Goal: Ask a question

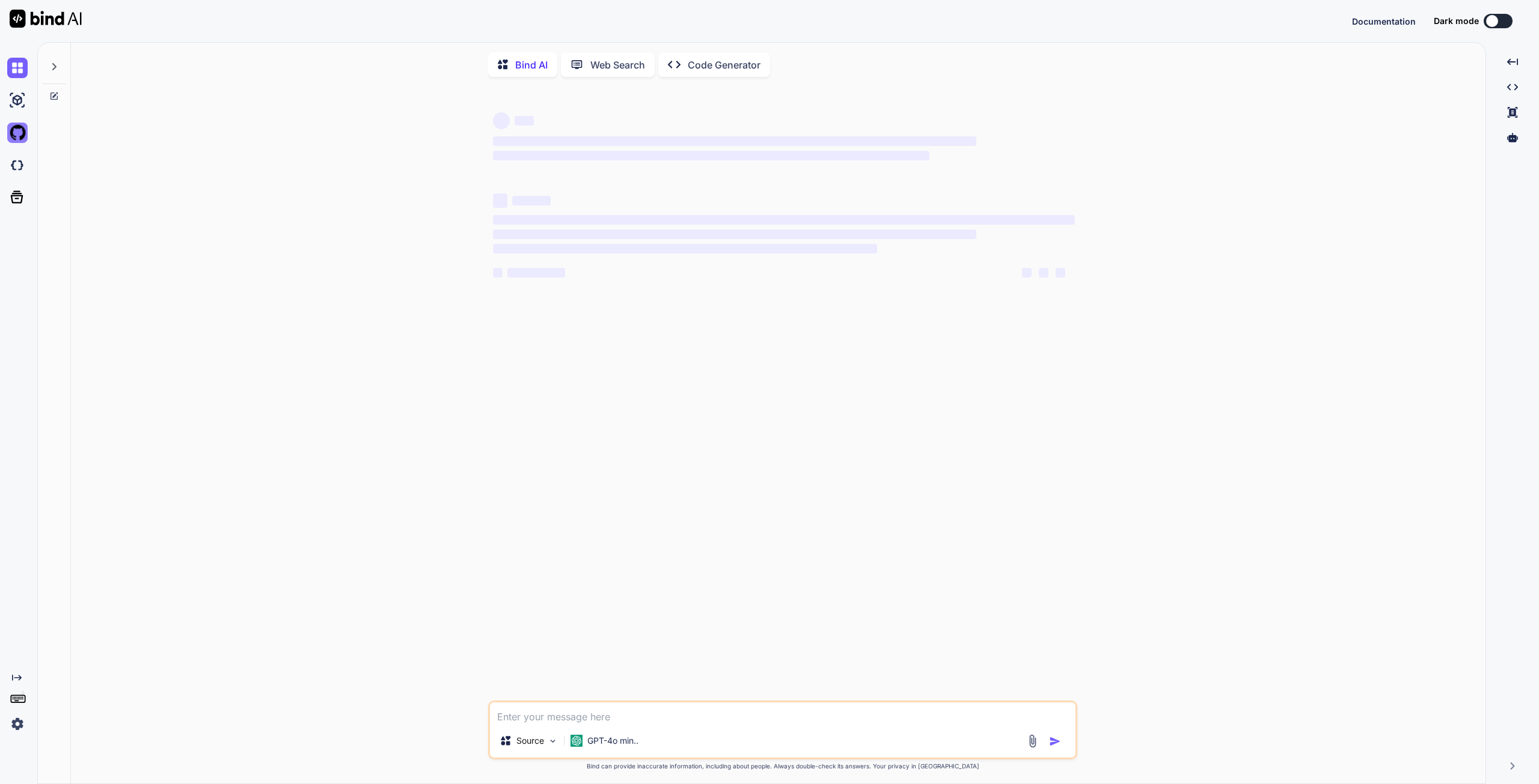
click at [20, 138] on img at bounding box center [18, 133] width 21 height 21
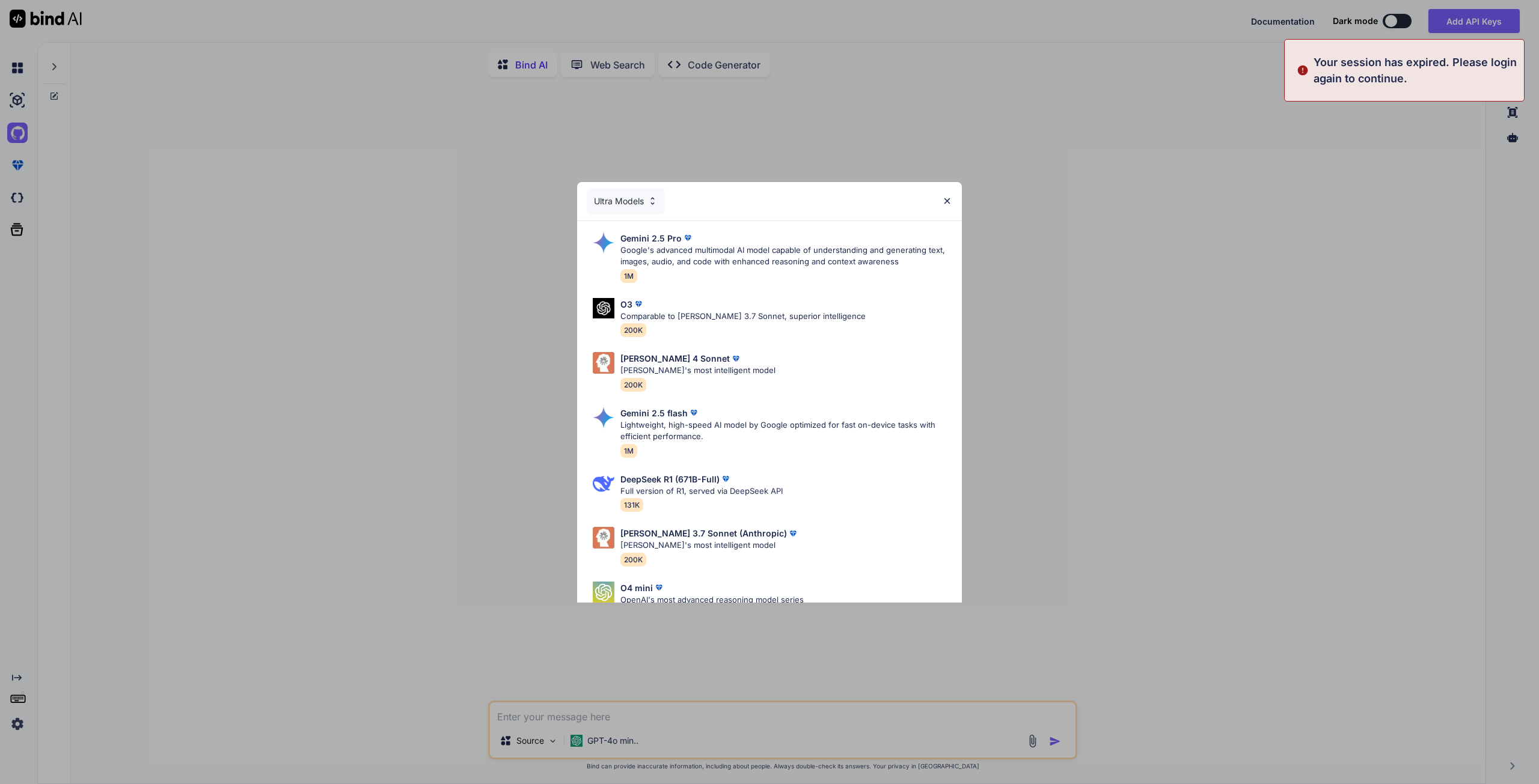
click at [949, 201] on img at bounding box center [947, 201] width 10 height 10
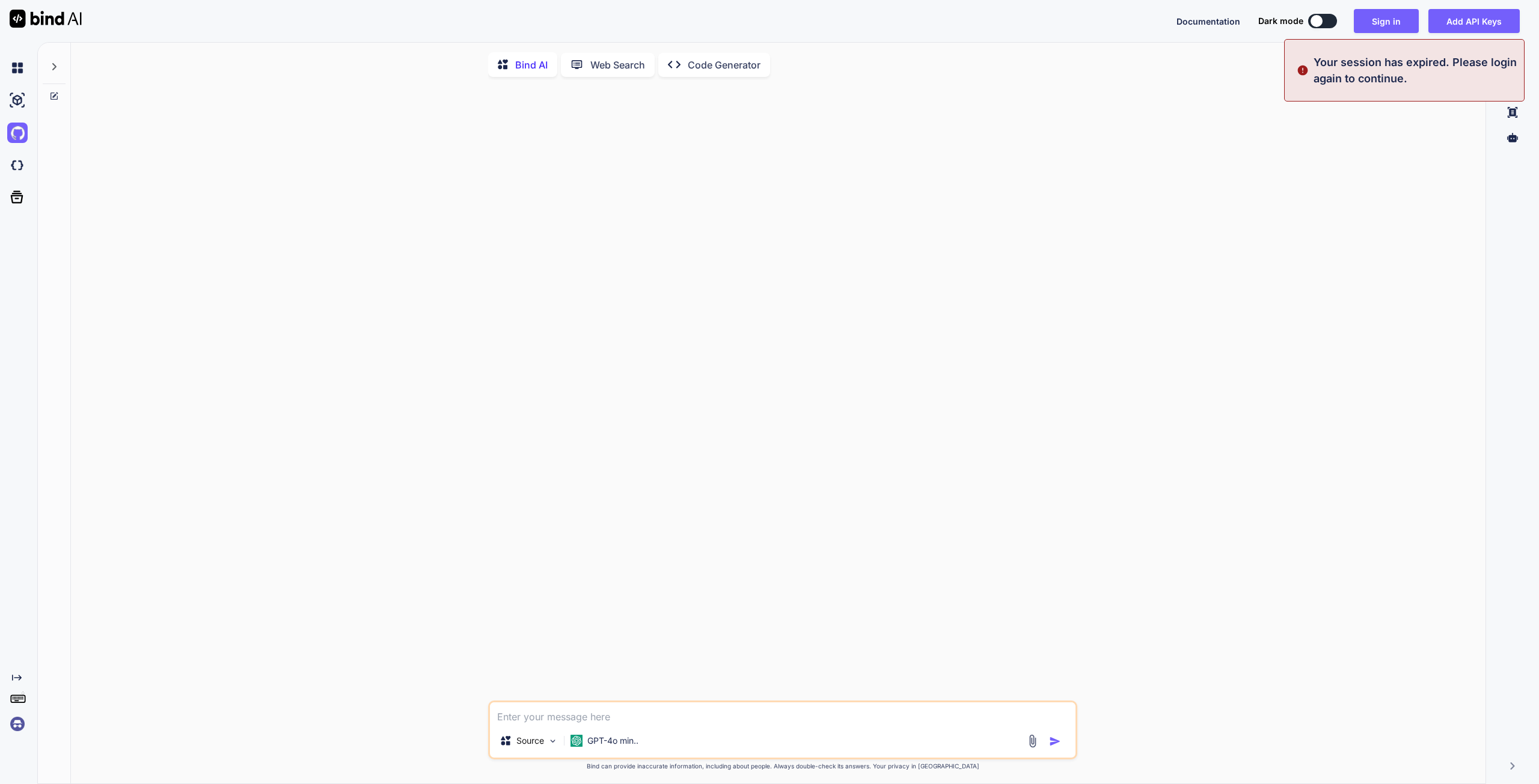
type textarea "x"
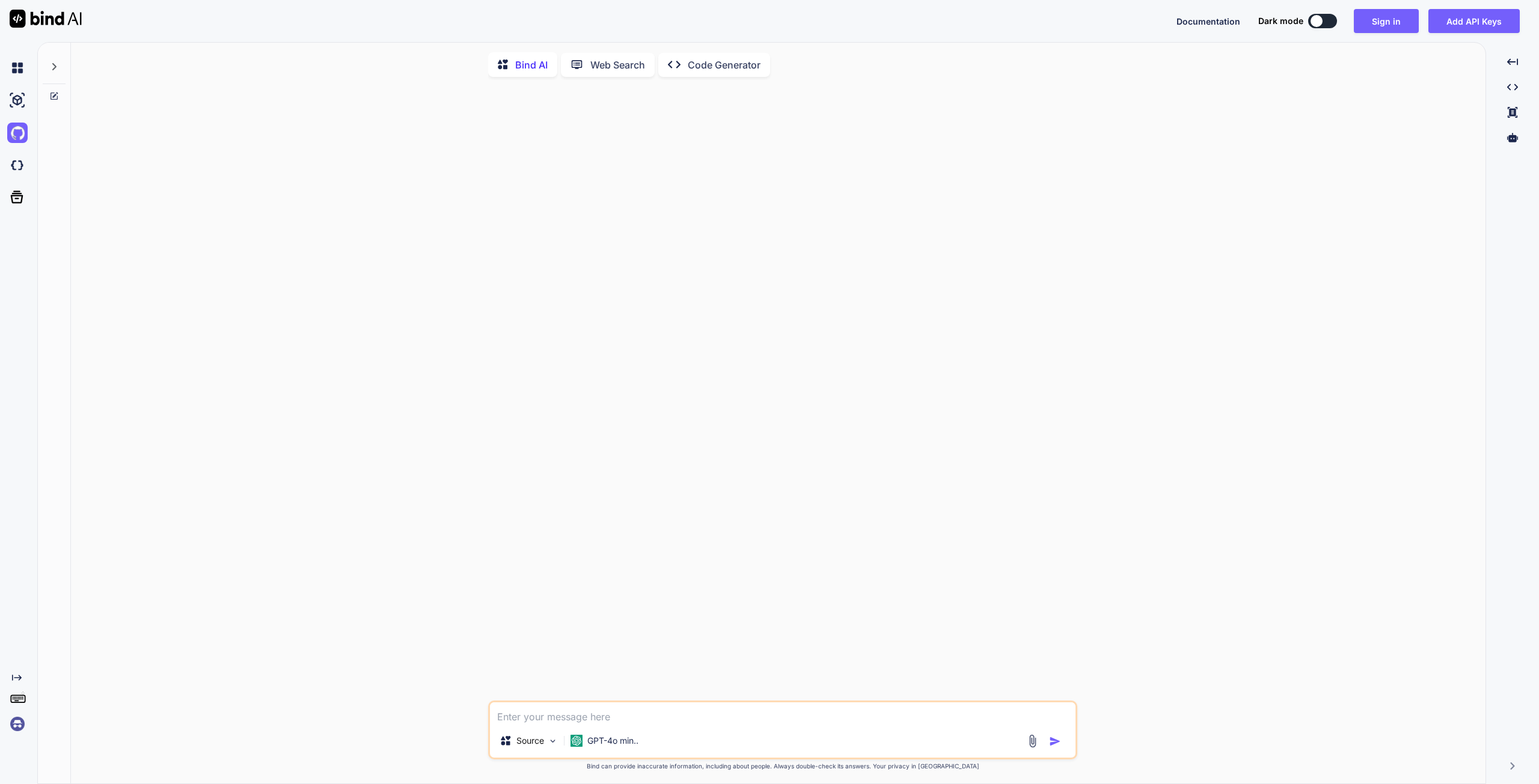
click at [1463, 81] on div "Bind AI Web Search Created with Pixso. Code Generator Source GPT-4o min.. Creat…" at bounding box center [778, 416] width 1415 height 738
click at [19, 721] on img at bounding box center [18, 724] width 21 height 21
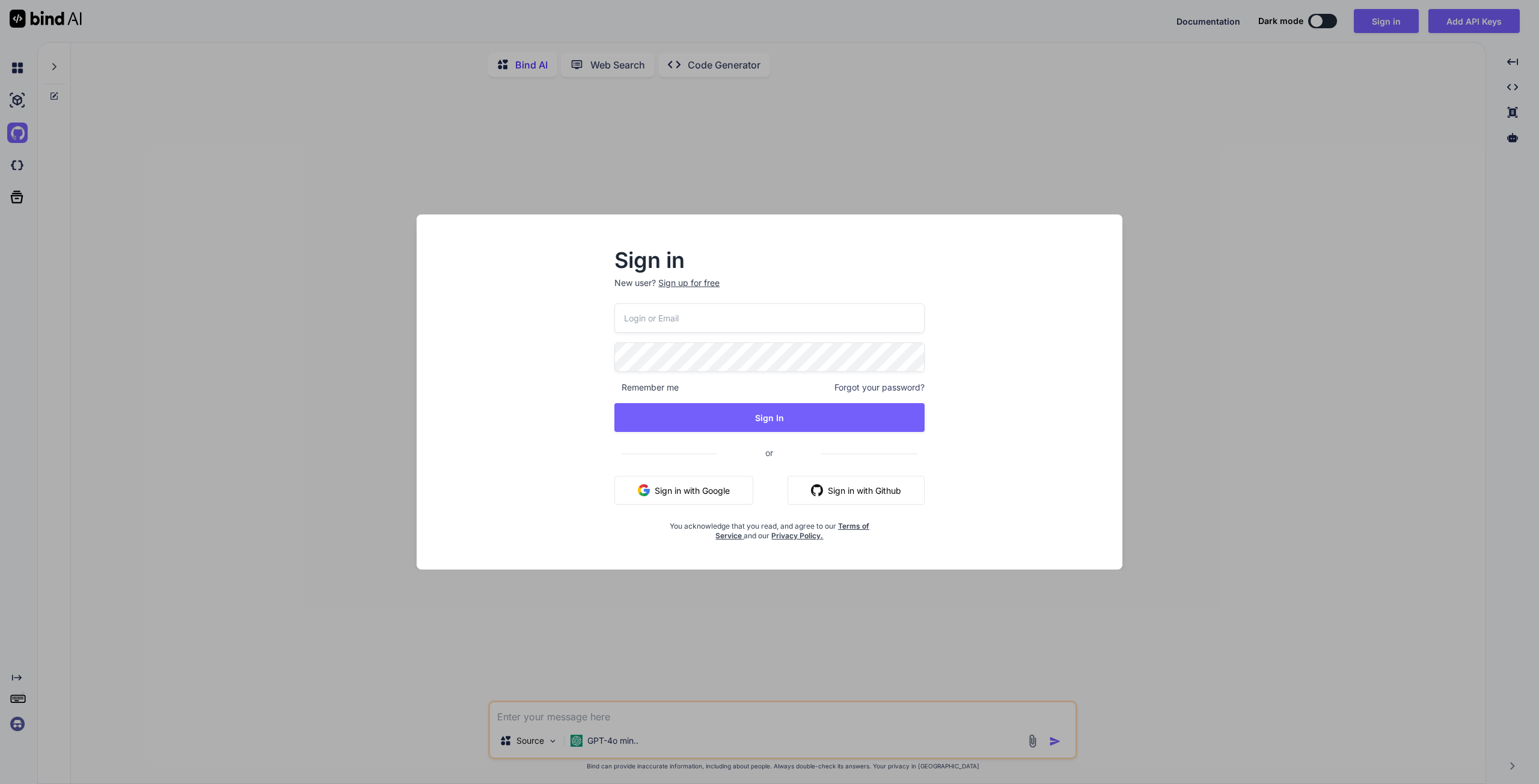
type input "info@clickandshare.at"
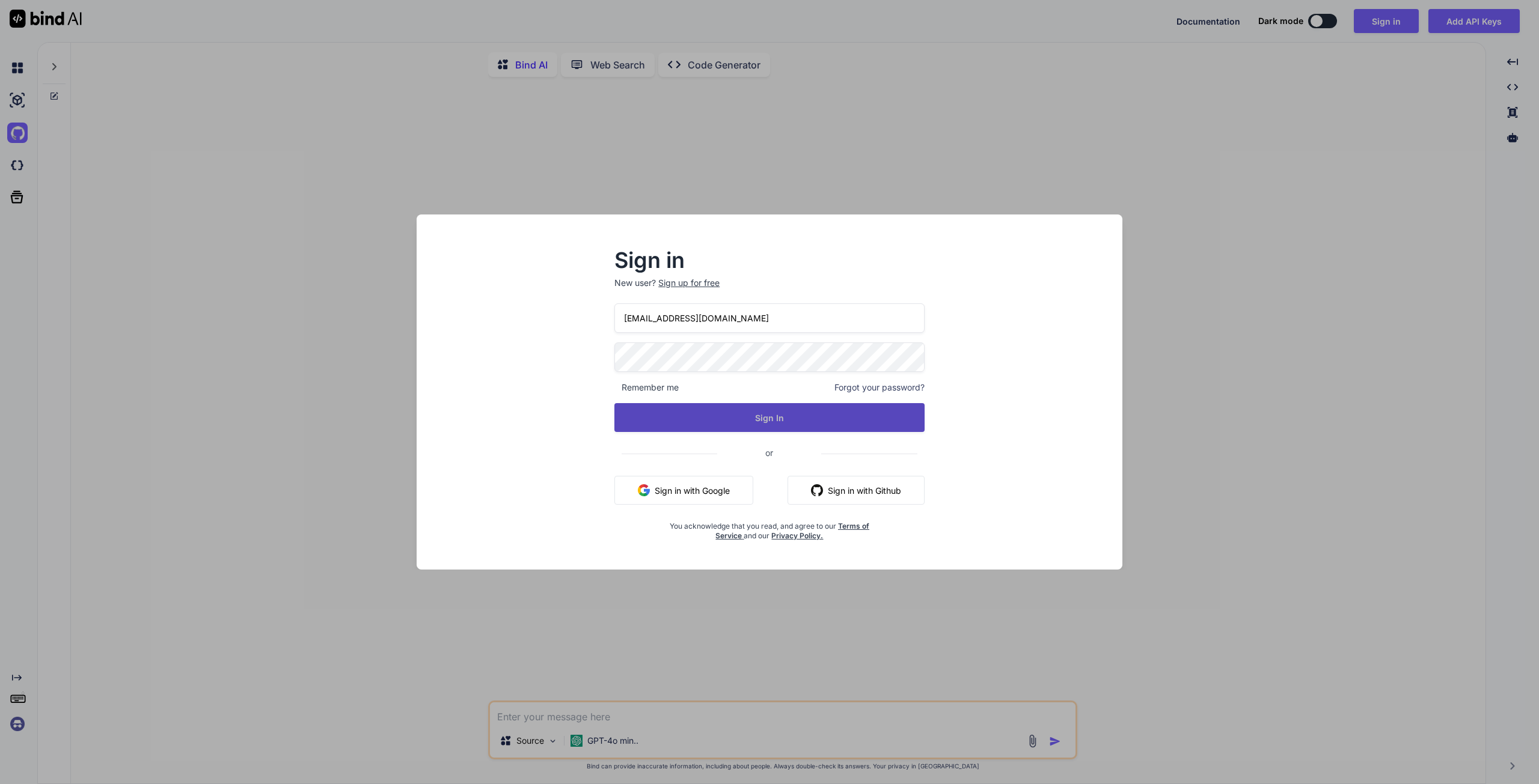
click at [739, 425] on button "Sign In" at bounding box center [769, 418] width 310 height 29
click at [664, 408] on button "Sign In" at bounding box center [769, 418] width 310 height 29
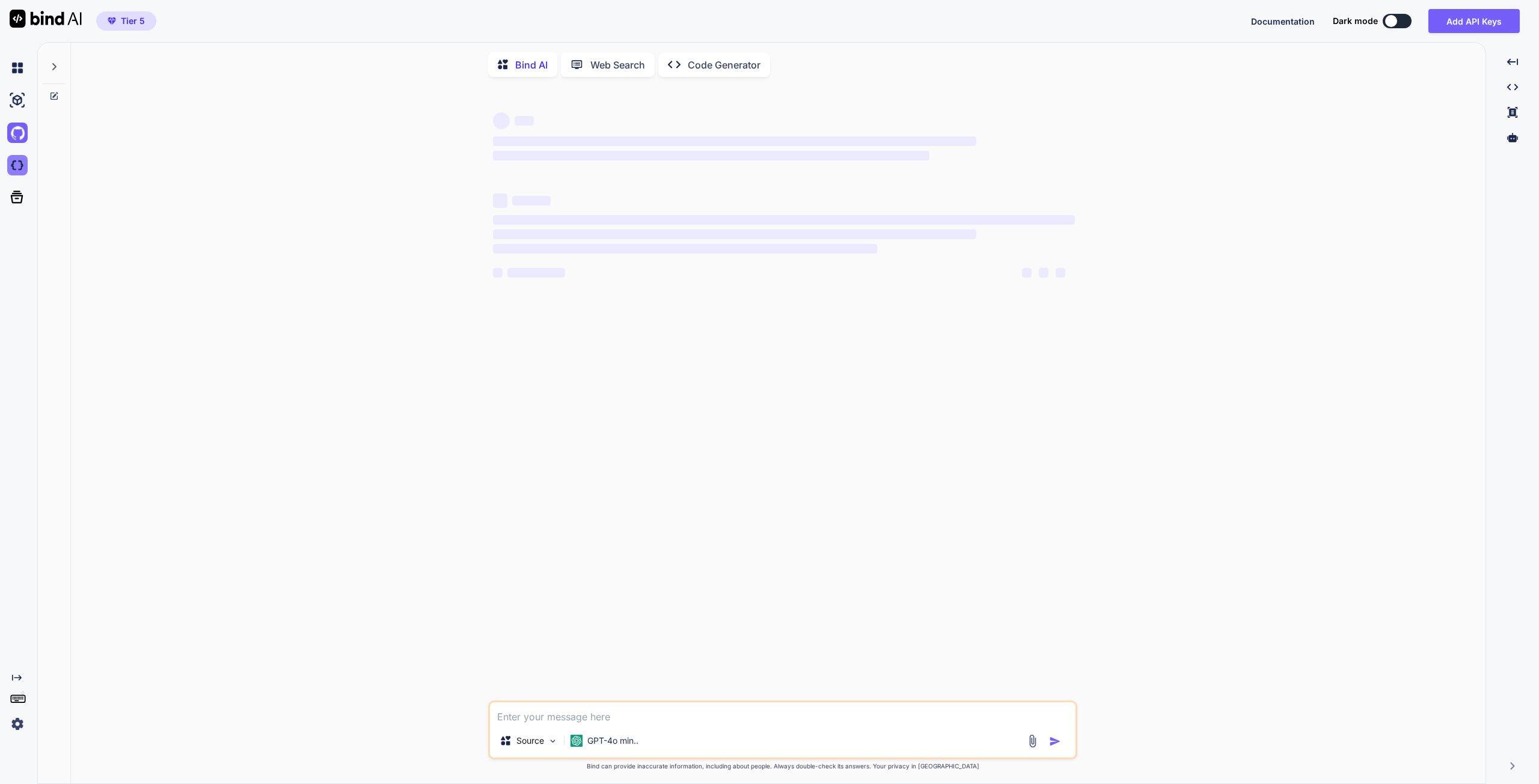
type textarea "x"
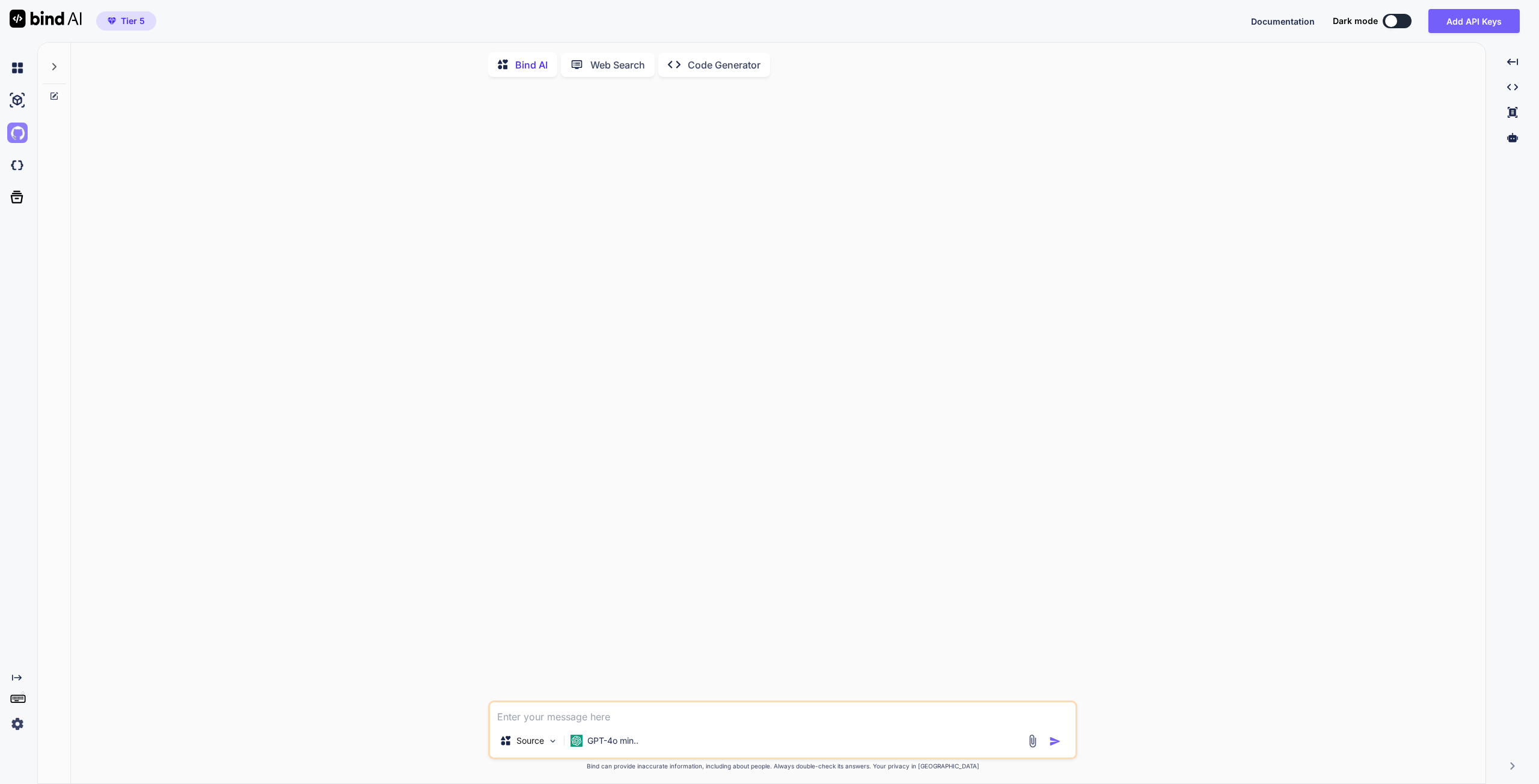
click at [18, 131] on img at bounding box center [18, 133] width 21 height 21
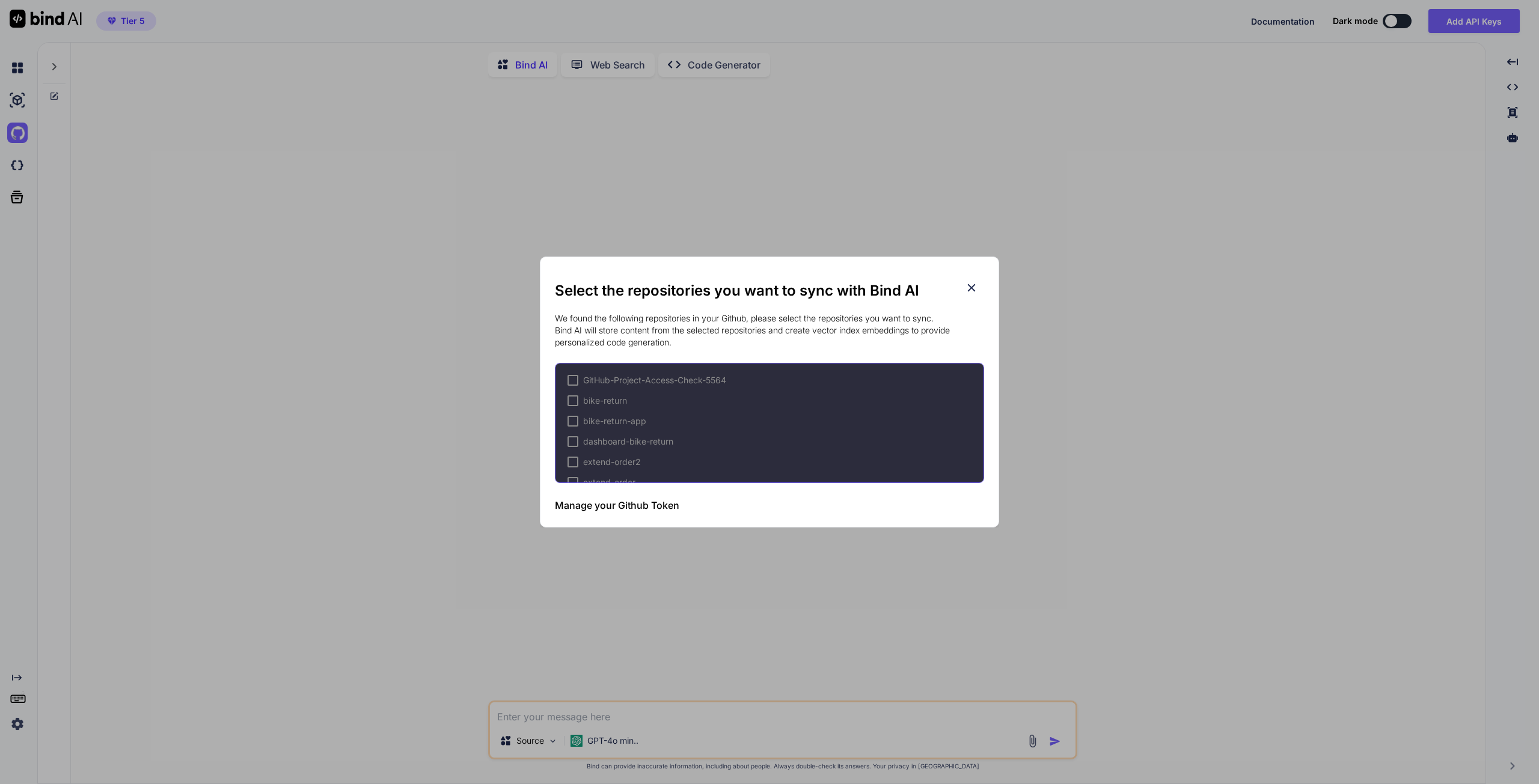
click at [636, 418] on span "bike-return-app" at bounding box center [614, 421] width 63 height 12
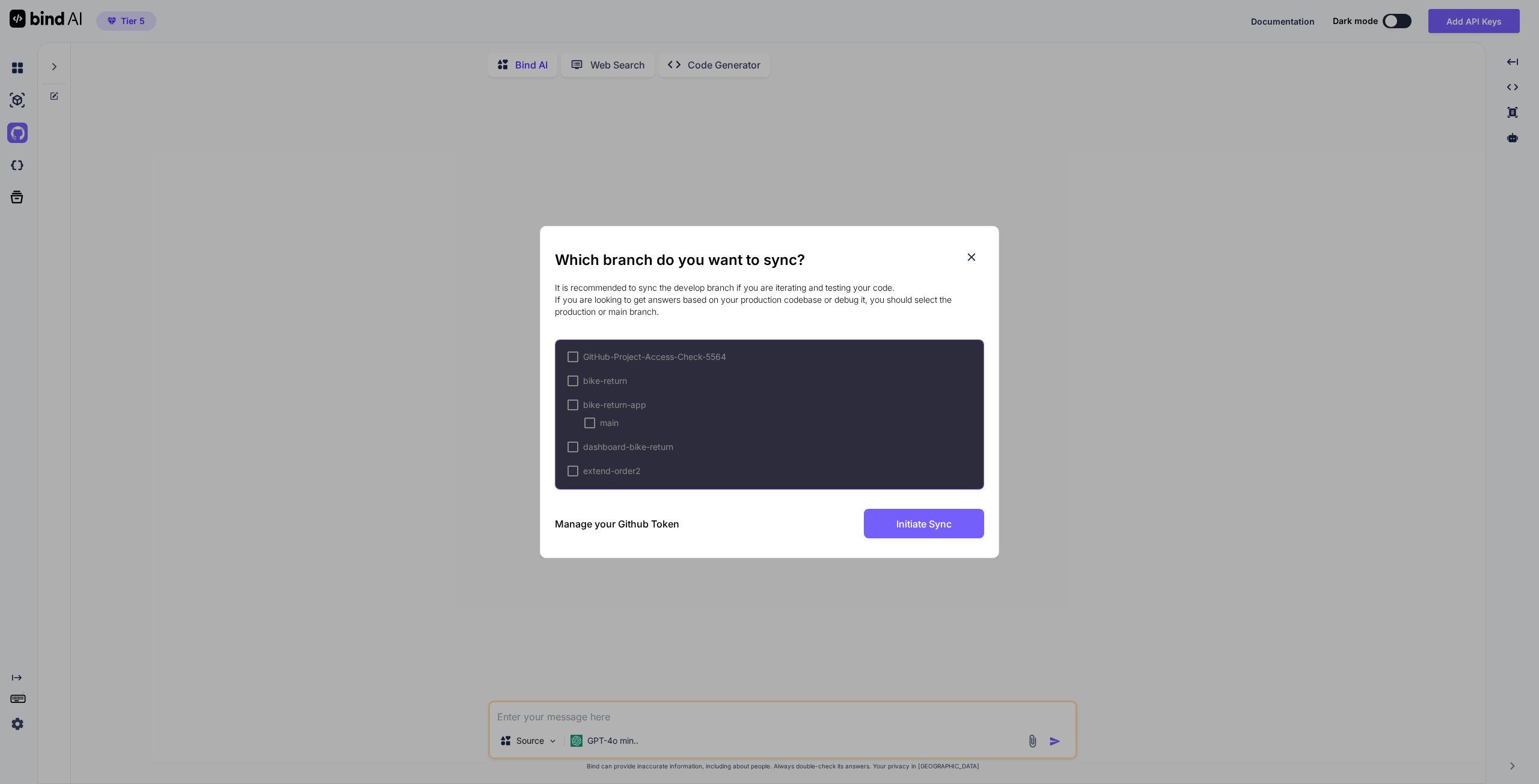
click at [572, 405] on div at bounding box center [572, 405] width 11 height 11
click at [973, 256] on icon at bounding box center [971, 257] width 13 height 13
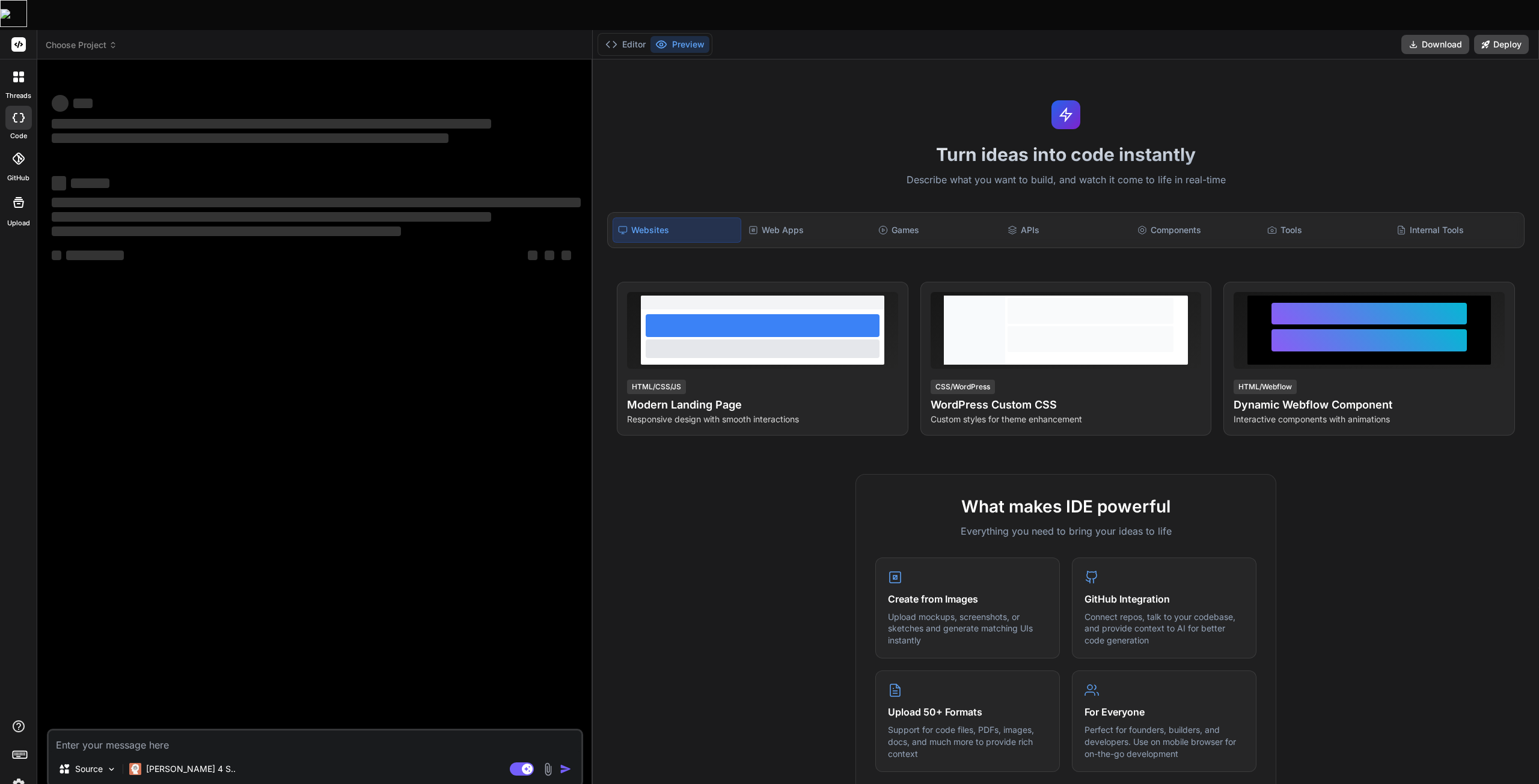
type textarea "x"
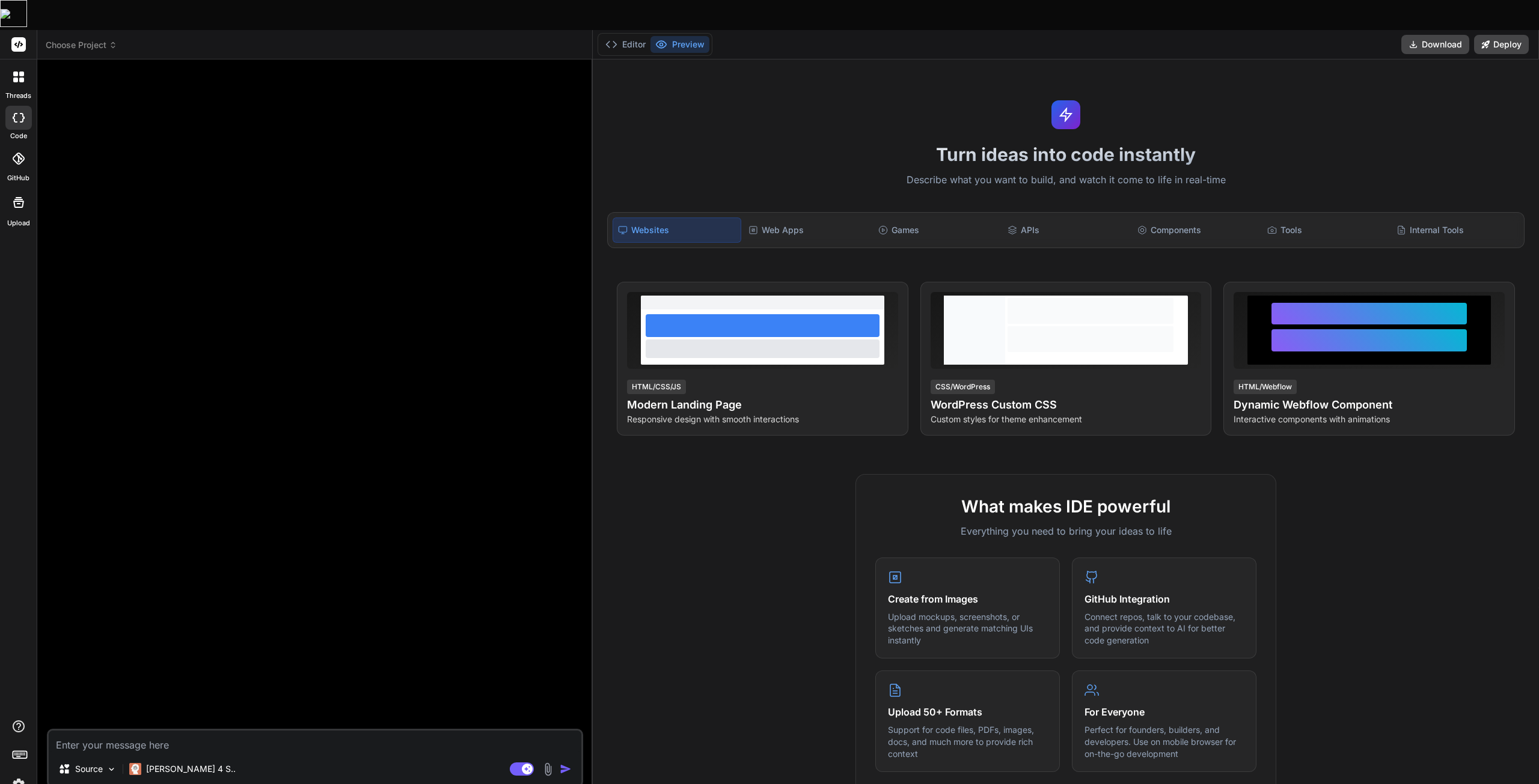
click at [251, 235] on div at bounding box center [316, 399] width 534 height 660
click at [23, 146] on div at bounding box center [19, 159] width 26 height 26
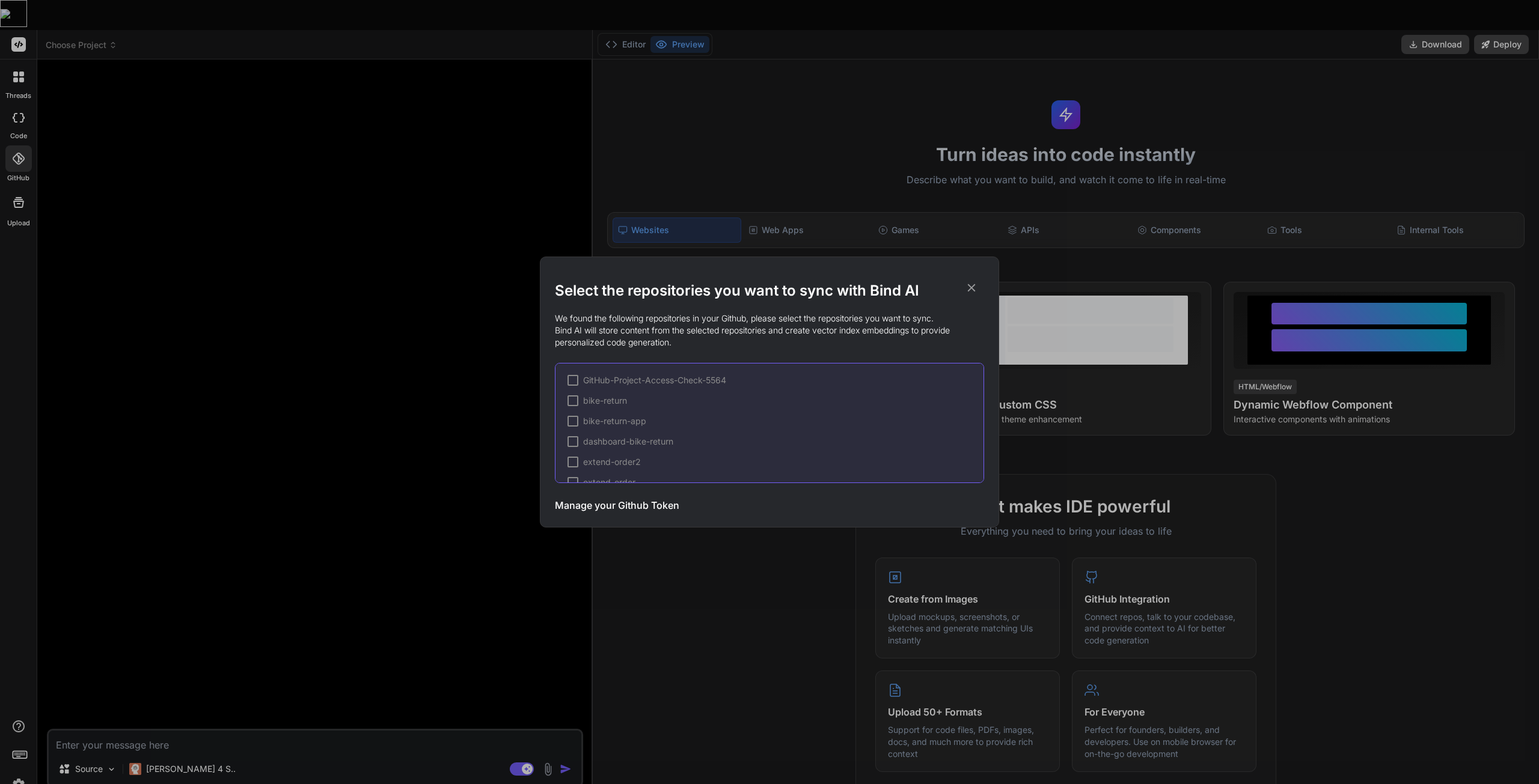
click at [388, 280] on div "Select the repositories you want to sync with Bind AI We found the following re…" at bounding box center [769, 392] width 1539 height 784
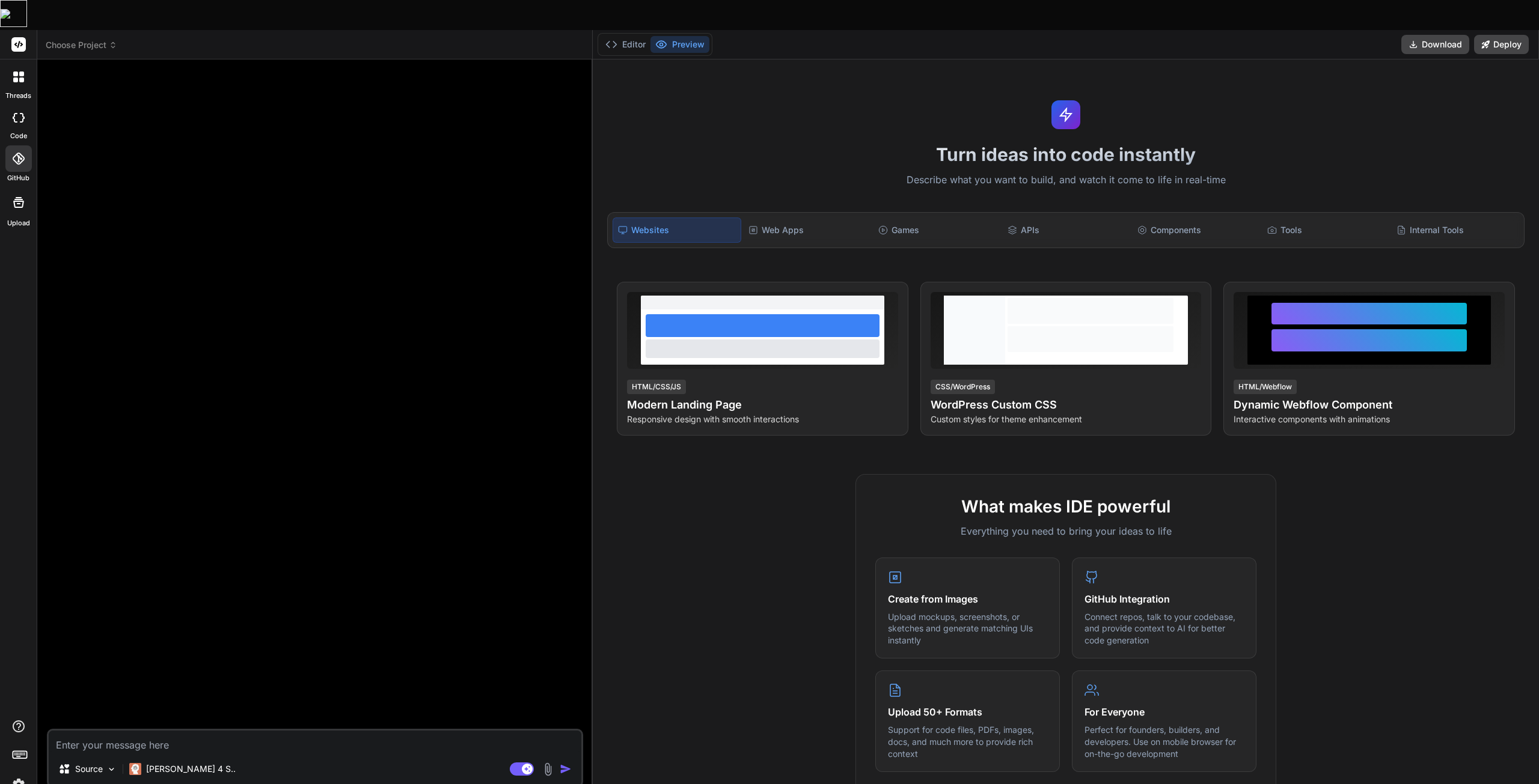
click at [72, 39] on span "Choose Project" at bounding box center [81, 44] width 71 height 12
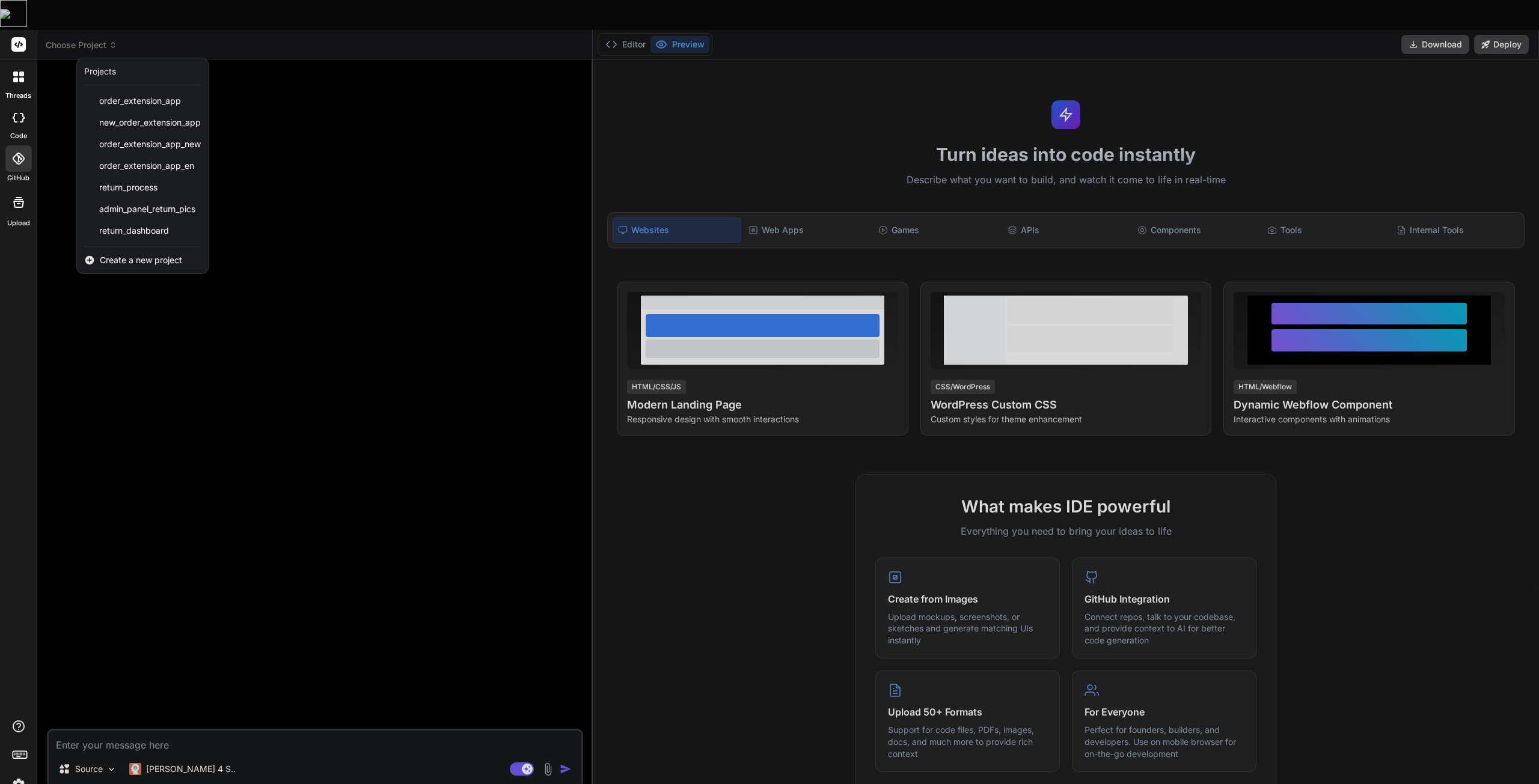
click at [83, 14] on div at bounding box center [769, 392] width 1539 height 784
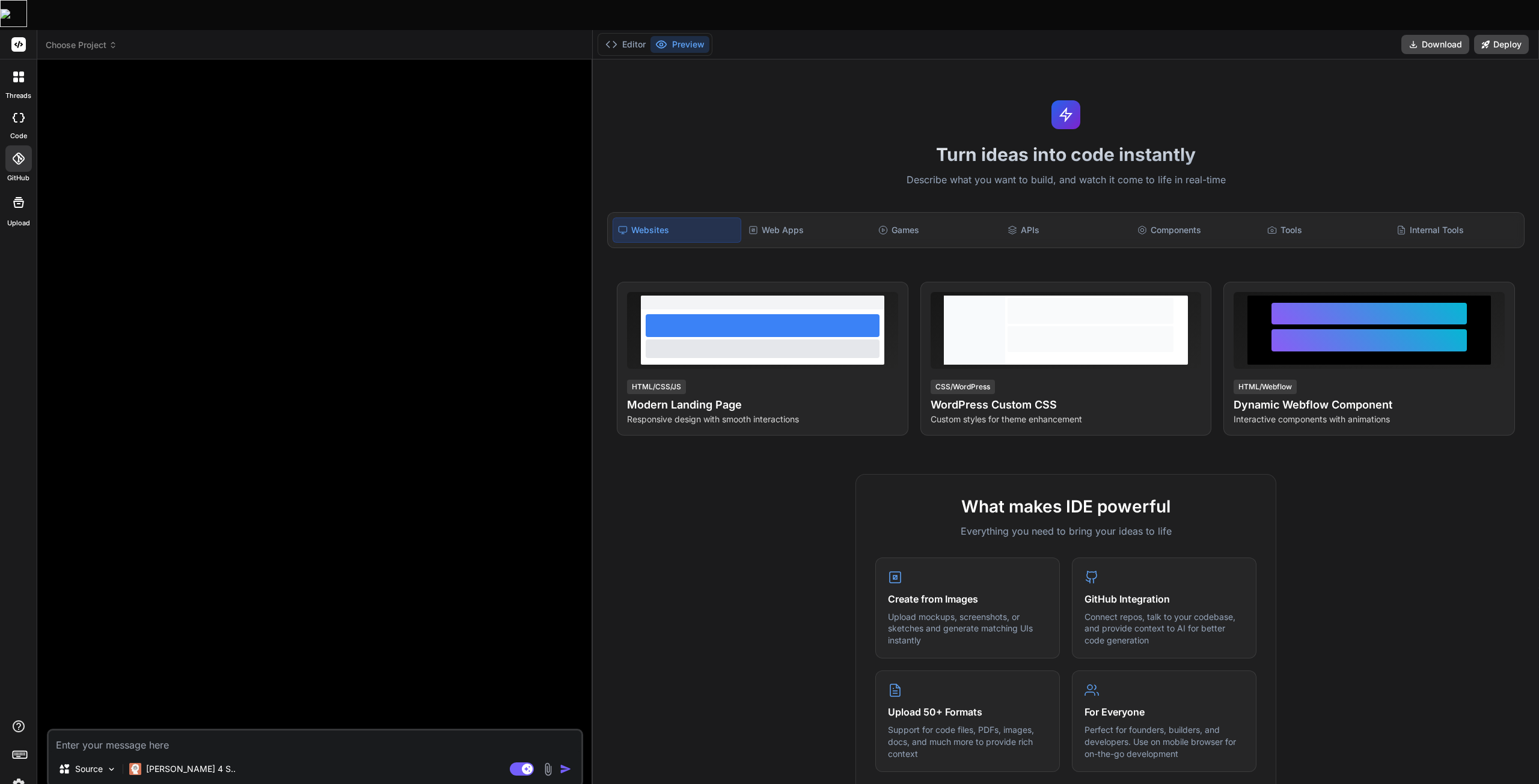
click at [101, 39] on span "Choose Project" at bounding box center [81, 44] width 71 height 12
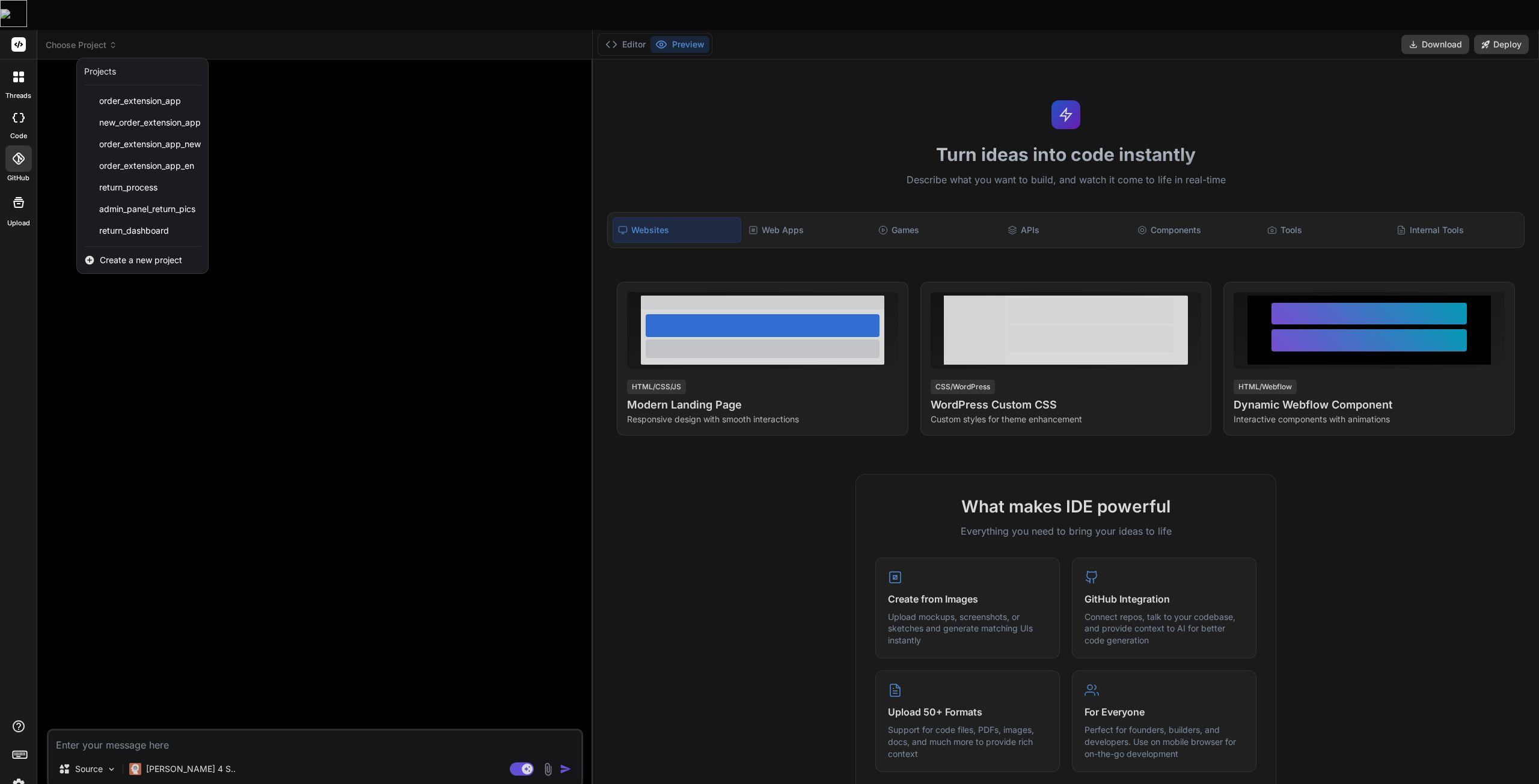
click at [111, 254] on span "Create a new project" at bounding box center [141, 260] width 83 height 12
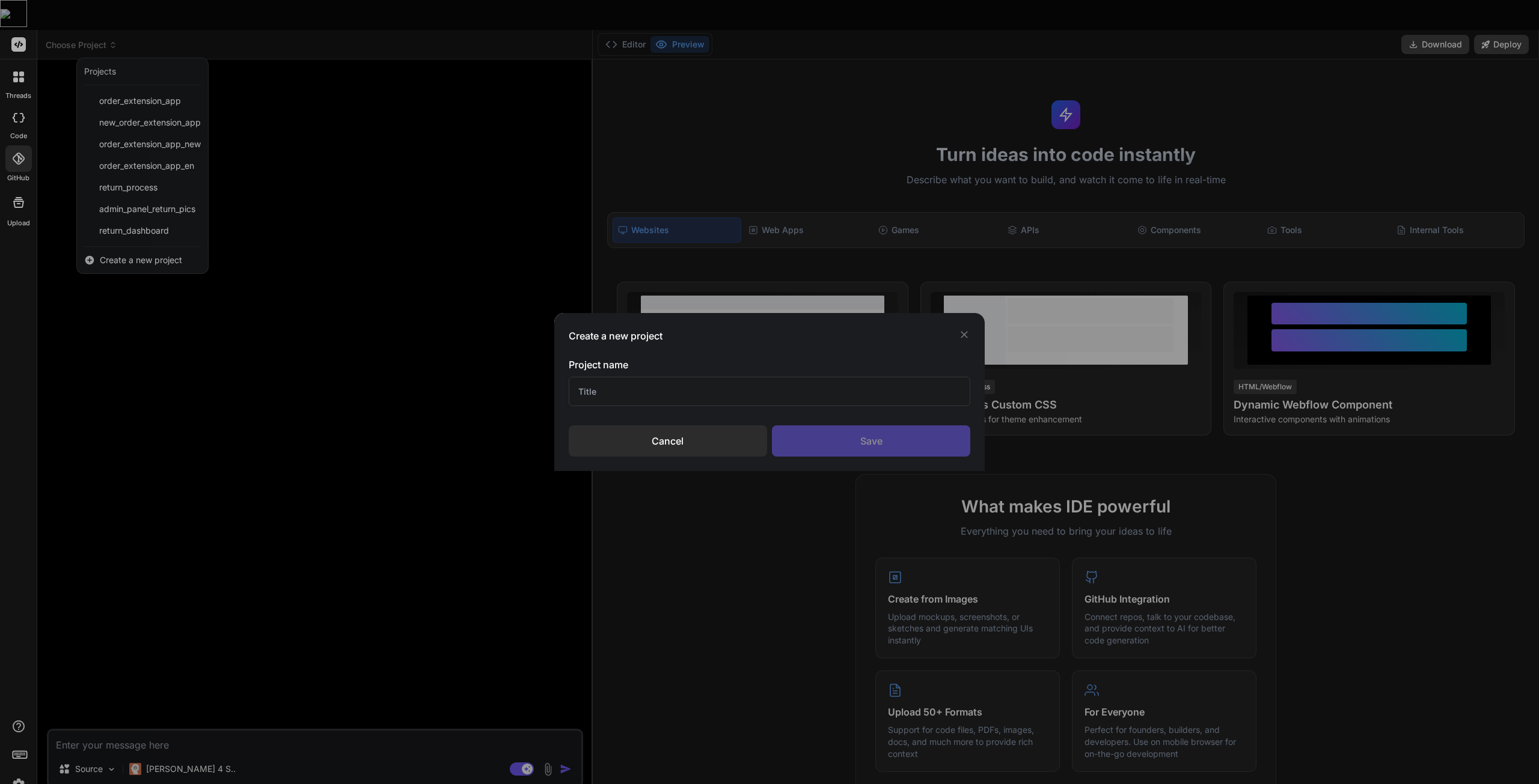
drag, startPoint x: 605, startPoint y: 391, endPoint x: 622, endPoint y: 389, distance: 17.1
click at [606, 391] on input "text" at bounding box center [769, 391] width 402 height 29
type input "Bike return app error fixing"
click at [917, 428] on div "Save" at bounding box center [870, 441] width 198 height 31
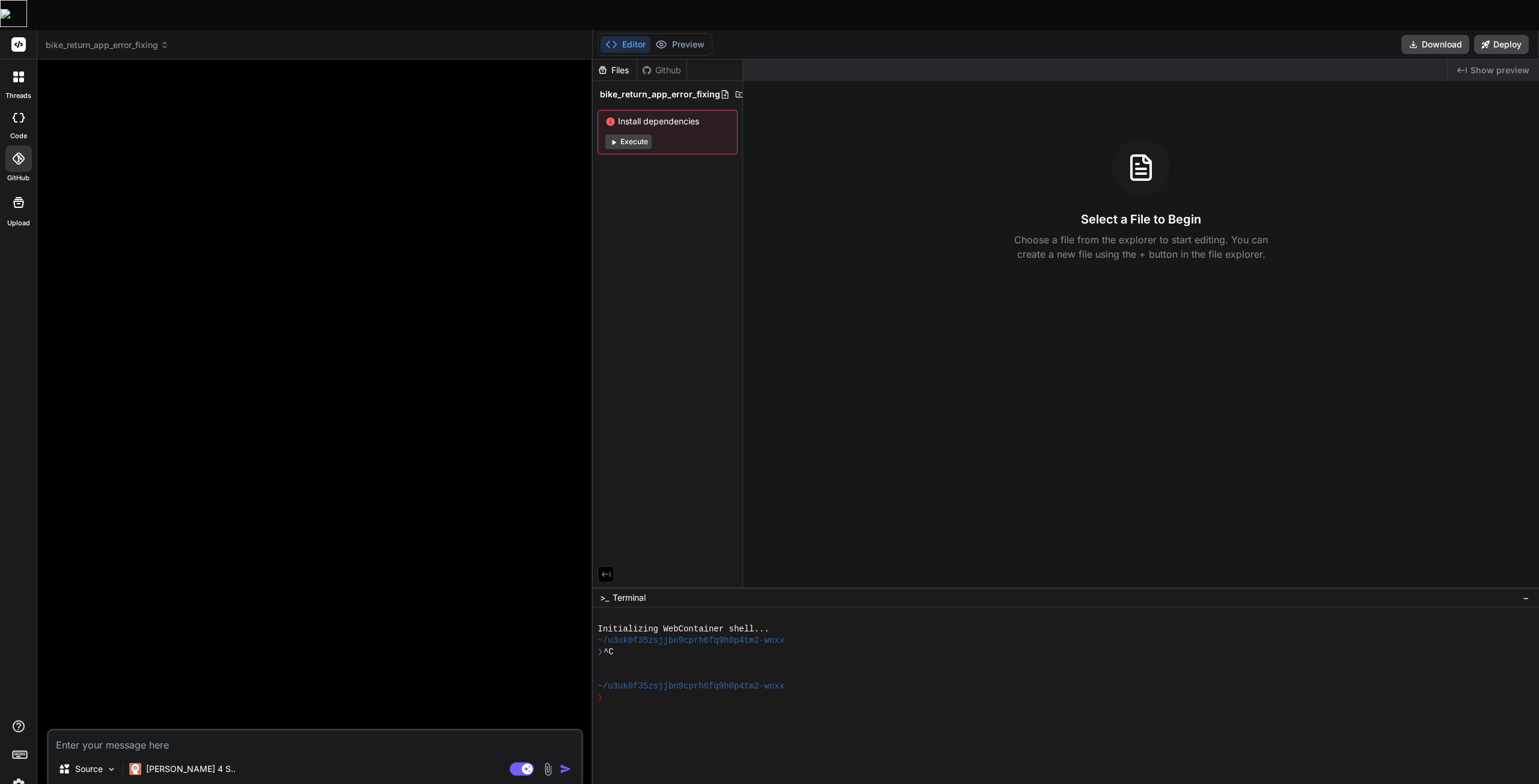
click at [9, 146] on div at bounding box center [19, 159] width 26 height 26
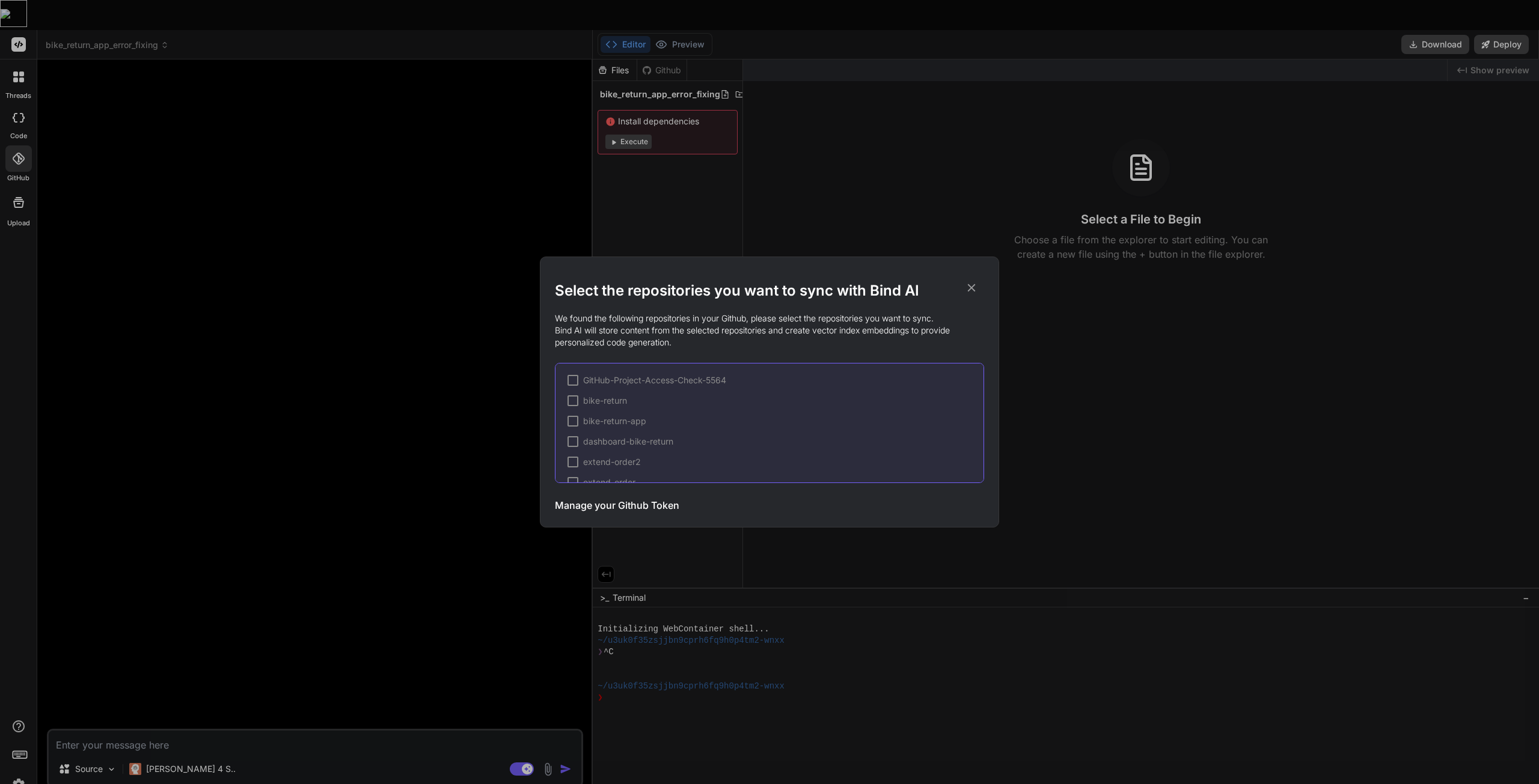
click at [575, 420] on div at bounding box center [572, 421] width 11 height 11
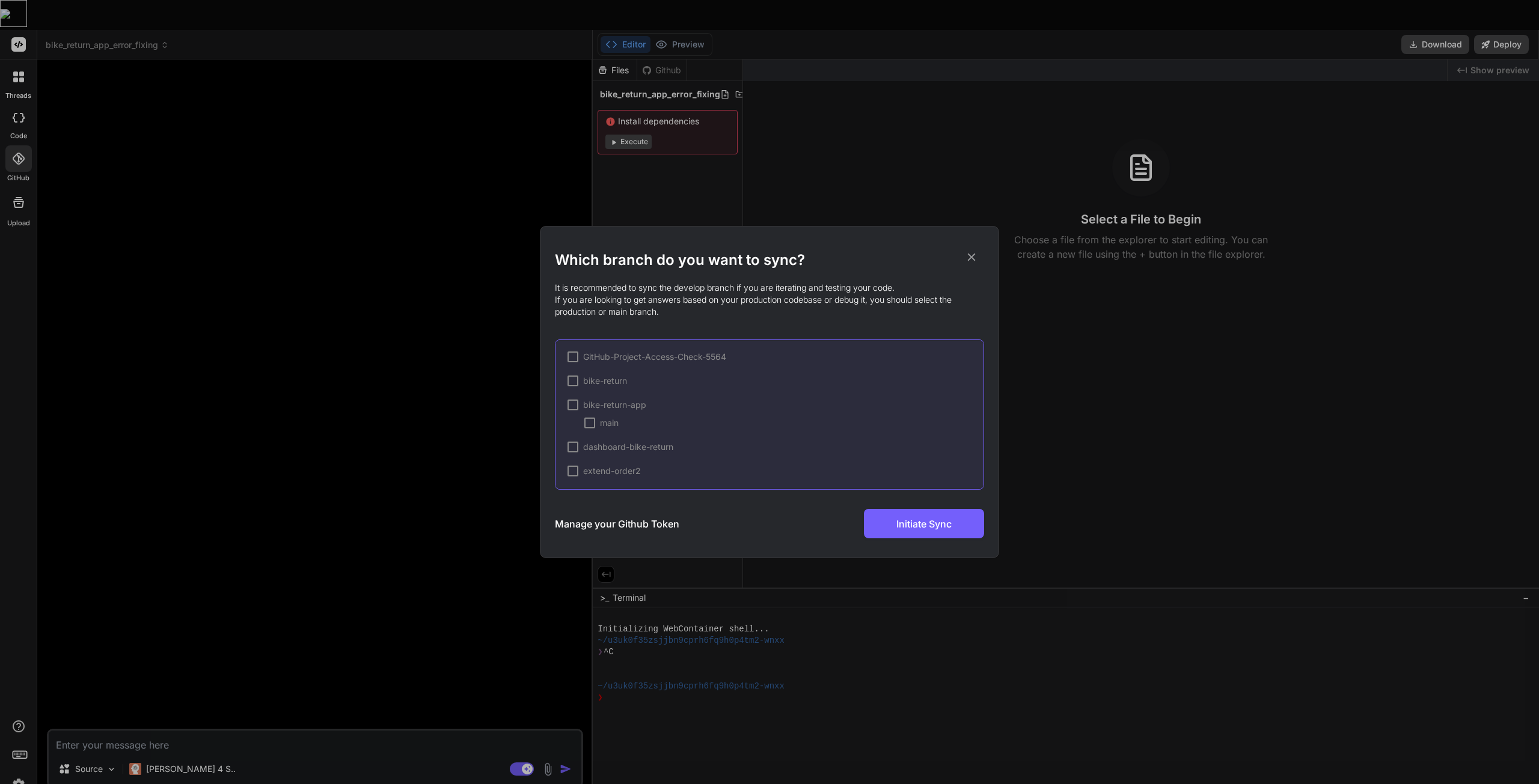
click at [571, 405] on div at bounding box center [572, 405] width 11 height 11
click at [600, 396] on div "GitHub-Project-Access-Check-5564 bike-return ✔ bike-return-app dashboard-bike-r…" at bounding box center [769, 415] width 429 height 150
click at [613, 400] on span "bike-return-app" at bounding box center [614, 405] width 63 height 12
click at [585, 423] on div at bounding box center [589, 423] width 11 height 11
click at [912, 525] on span "Initiate Sync" at bounding box center [924, 524] width 55 height 14
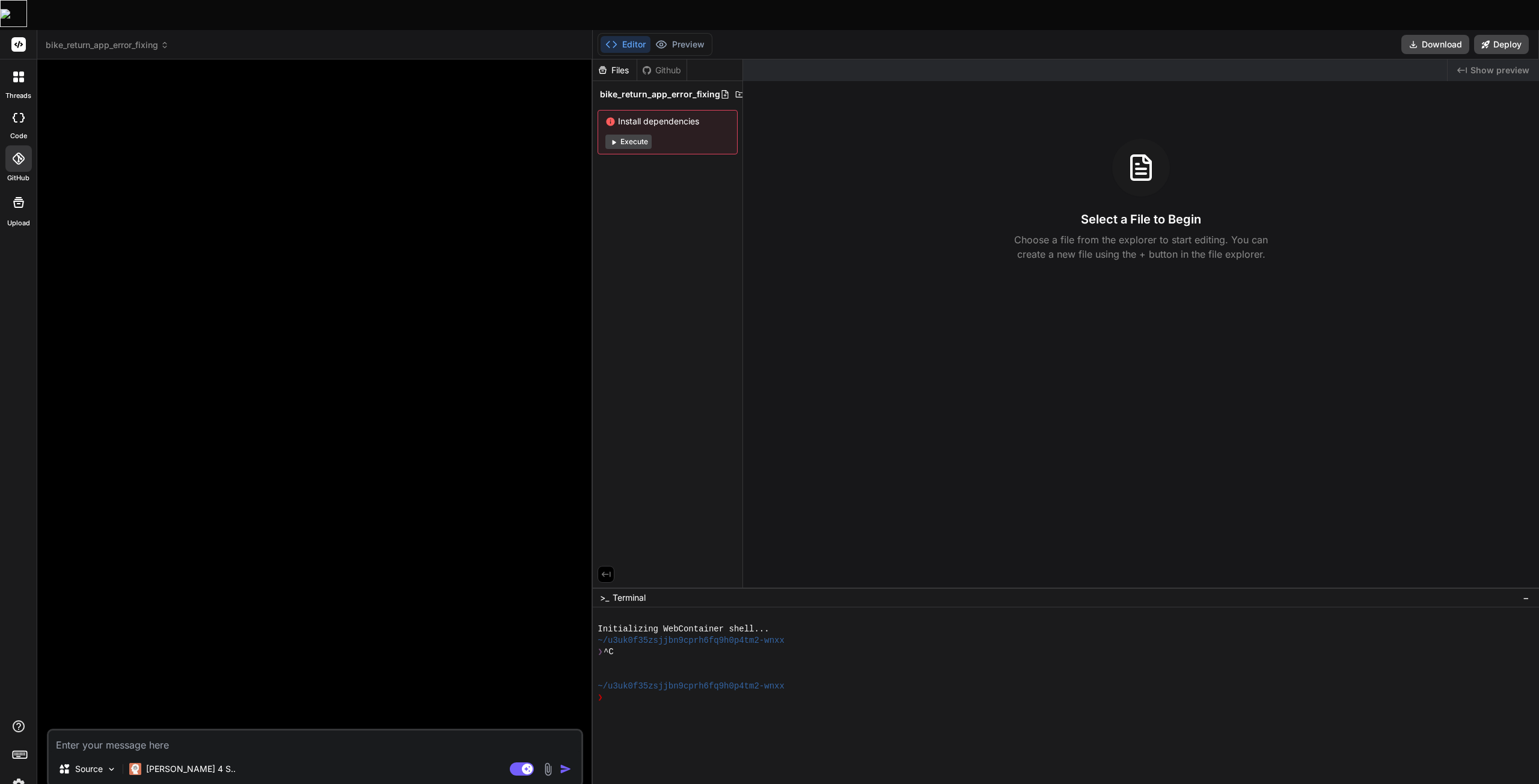
click at [224, 731] on textarea at bounding box center [315, 741] width 533 height 22
click at [164, 757] on div "[PERSON_NAME] 4 S.." at bounding box center [183, 769] width 116 height 24
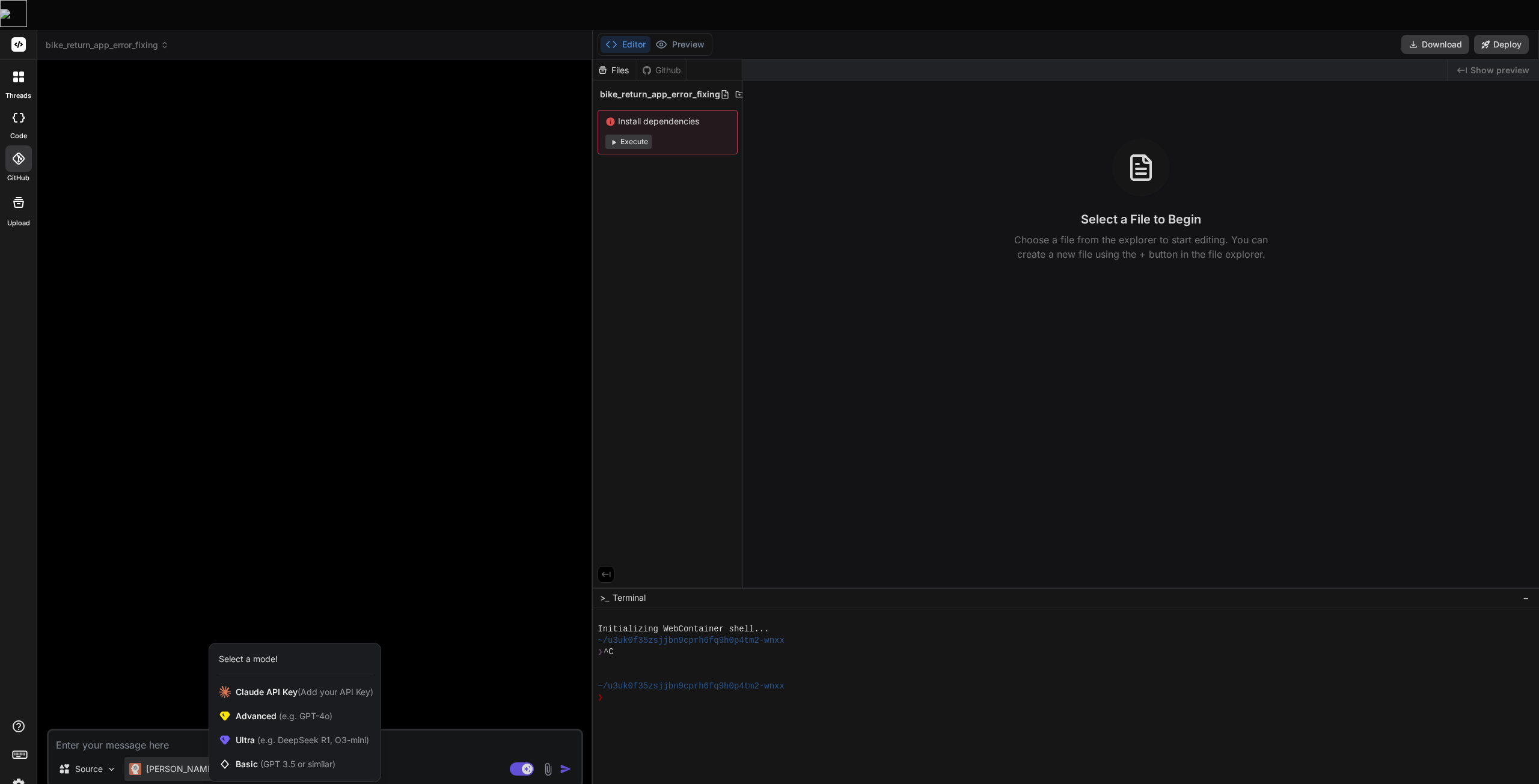
click at [255, 460] on div at bounding box center [769, 392] width 1539 height 784
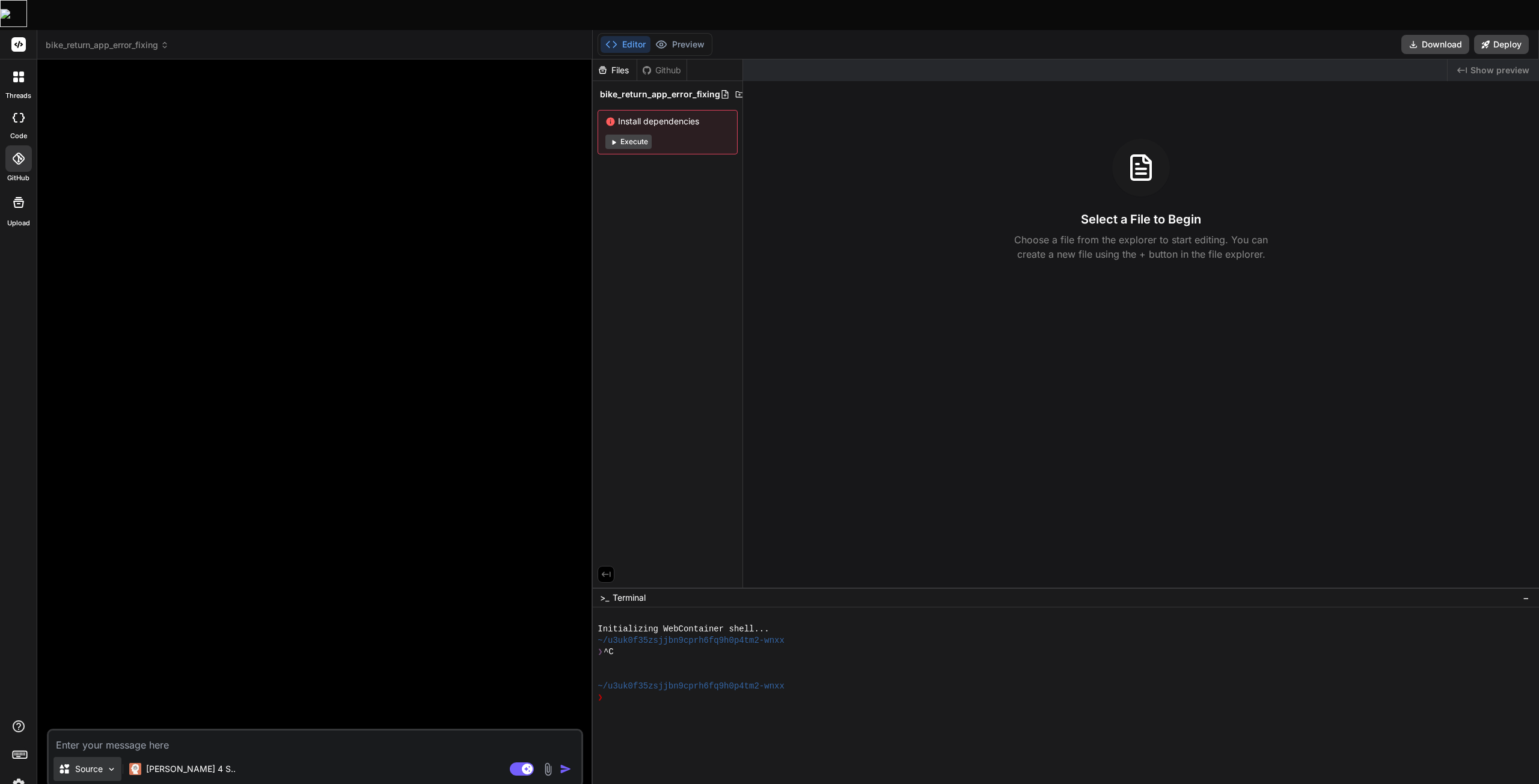
click at [106, 765] on img at bounding box center [111, 770] width 10 height 10
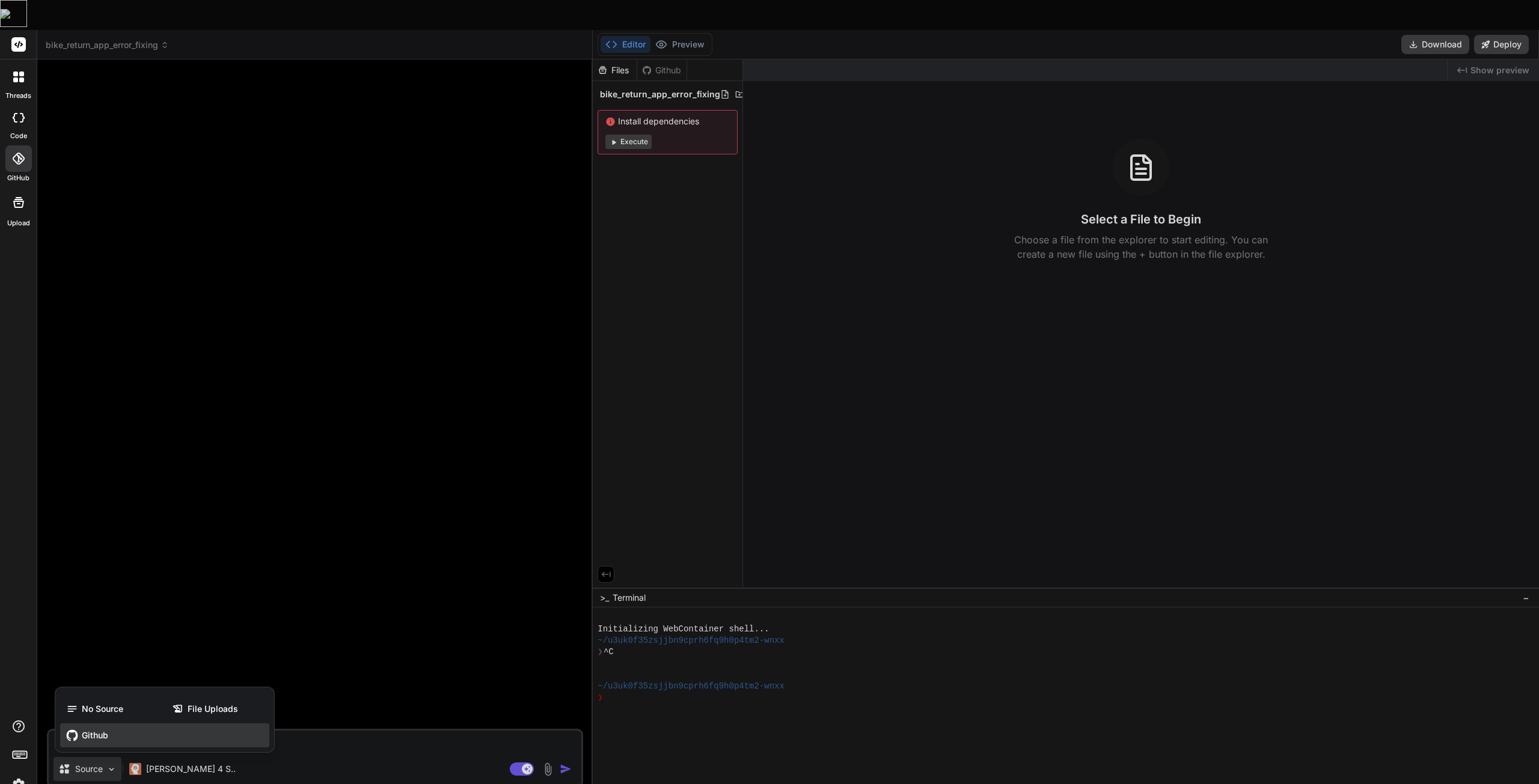
click at [94, 723] on div "Github" at bounding box center [164, 735] width 209 height 24
type textarea "x"
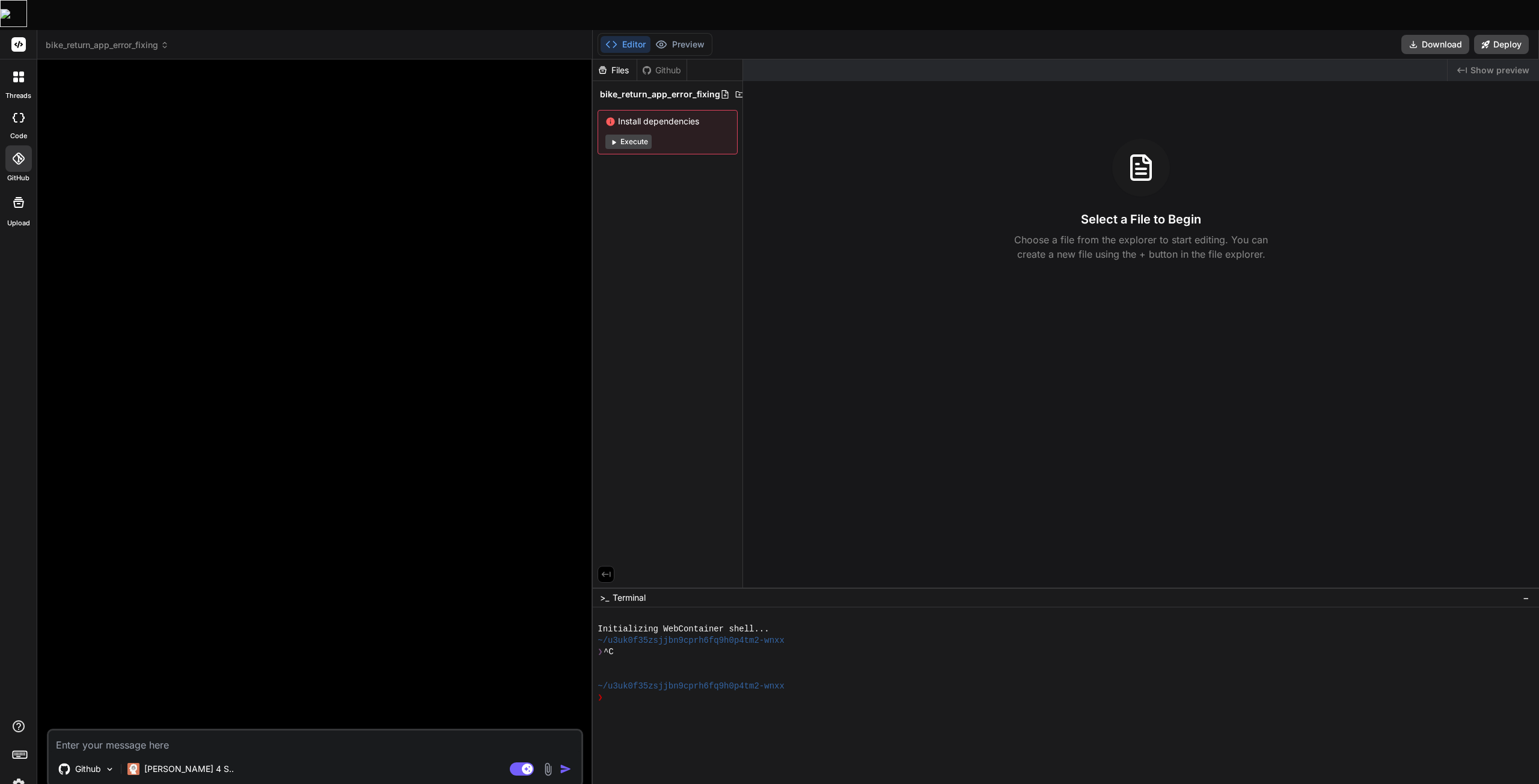
click at [226, 731] on textarea at bounding box center [315, 741] width 533 height 22
paste textarea "I had 2 users reporting an error when uploading the reports on a mobile device …"
type textarea "I had 2 users reporting an error when uploading the reports on a mobile device …"
type textarea "x"
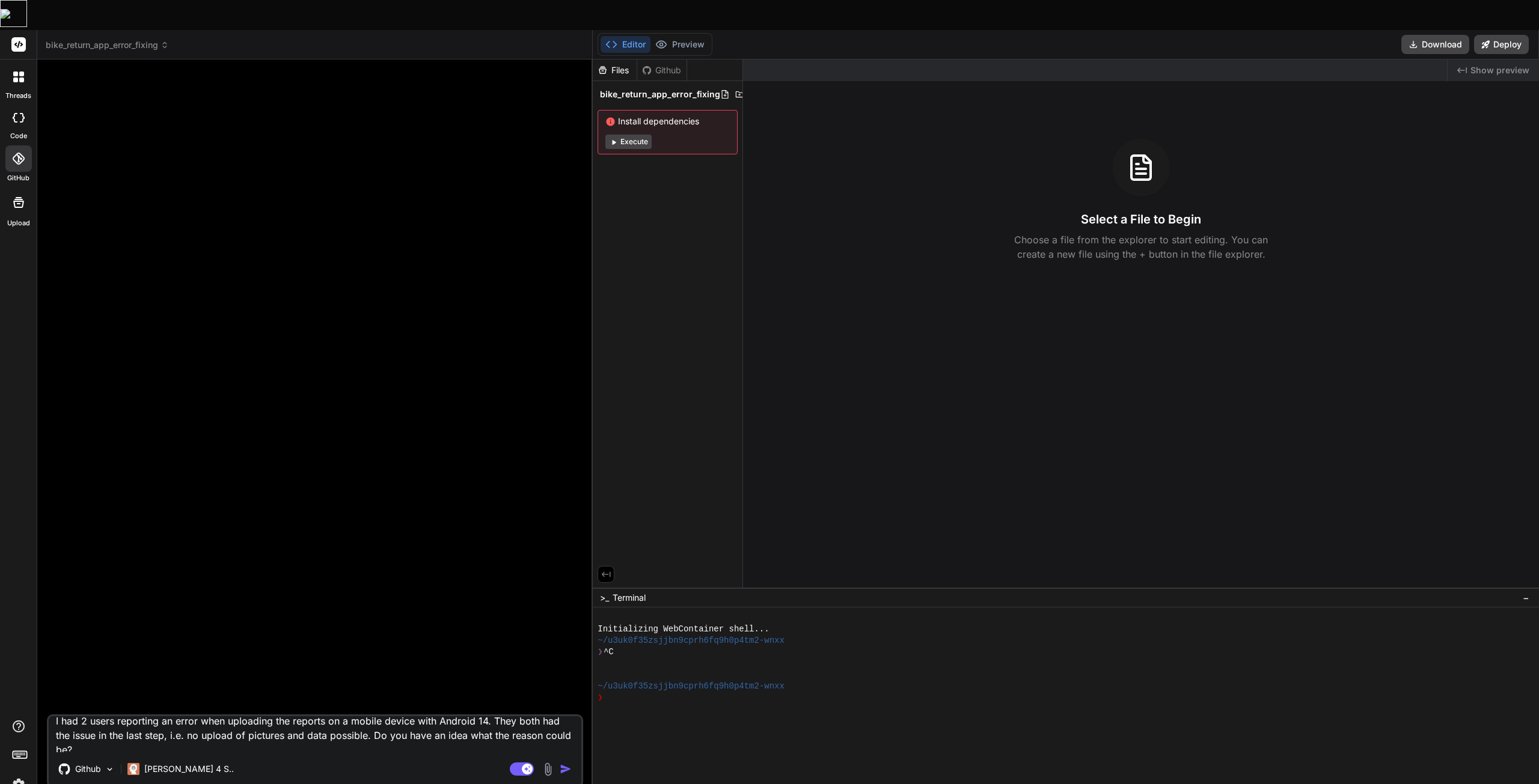
scroll to position [14, 0]
type textarea "I had 2 users reporting an error when uploading the reports on a mobile device …"
click at [565, 763] on img "button" at bounding box center [565, 769] width 12 height 12
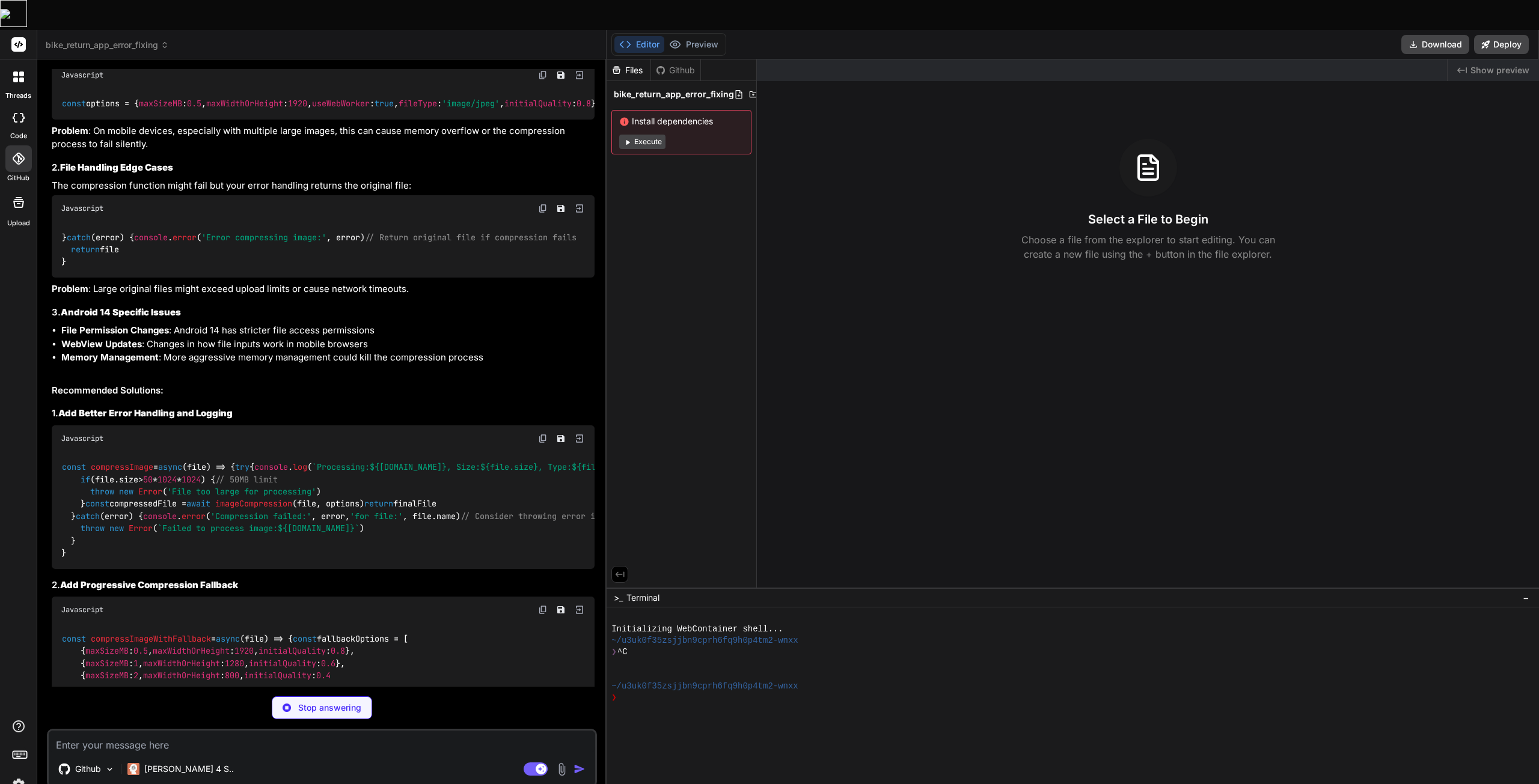
scroll to position [240, 0]
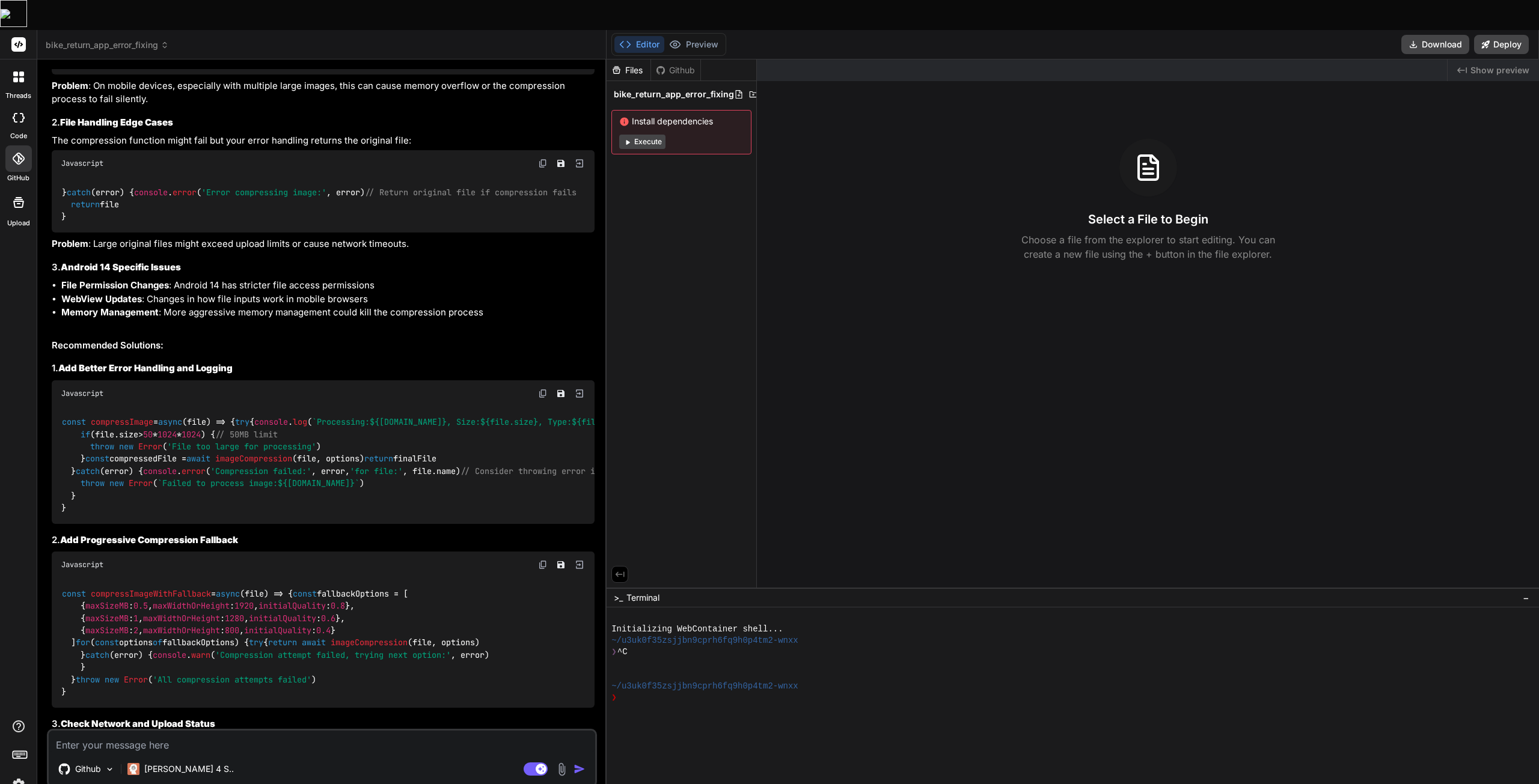
type textarea "x"
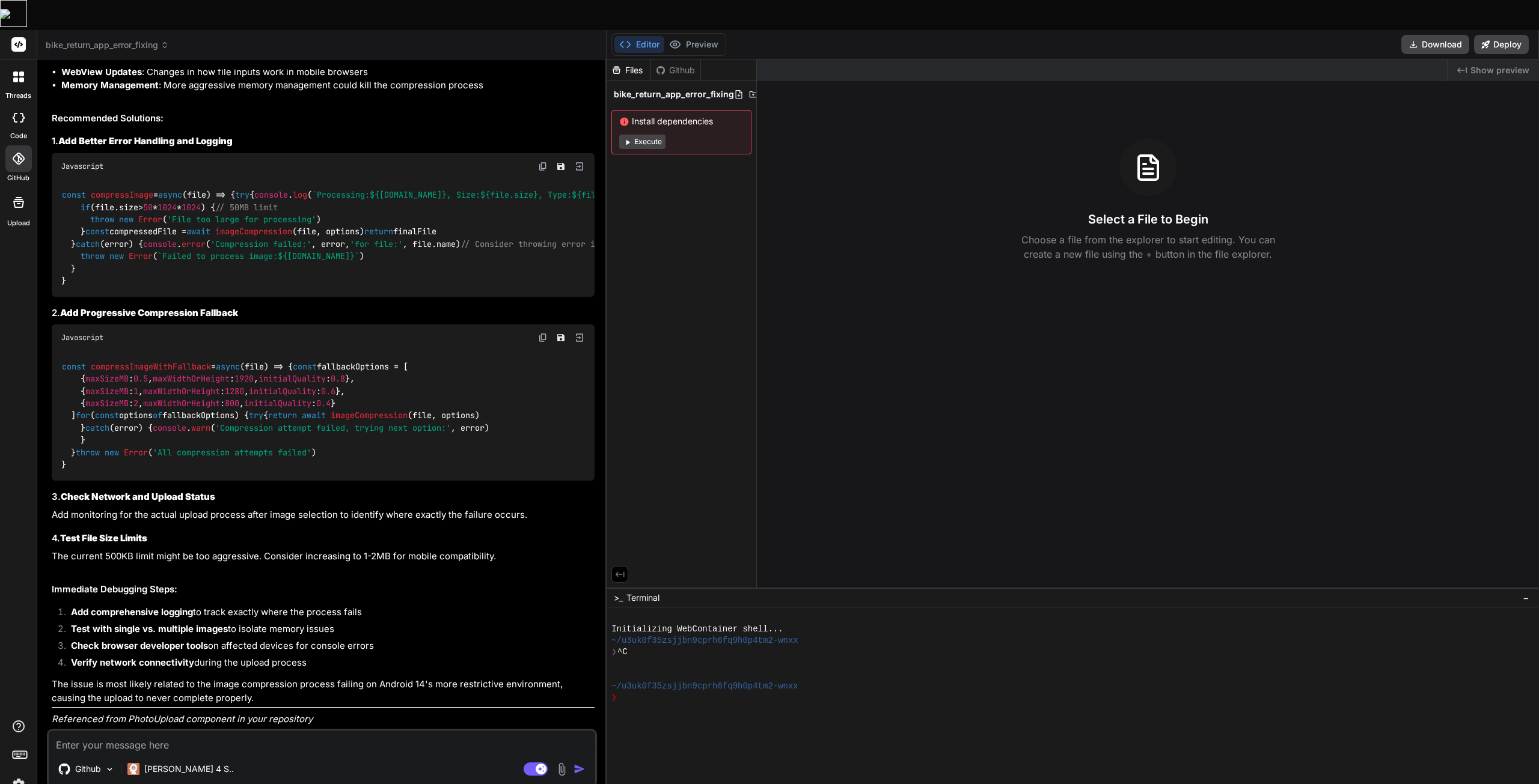
scroll to position [773, 0]
click at [183, 731] on textarea at bounding box center [322, 741] width 547 height 22
type textarea "C"
type textarea "x"
type textarea "Ca"
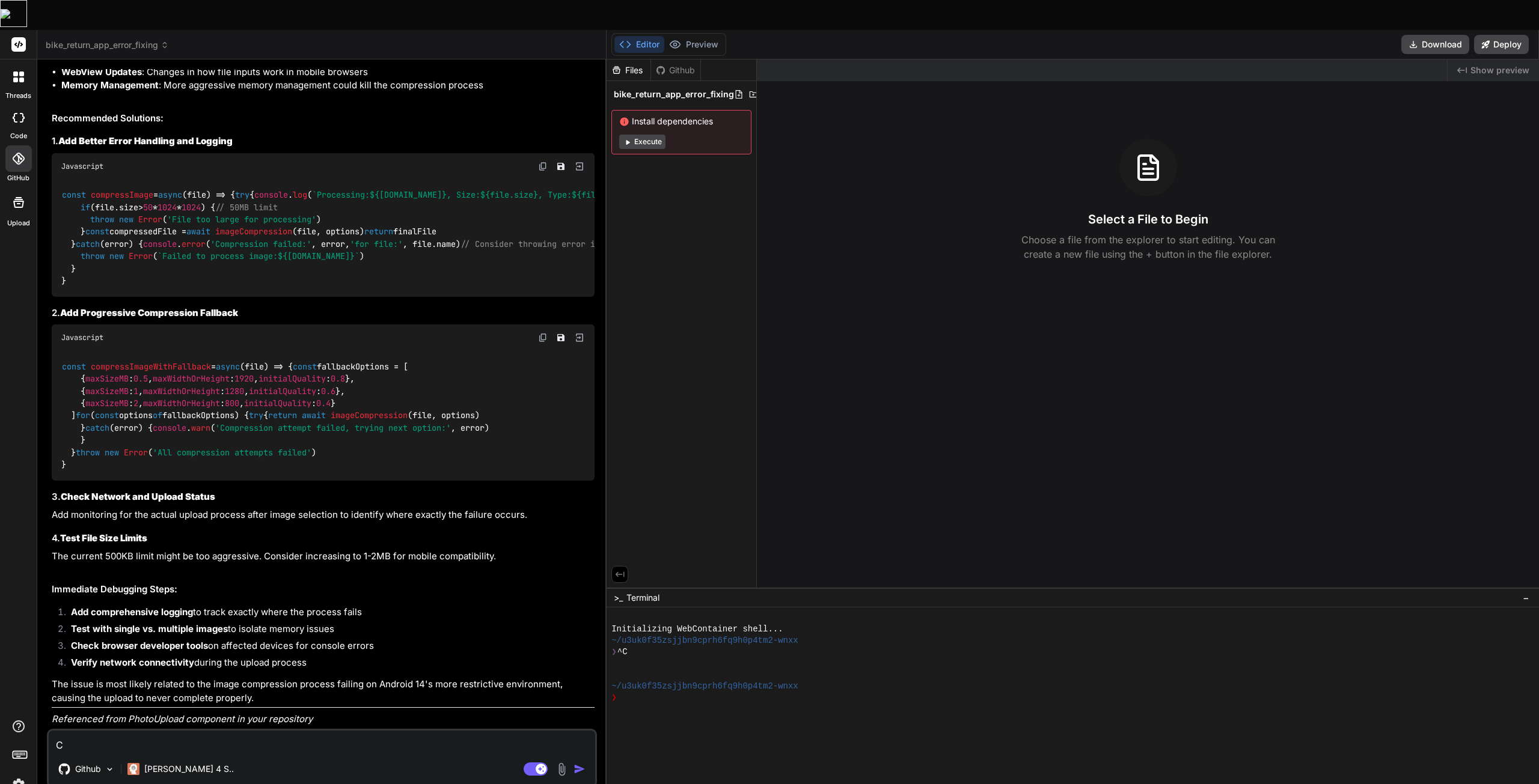
type textarea "x"
type textarea "Can"
type textarea "x"
type textarea "Can"
type textarea "x"
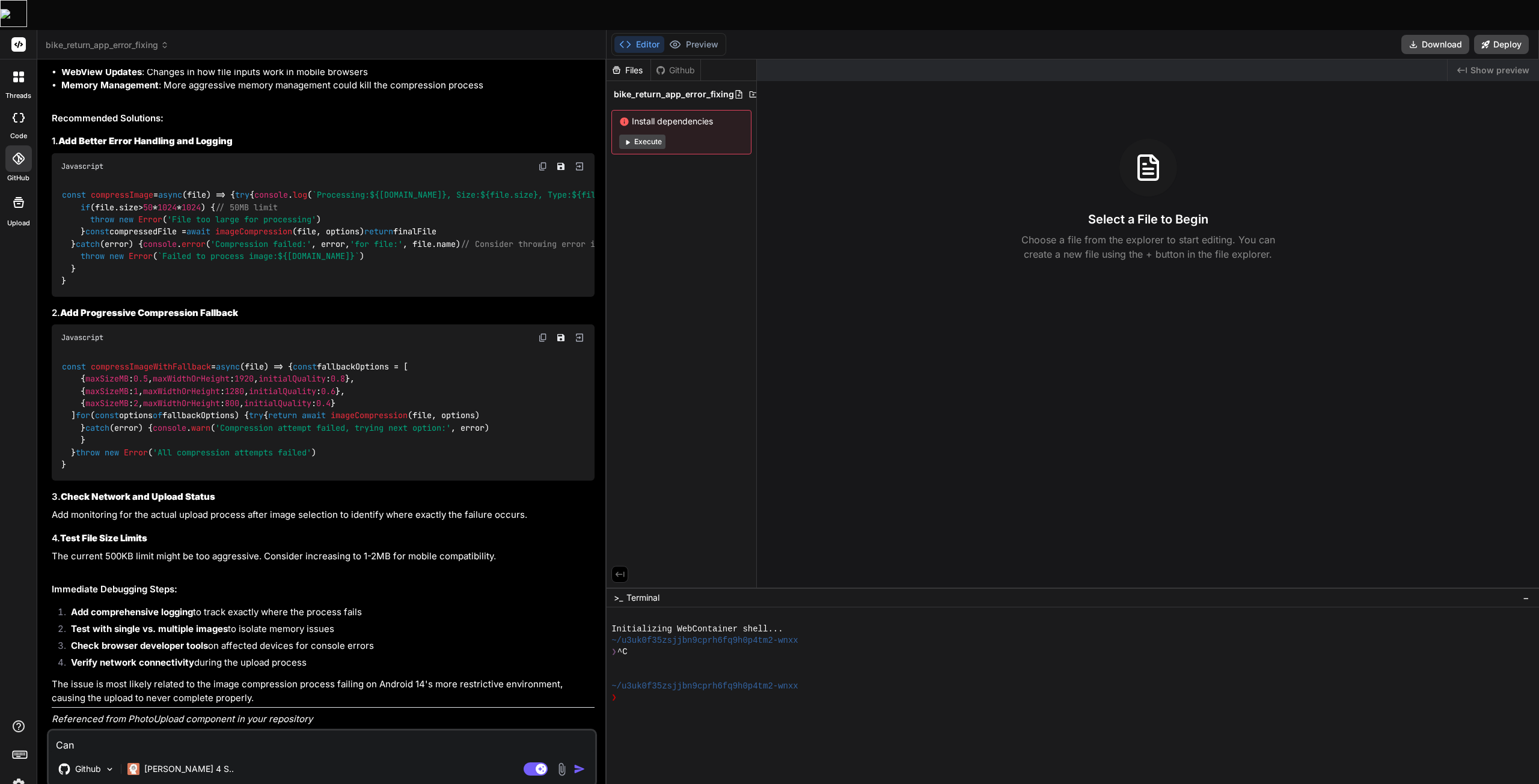
type textarea "Can y"
type textarea "x"
type textarea "Can yo"
type textarea "x"
type textarea "Can you"
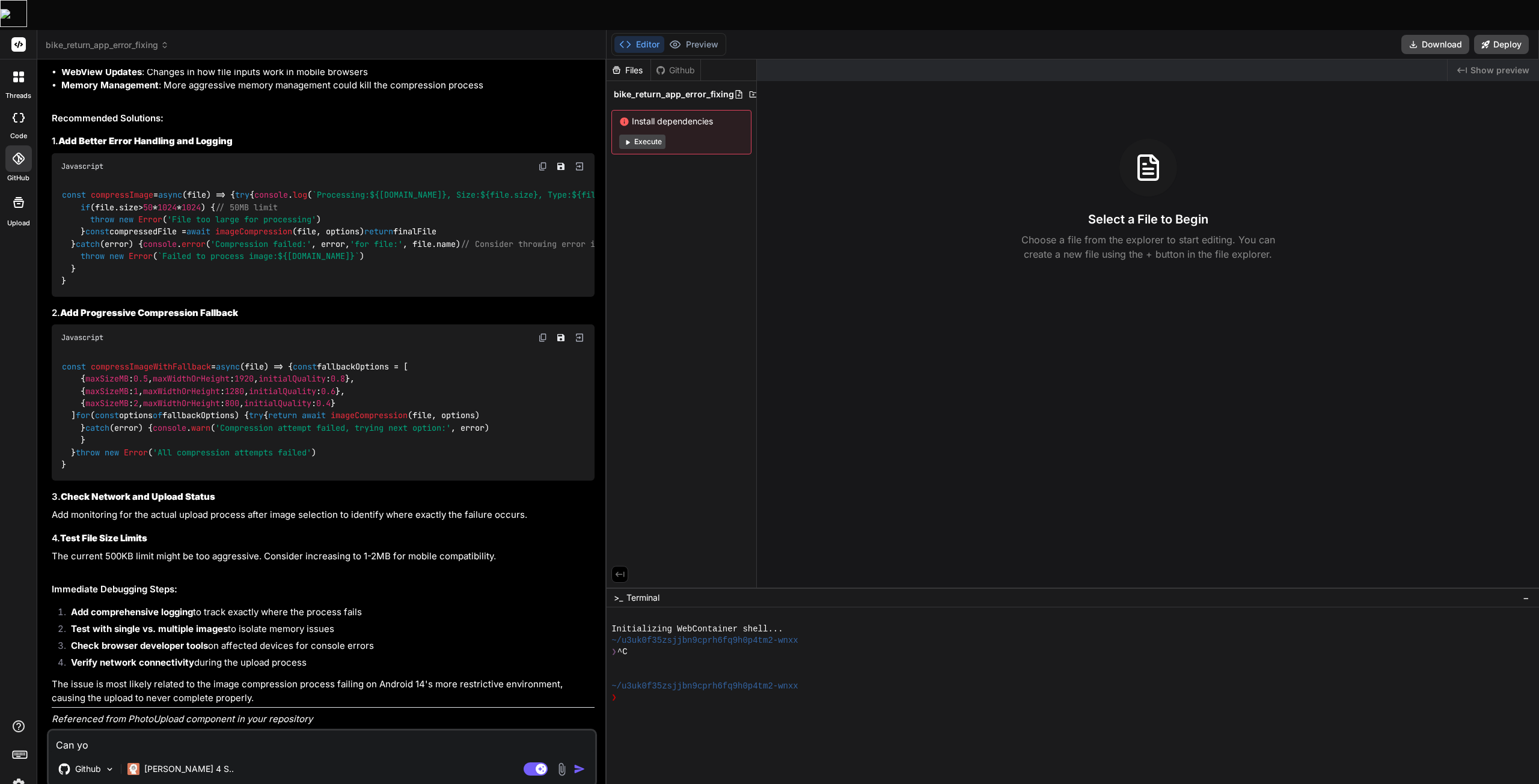
type textarea "x"
type textarea "Can you"
type textarea "x"
type textarea "Can you p"
type textarea "x"
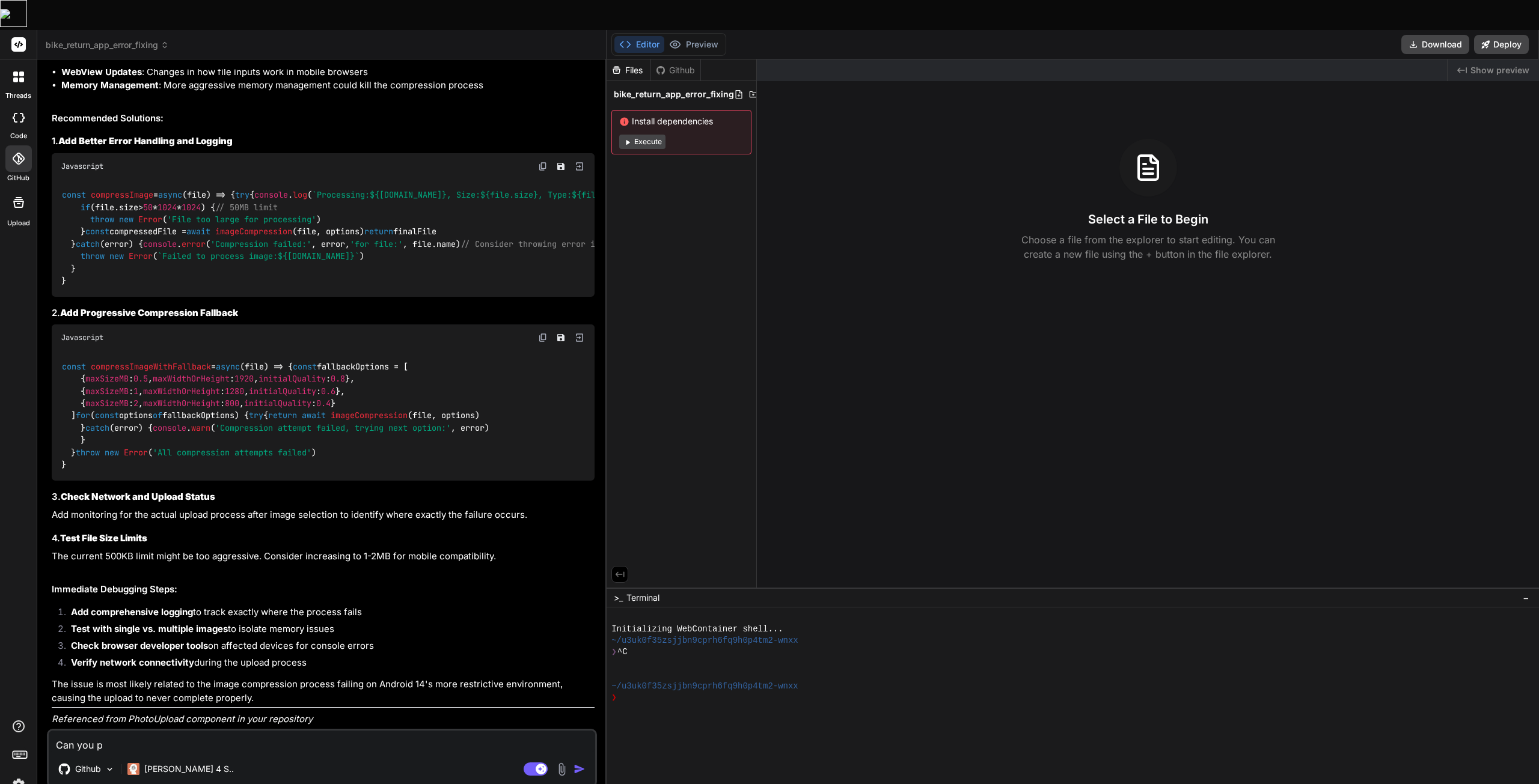
type textarea "Can you pl"
type textarea "x"
type textarea "Can you ple"
type textarea "x"
type textarea "Can you plea"
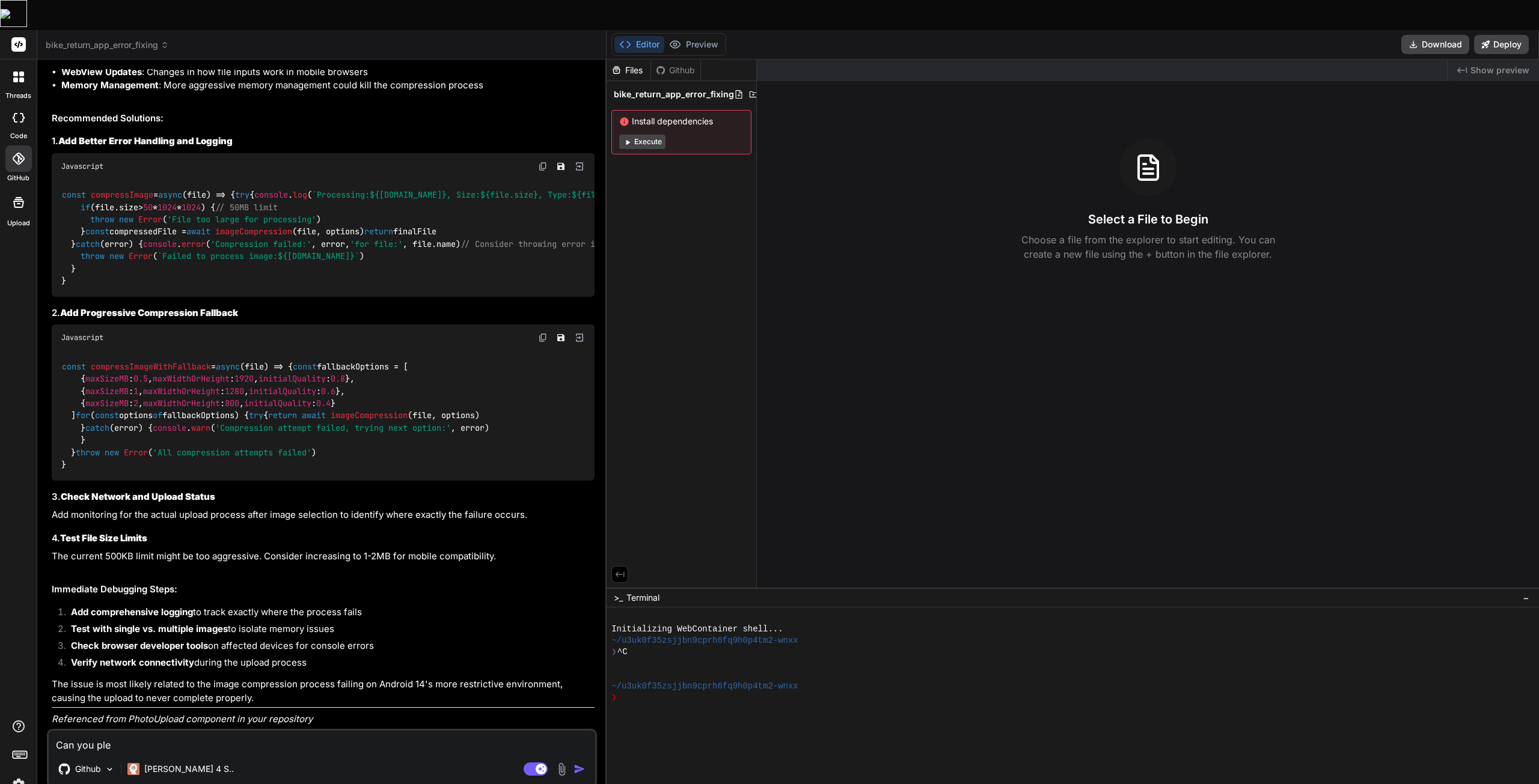
type textarea "x"
type textarea "Can you pleas"
type textarea "x"
type textarea "Can you please"
type textarea "x"
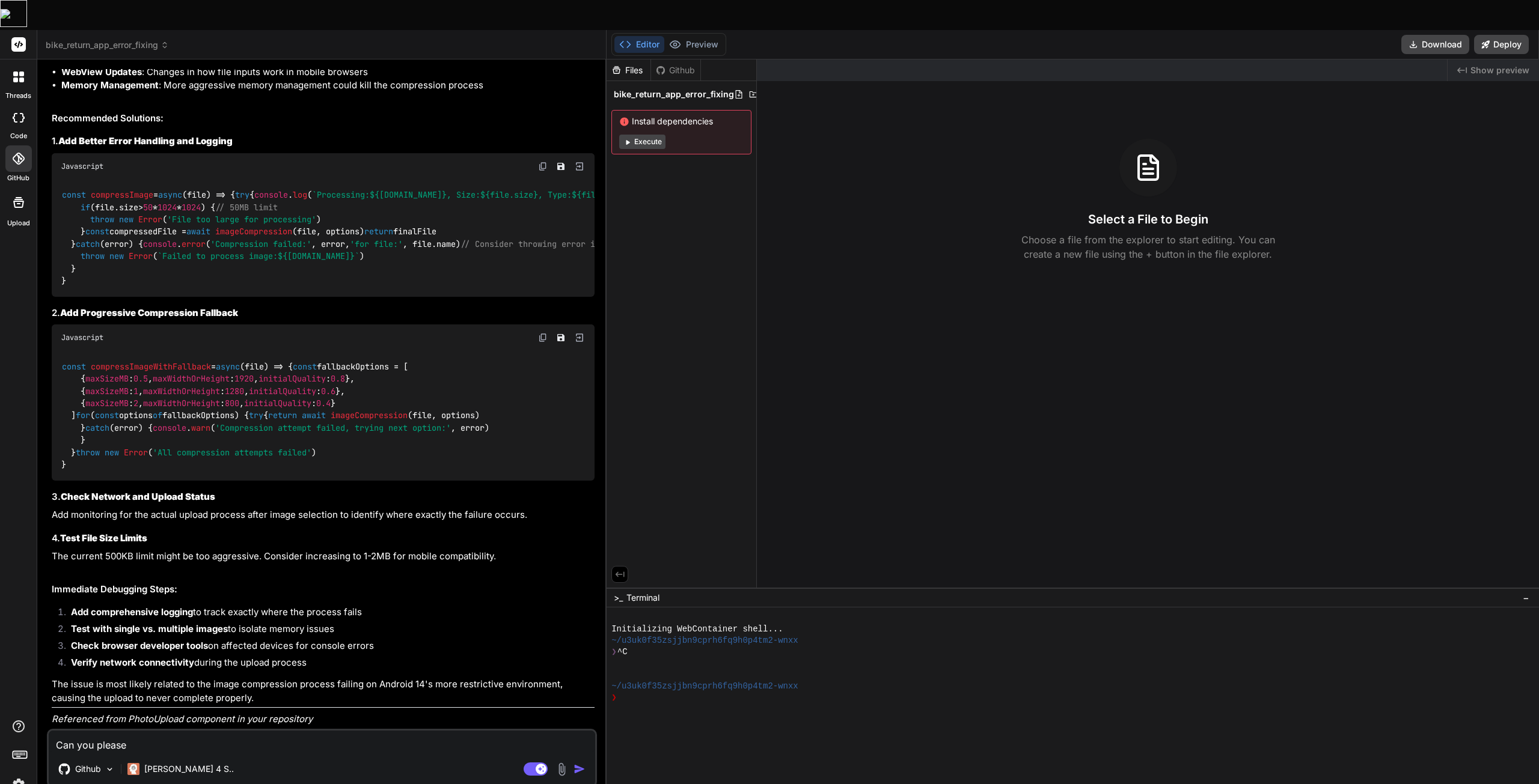
type textarea "Can you please"
type textarea "x"
type textarea "Can you please a"
type textarea "x"
type textarea "Can you please ap"
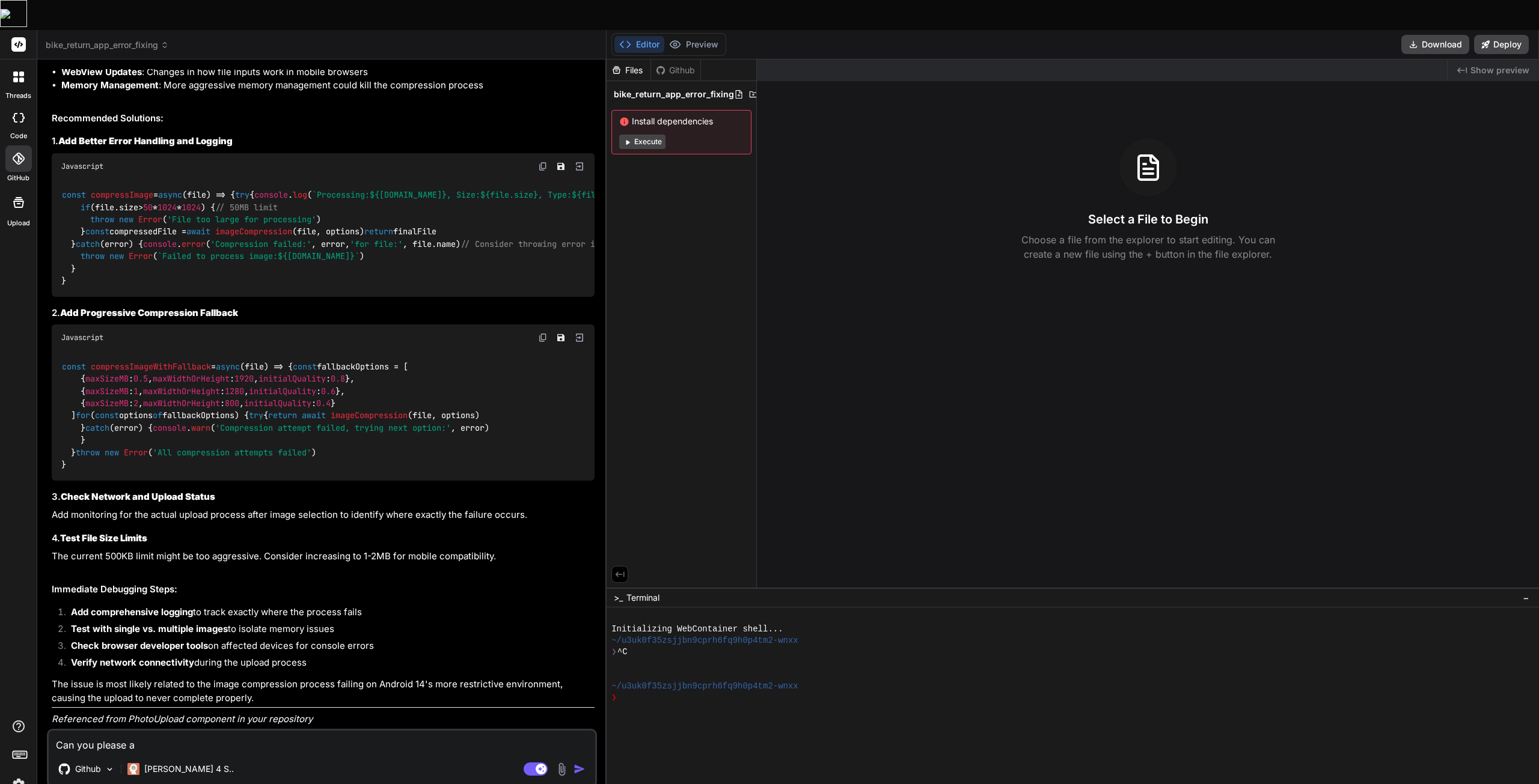
type textarea "x"
type textarea "Can you please app"
type textarea "x"
type textarea "Can you please appl"
type textarea "x"
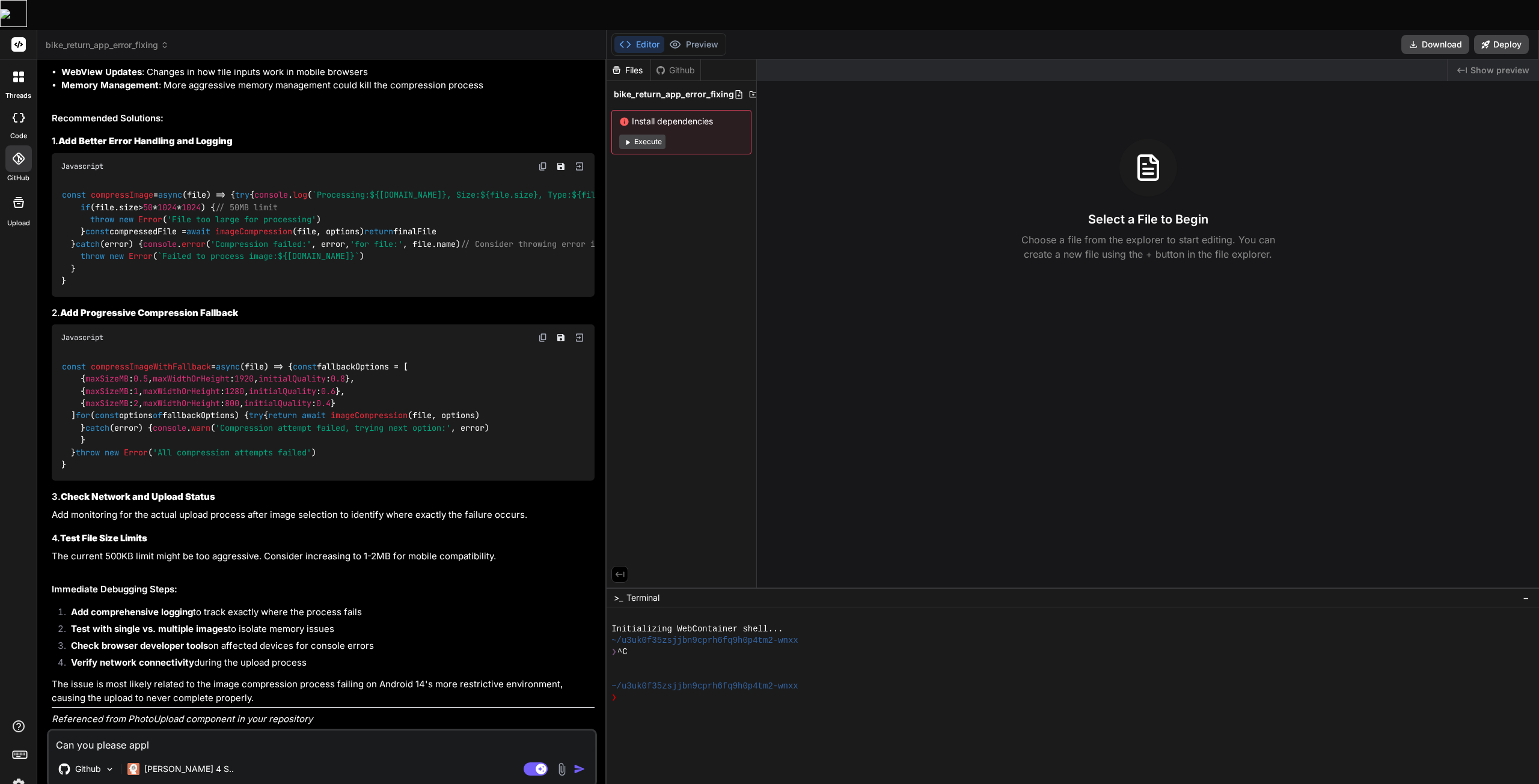
type textarea "Can you please apply"
type textarea "x"
type textarea "Can you please apply"
type textarea "x"
type textarea "Can you please apply t"
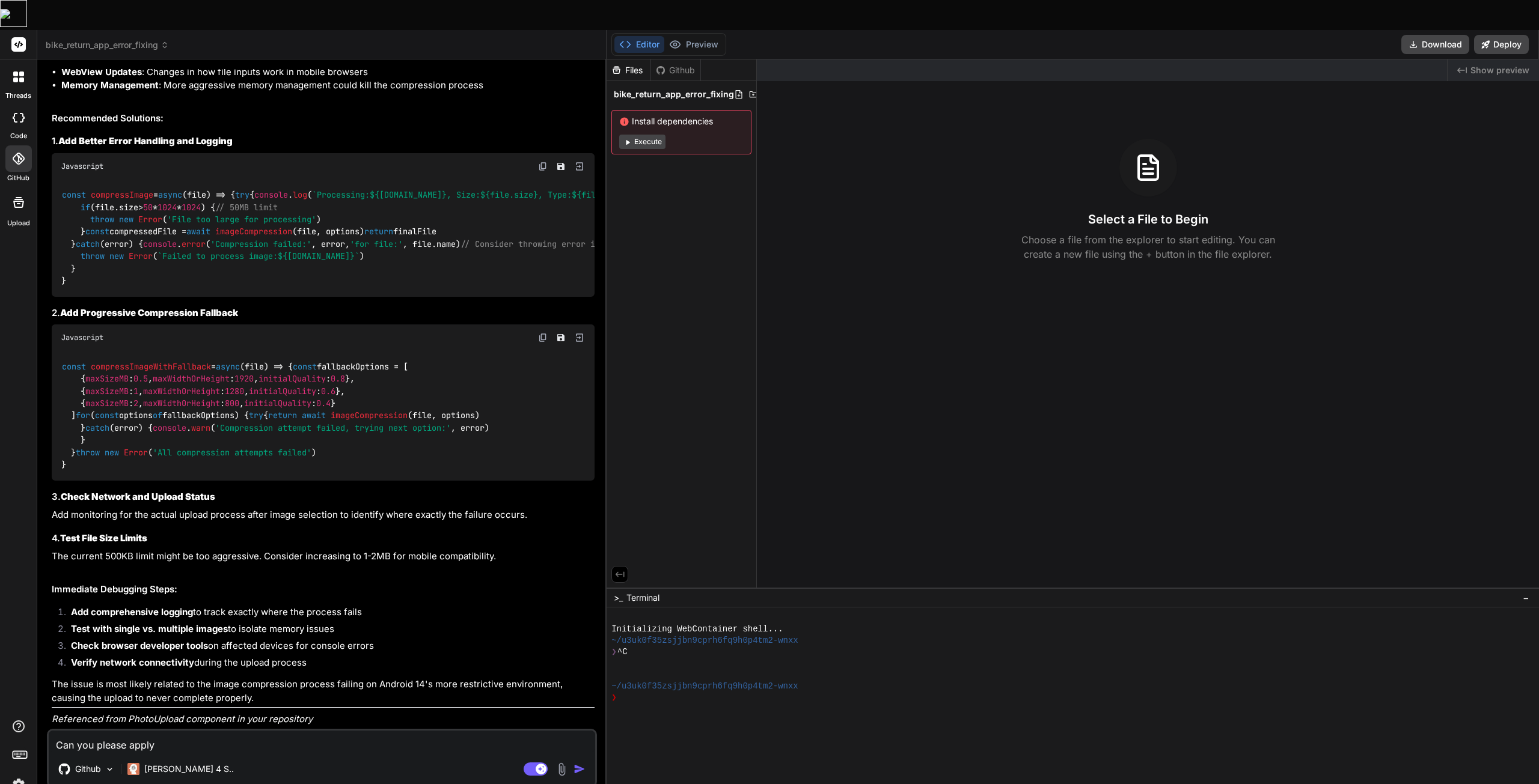
type textarea "x"
type textarea "Can you please apply th"
type textarea "x"
type textarea "Can you please apply the"
type textarea "x"
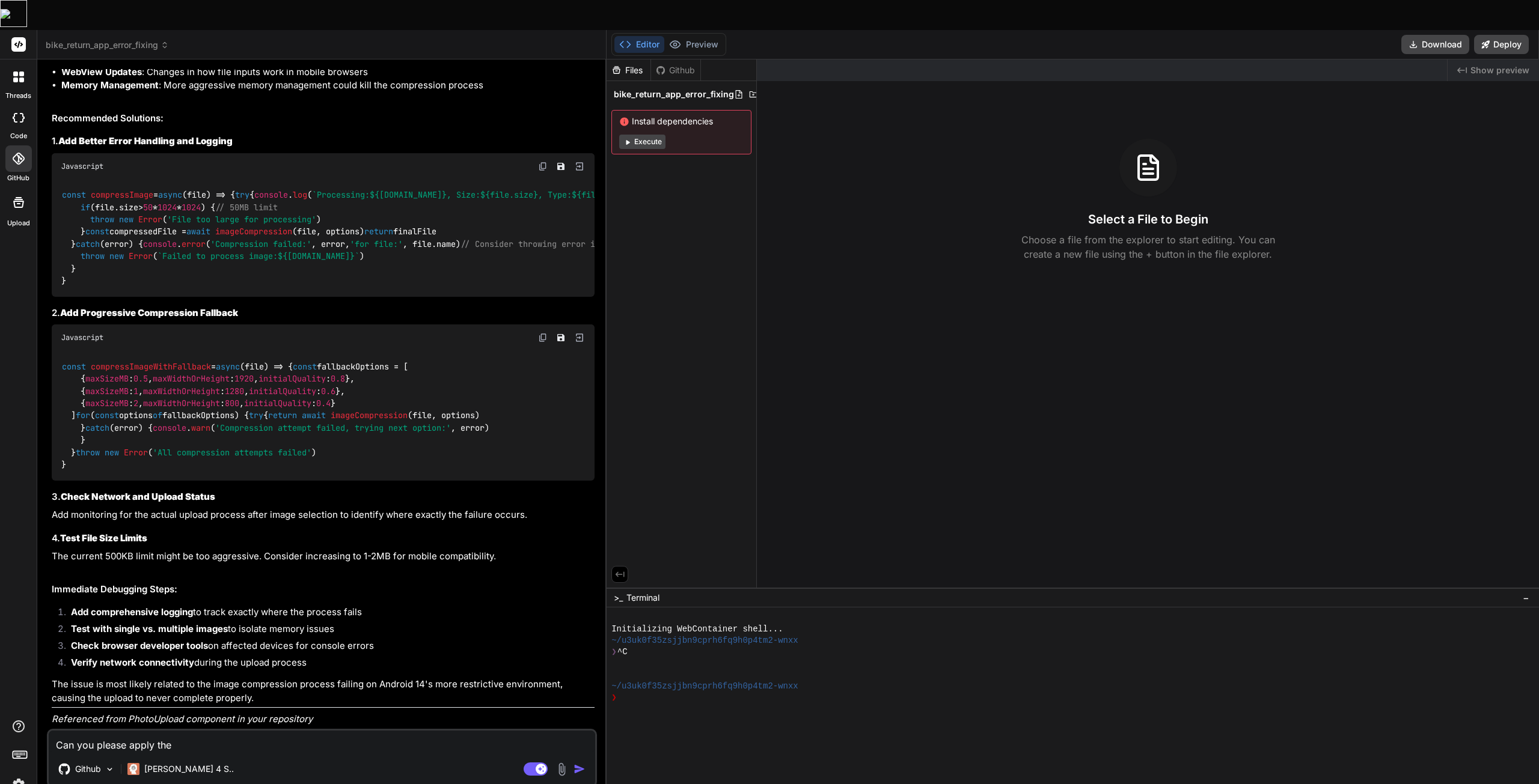
type textarea "Can you please apply the"
type textarea "x"
type textarea "Can you please apply the c"
type textarea "x"
type textarea "Can you please apply the ch"
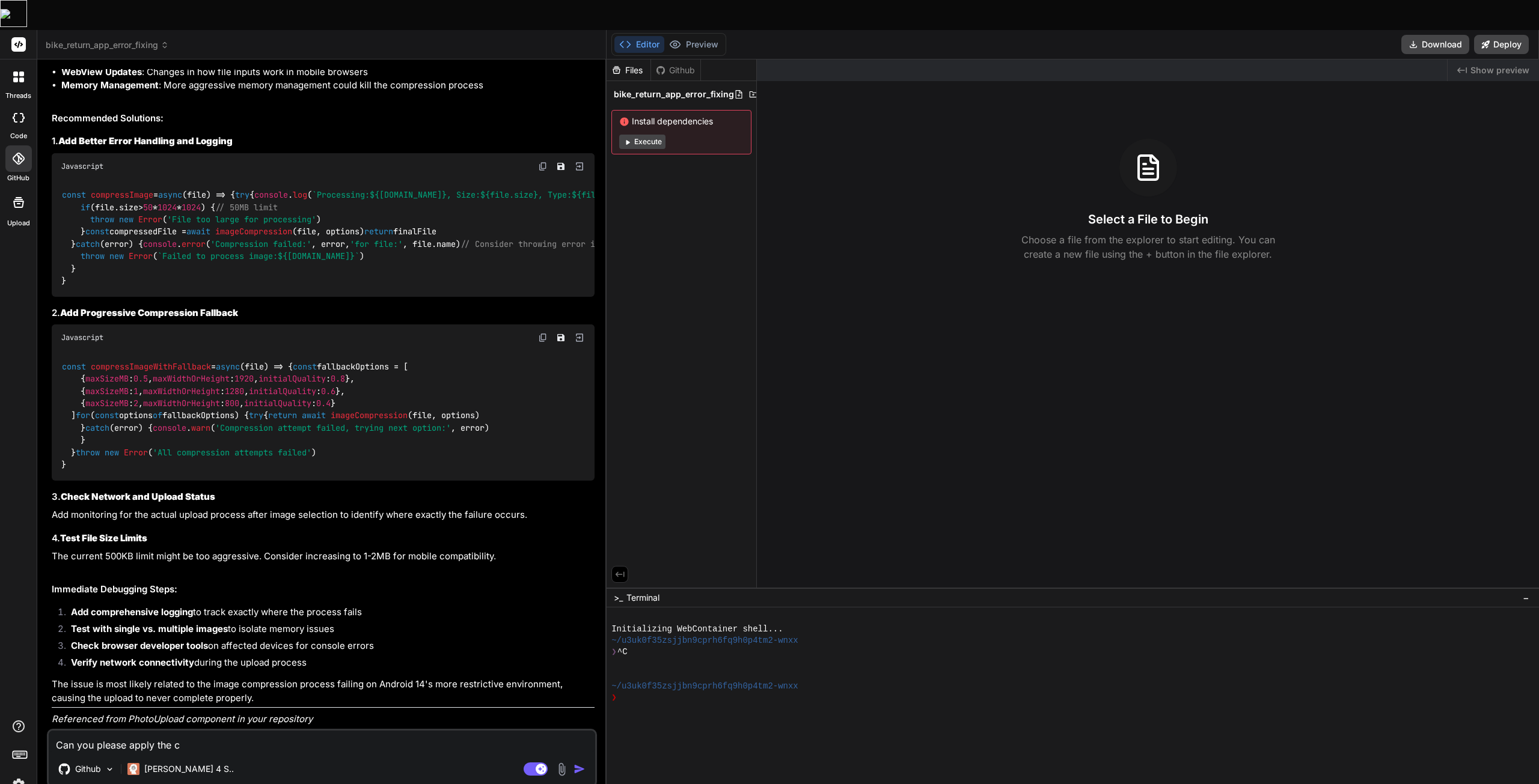
type textarea "x"
type textarea "Can you please apply the cha"
type textarea "x"
type textarea "Can you please apply the chan"
type textarea "x"
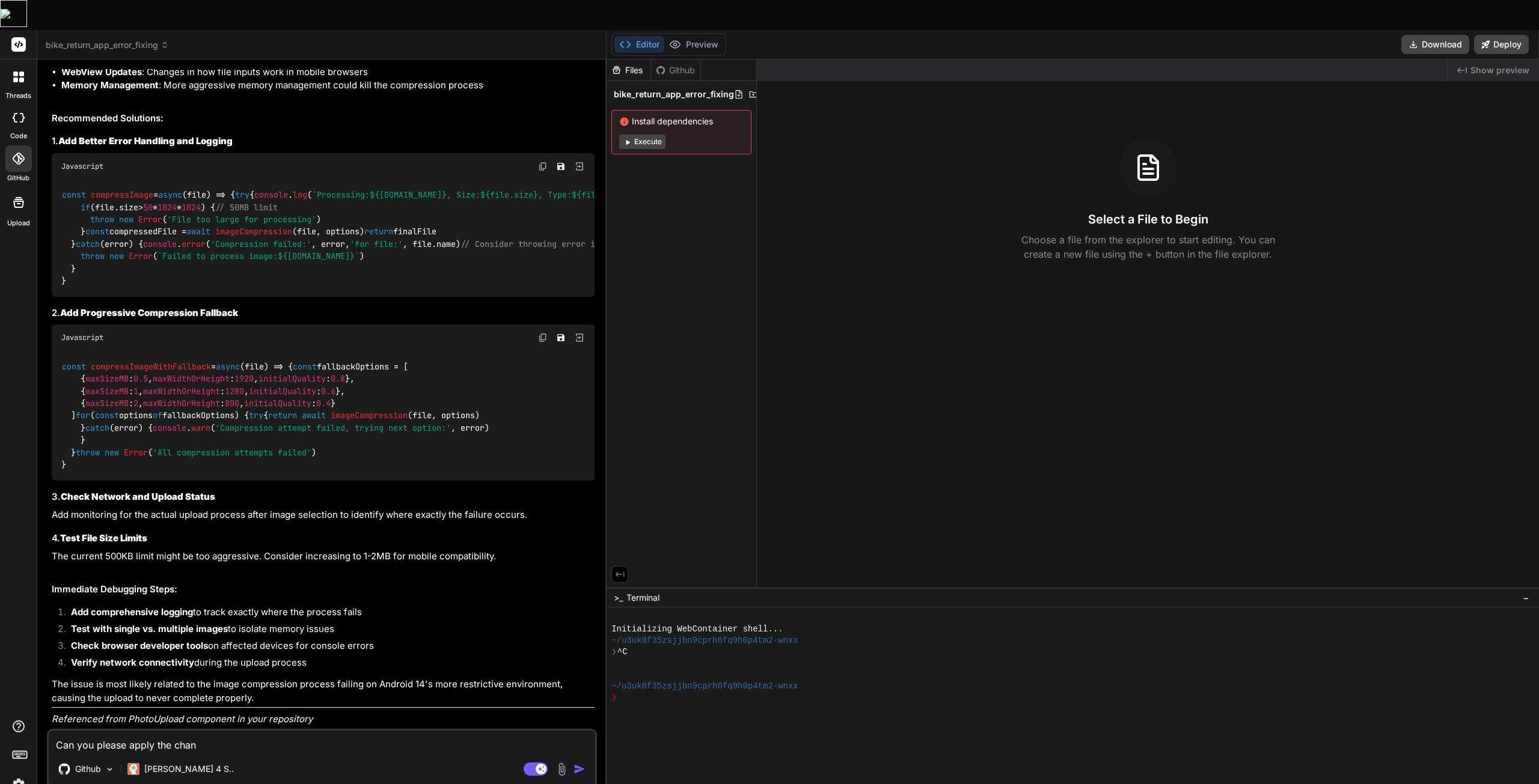
type textarea "Can you please apply the [PERSON_NAME]"
type textarea "x"
type textarea "Can you please apply the change"
type textarea "x"
type textarea "Can you please apply the changes"
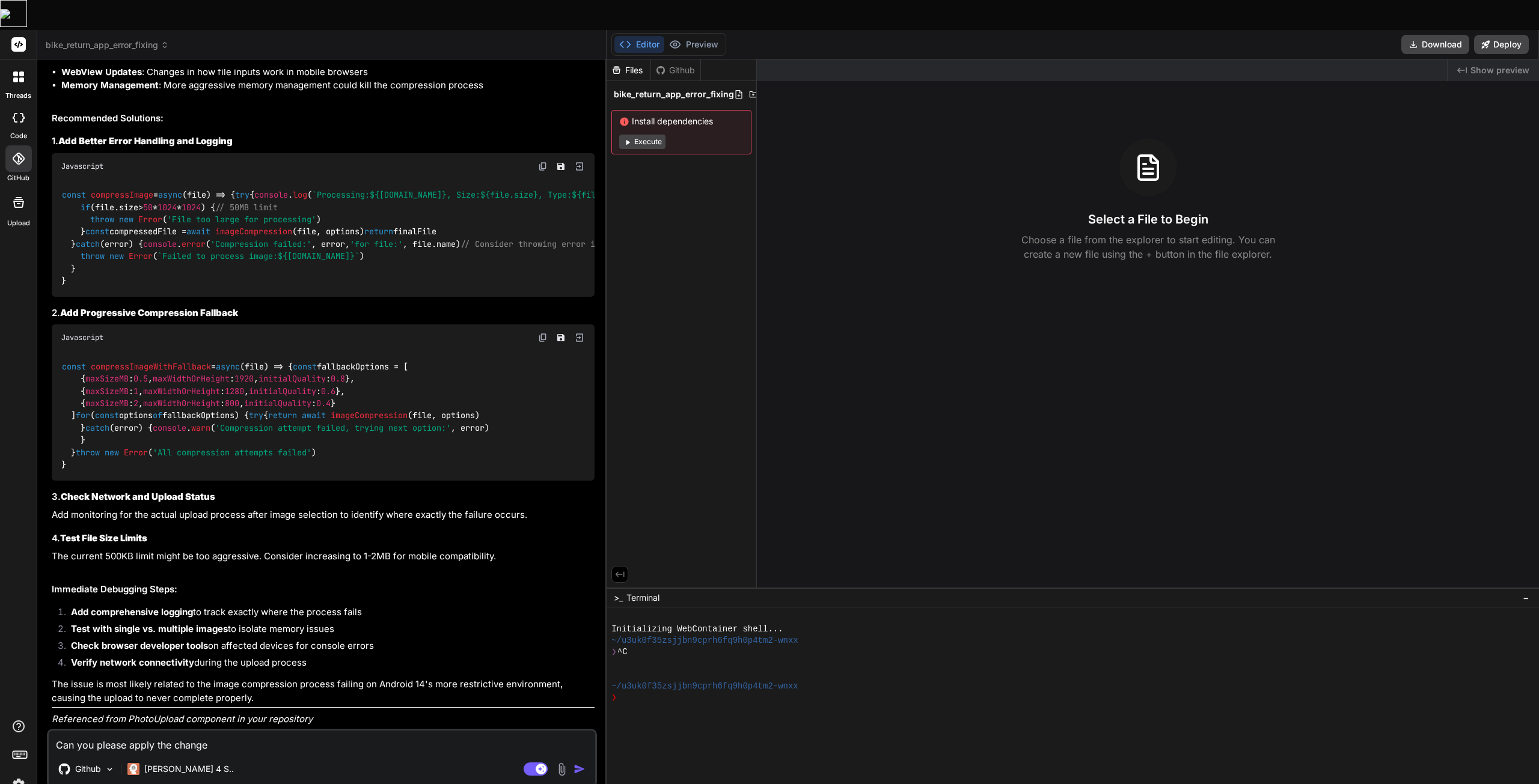
type textarea "x"
type textarea "Can you please apply the changes,"
type textarea "x"
type textarea "Can you please apply the changes,"
type textarea "x"
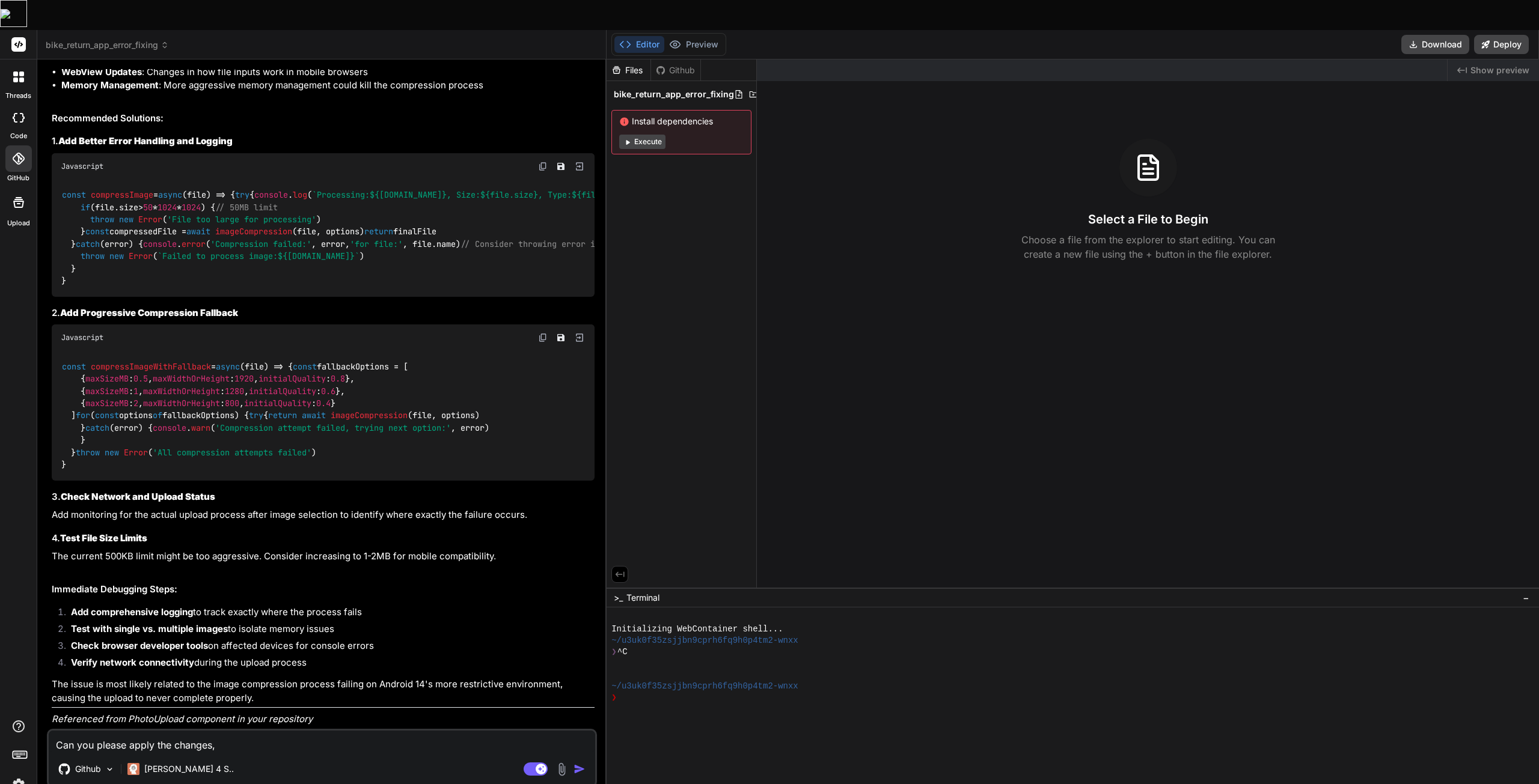
type textarea "Can you please apply the changes, a"
type textarea "x"
type textarea "Can you please apply the changes, an"
type textarea "x"
type textarea "Can you please apply the changes, and"
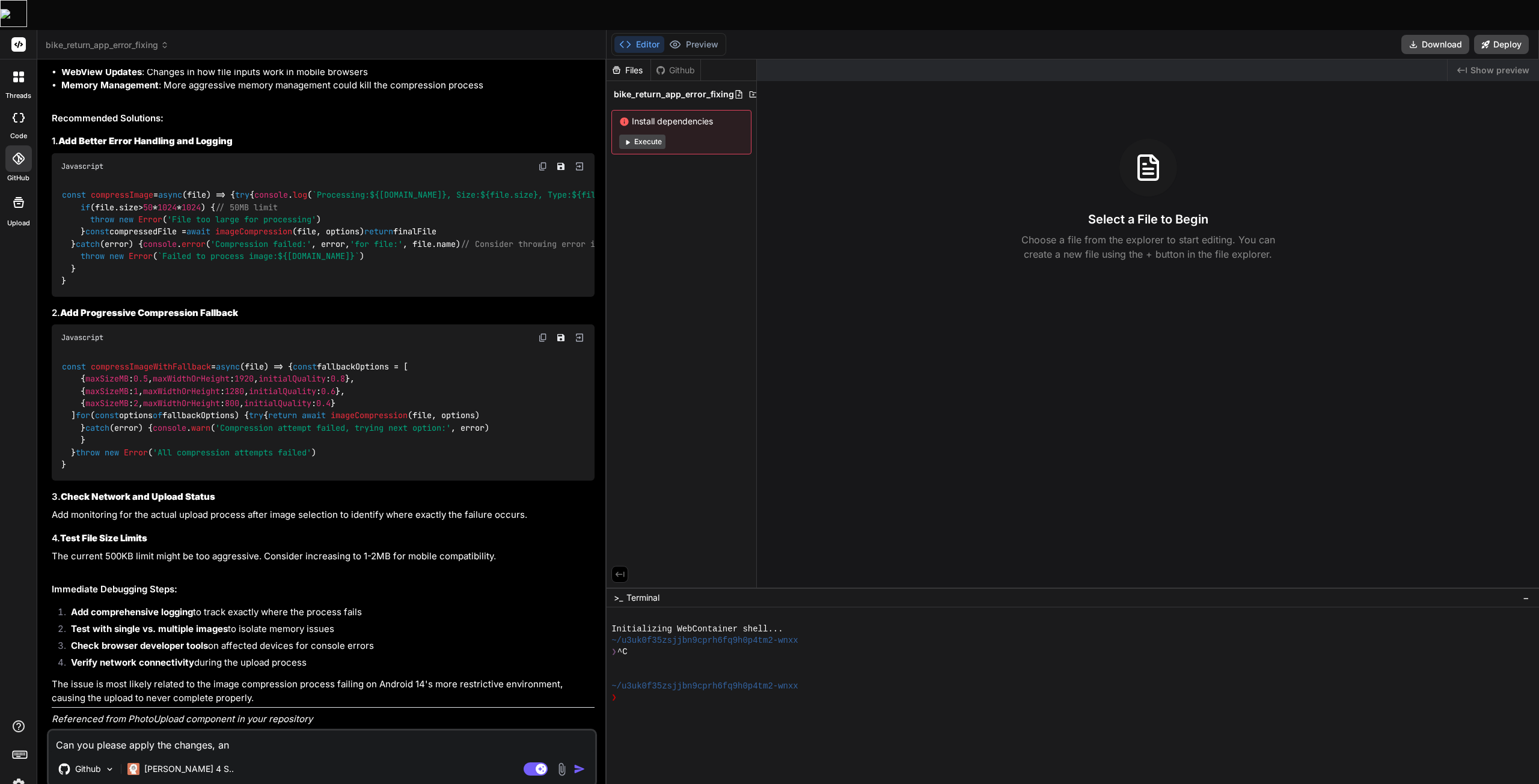
type textarea "x"
type textarea "Can you please apply the changes, and"
type textarea "x"
type textarea "Can you please apply the changes, and a"
type textarea "x"
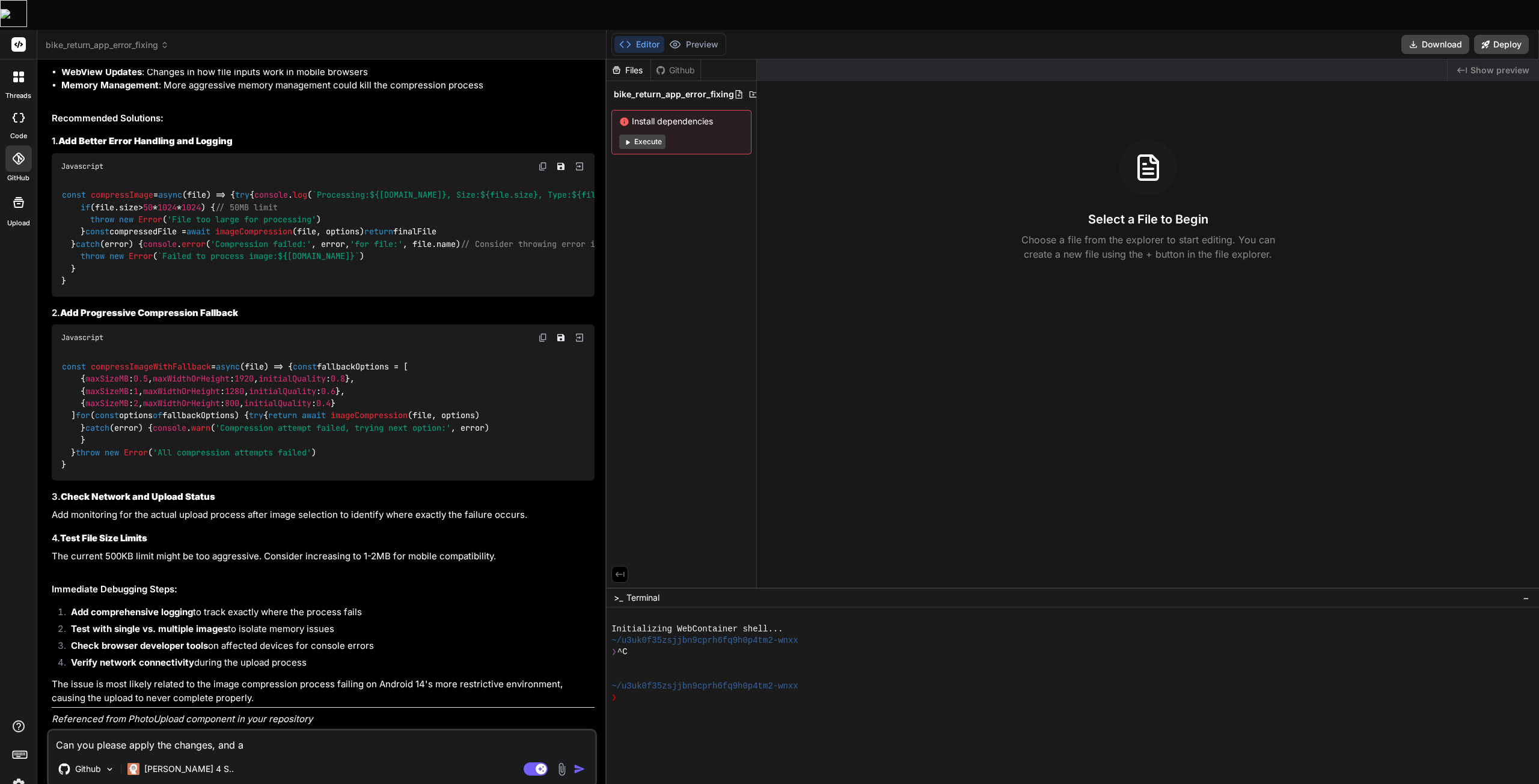
type textarea "Can you please apply the changes, and al"
type textarea "x"
type textarea "Can you please apply the changes, and als"
type textarea "x"
type textarea "Can you please apply the changes, and also"
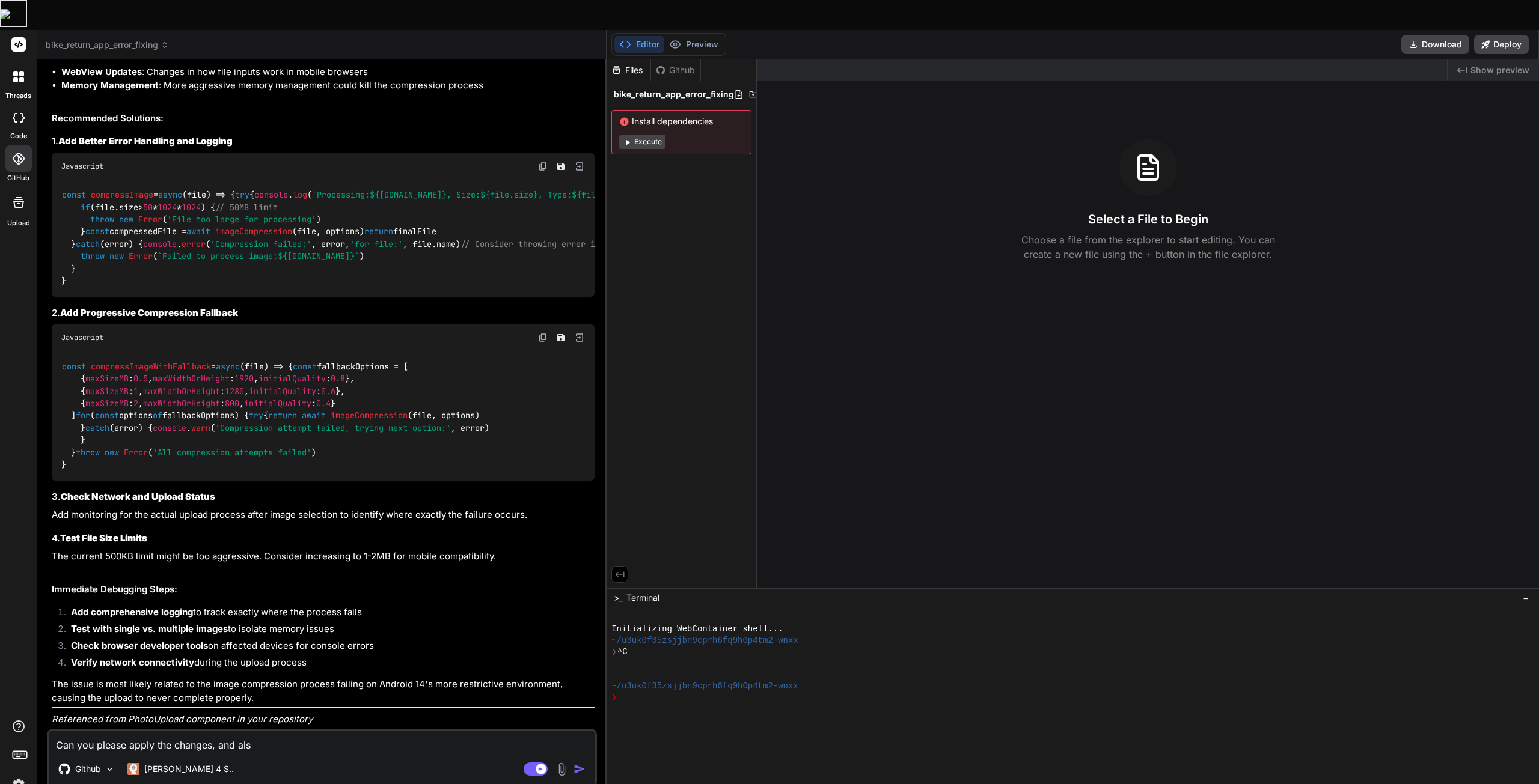
type textarea "x"
type textarea "Can you please apply the changes, and also"
type textarea "x"
type textarea "Can you please apply the changes, and also a"
type textarea "x"
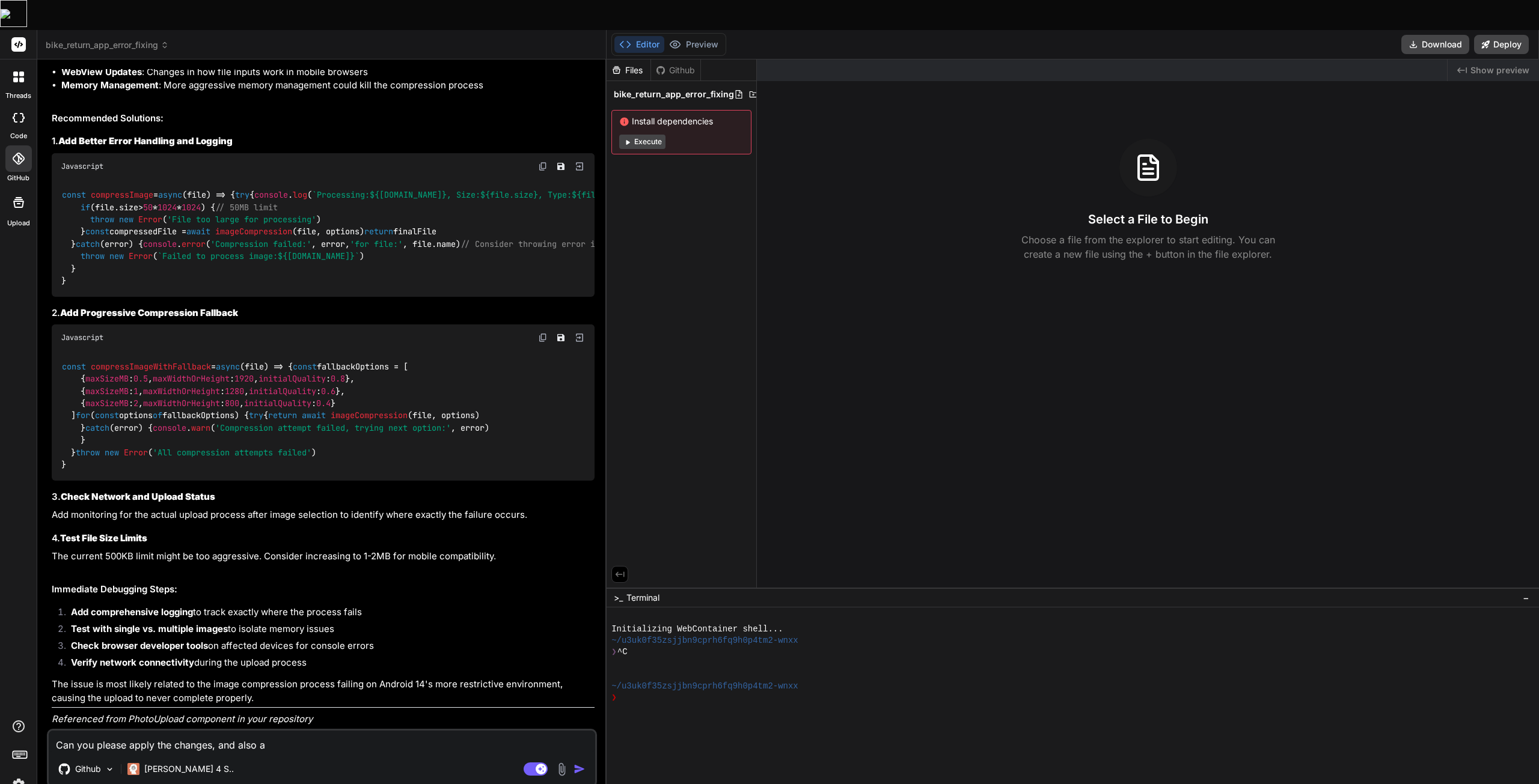
type textarea "Can you please apply the changes, and also ad"
type textarea "x"
type textarea "Can you please apply the changes, and also adj"
type textarea "x"
type textarea "Can you please apply the changes, and also adji"
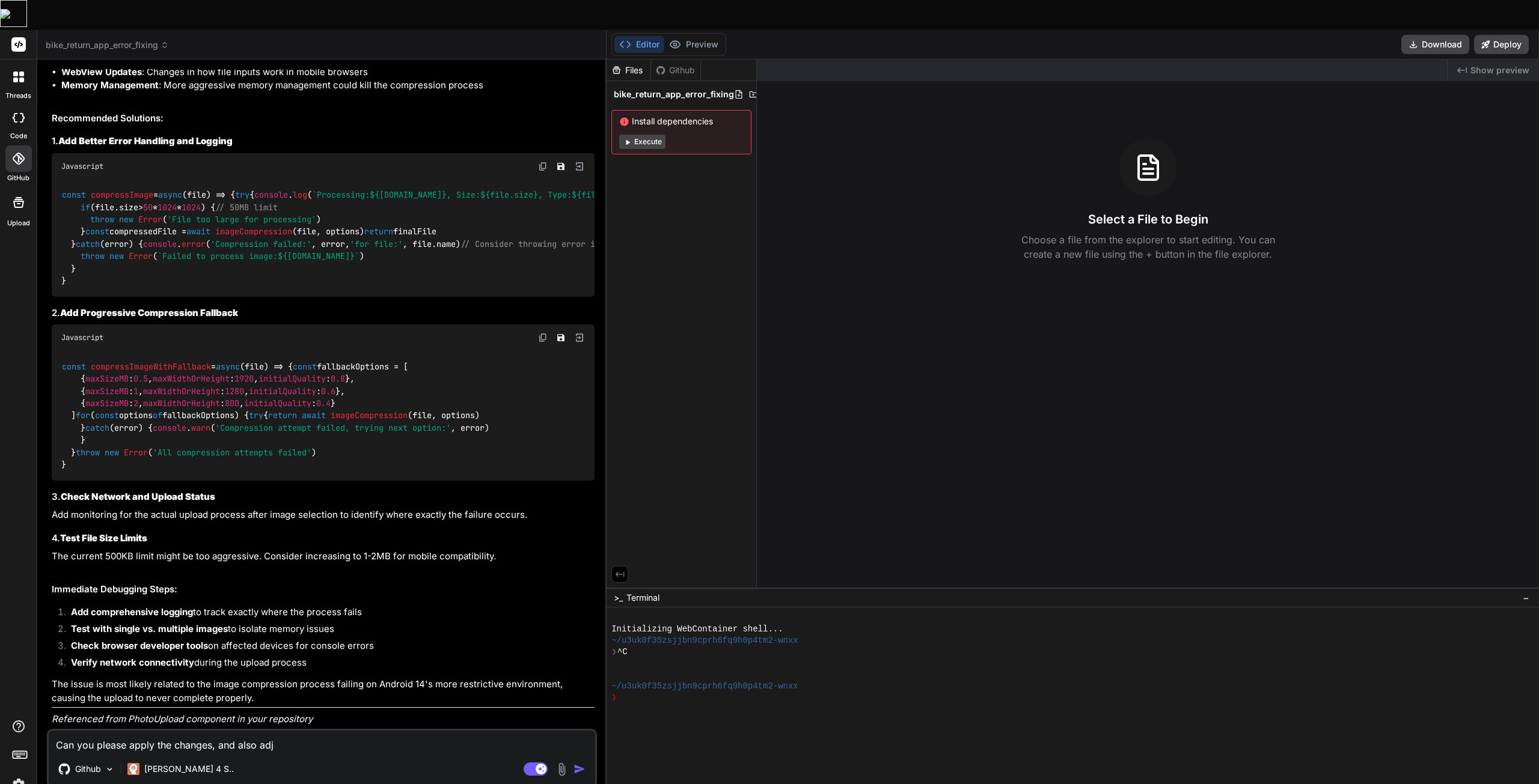
type textarea "x"
type textarea "Can you please apply the changes, and also adjis"
type textarea "x"
type textarea "Can you please apply the changes, and also adjist"
type textarea "x"
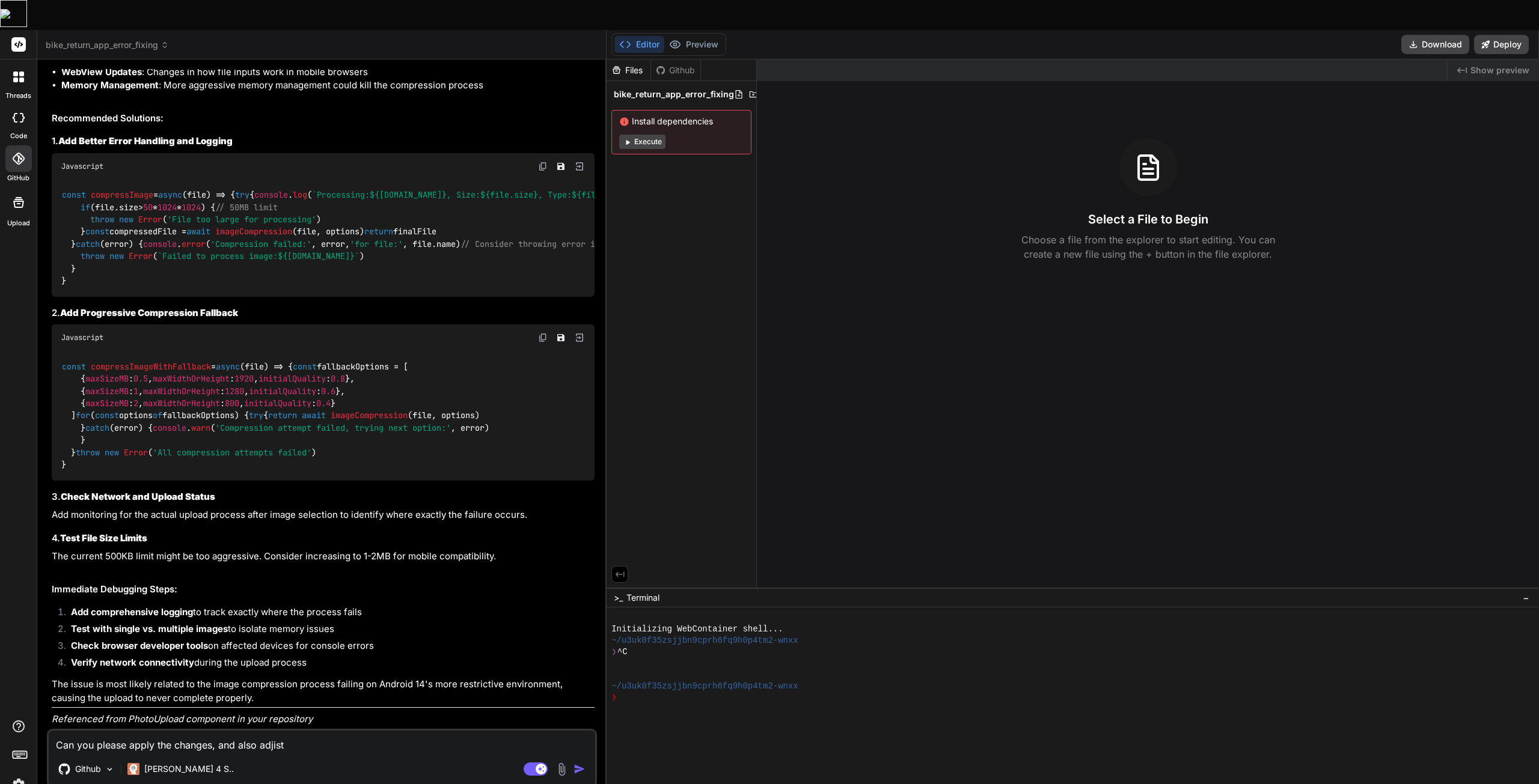
type textarea "Can you please apply the changes, and also adjist"
type textarea "x"
type textarea "Can you please apply the changes, and also adjist t"
type textarea "x"
type textarea "Can you please apply the changes, and also adjist"
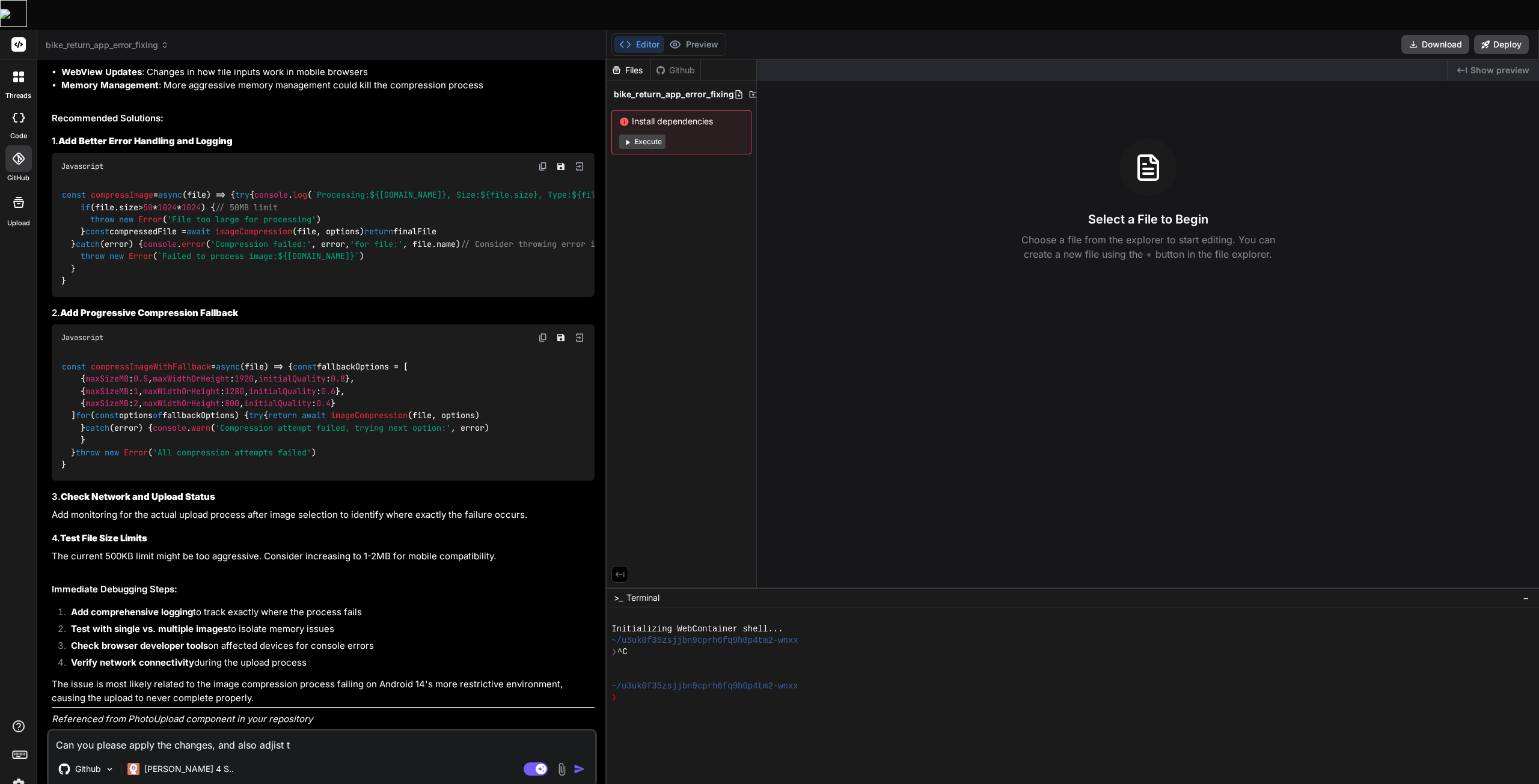
type textarea "x"
type textarea "Can you please apply the changes, and also adjist"
type textarea "x"
type textarea "Can you please apply the changes, and also adjis"
type textarea "x"
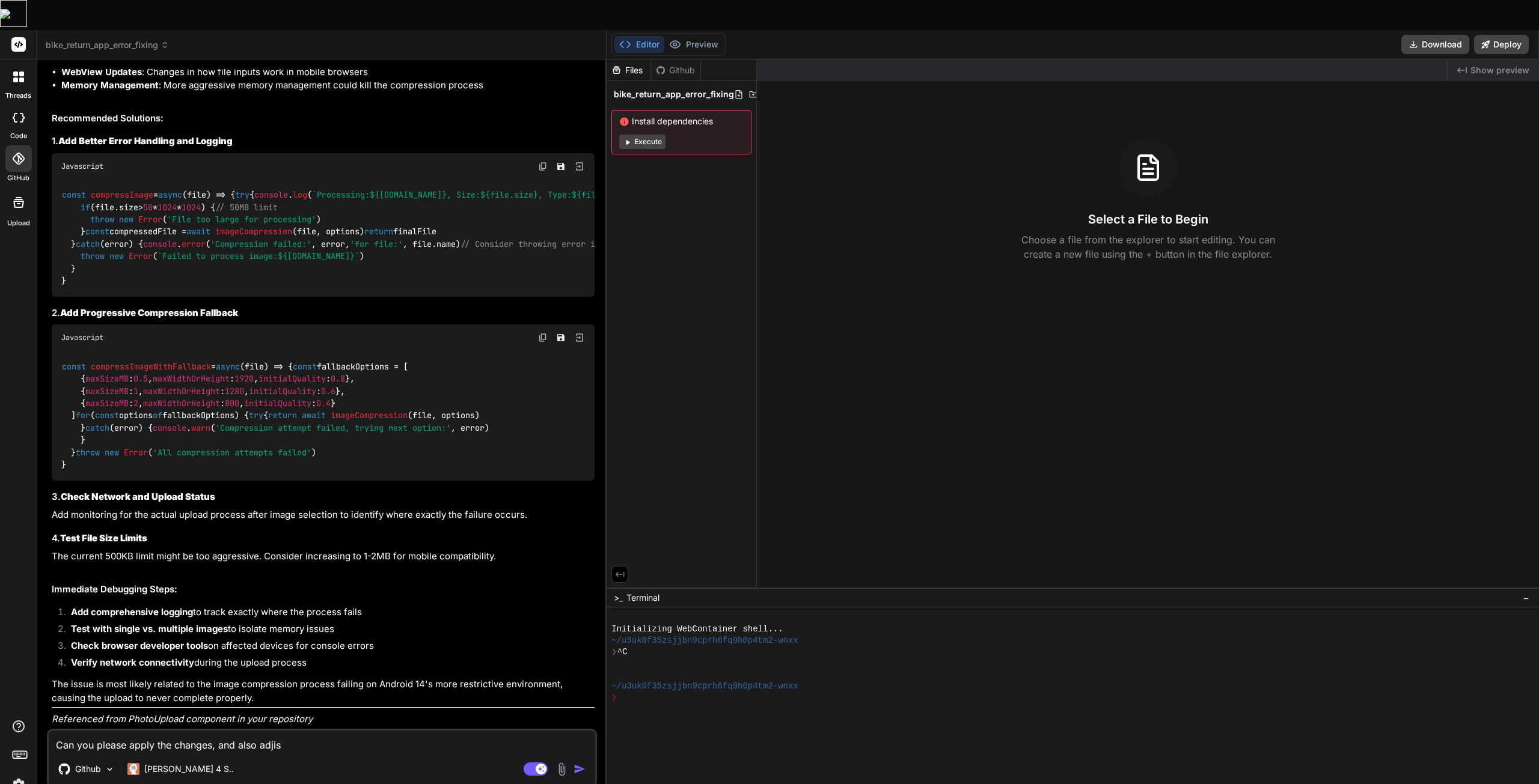
type textarea "Can you please apply the changes, and also adji"
type textarea "x"
type textarea "Can you please apply the changes, and also adj"
type textarea "x"
type textarea "Can you please apply the changes, and also adju"
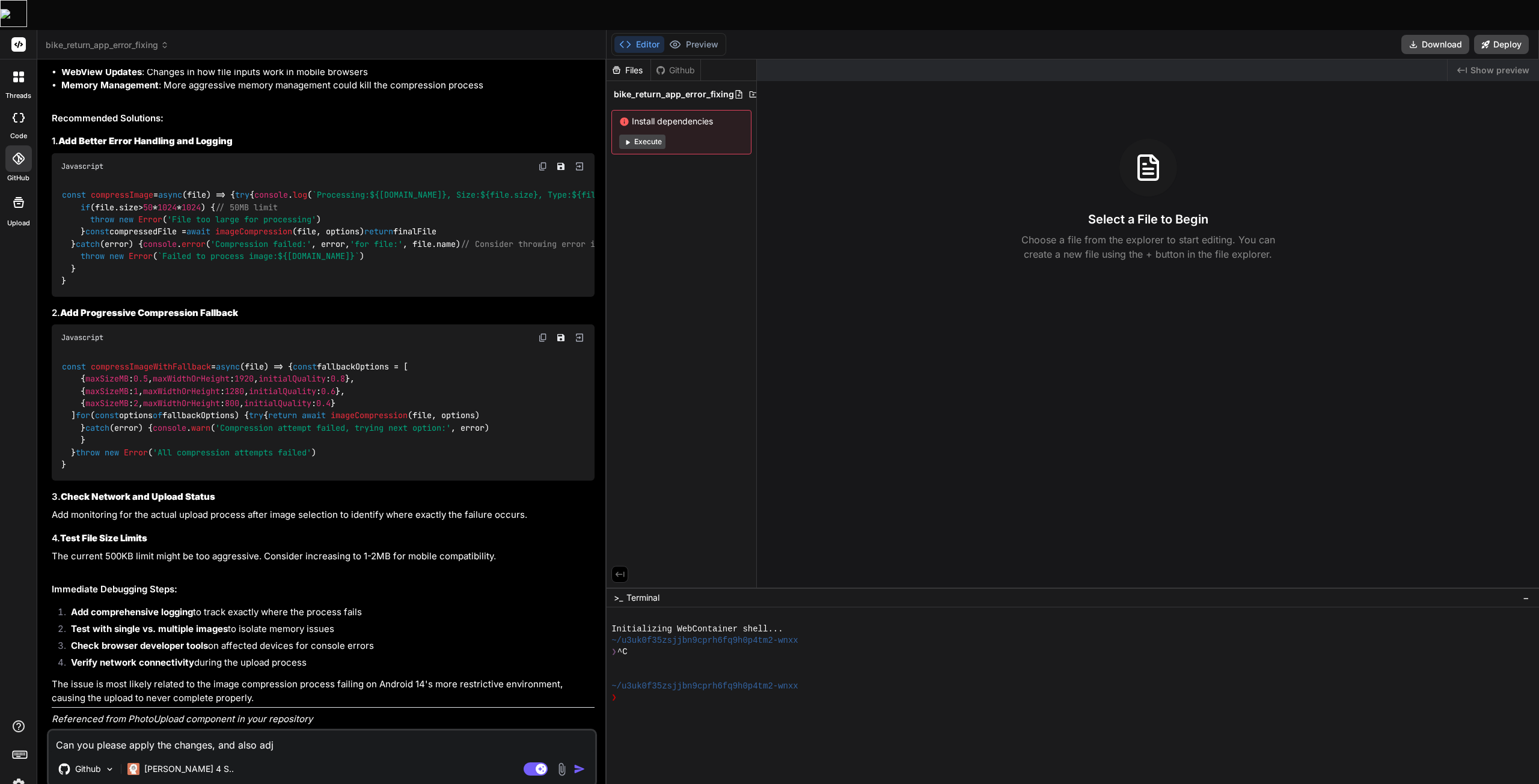
type textarea "x"
type textarea "Can you please apply the changes, and also adjus"
type textarea "x"
type textarea "Can you please apply the changes, and also adjust"
type textarea "x"
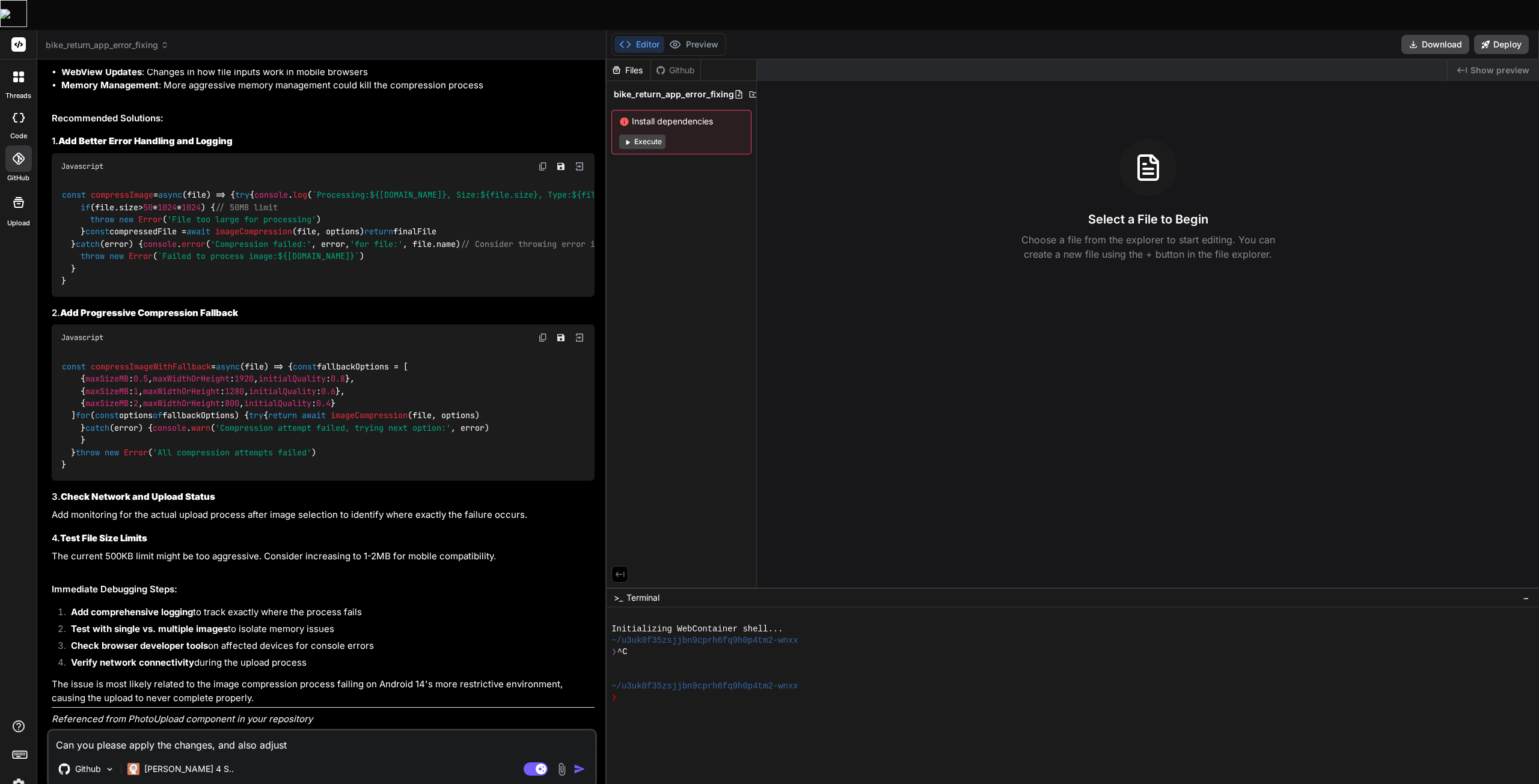
type textarea "Can you please apply the changes, and also adjust"
type textarea "x"
type textarea "Can you please apply the changes, and also adjust t"
type textarea "x"
type textarea "Can you please apply the changes, and also adjust th"
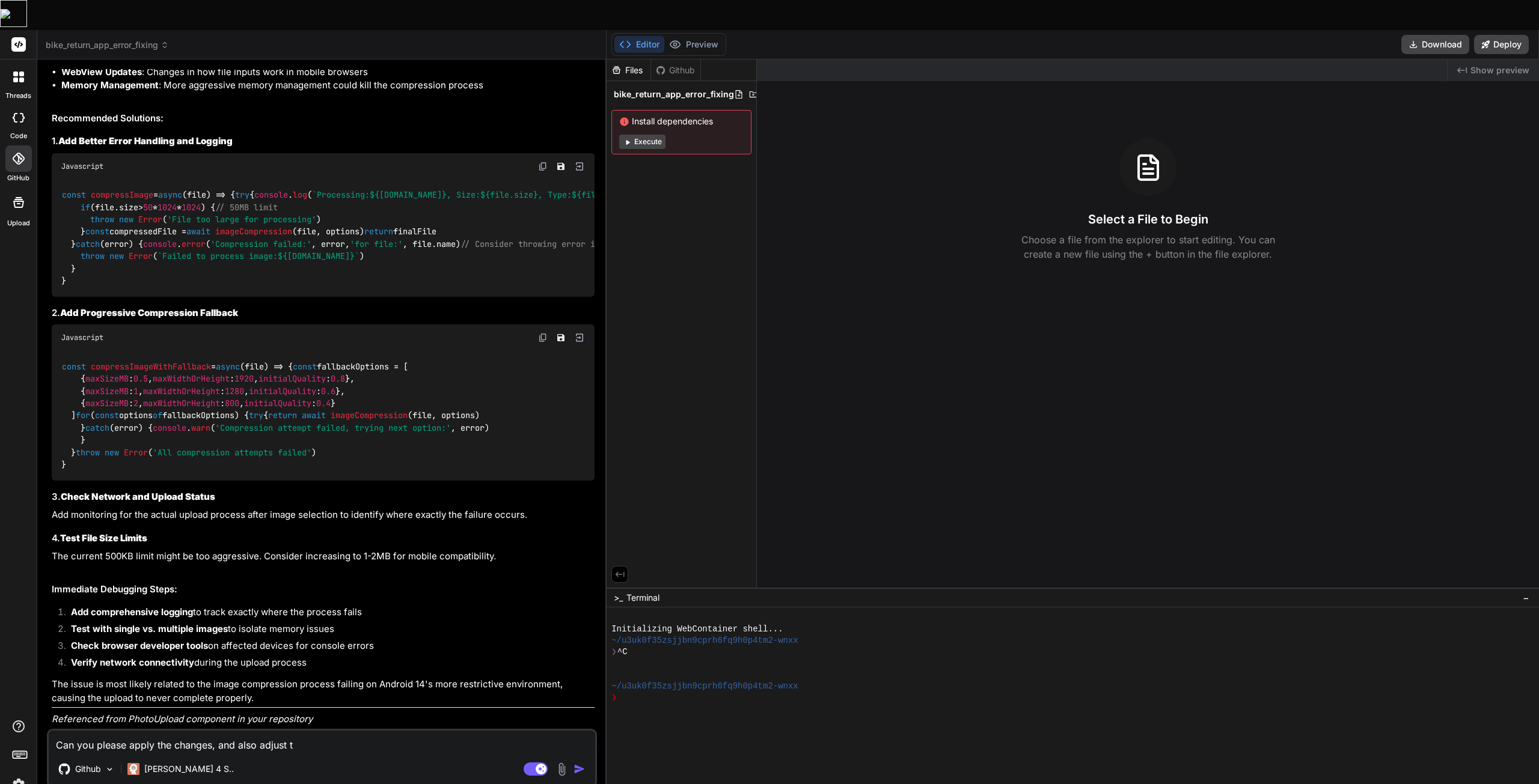
type textarea "x"
type textarea "Can you please apply the changes, and also adjust the"
type textarea "x"
type textarea "Can you please apply the changes, and also adjust the"
type textarea "x"
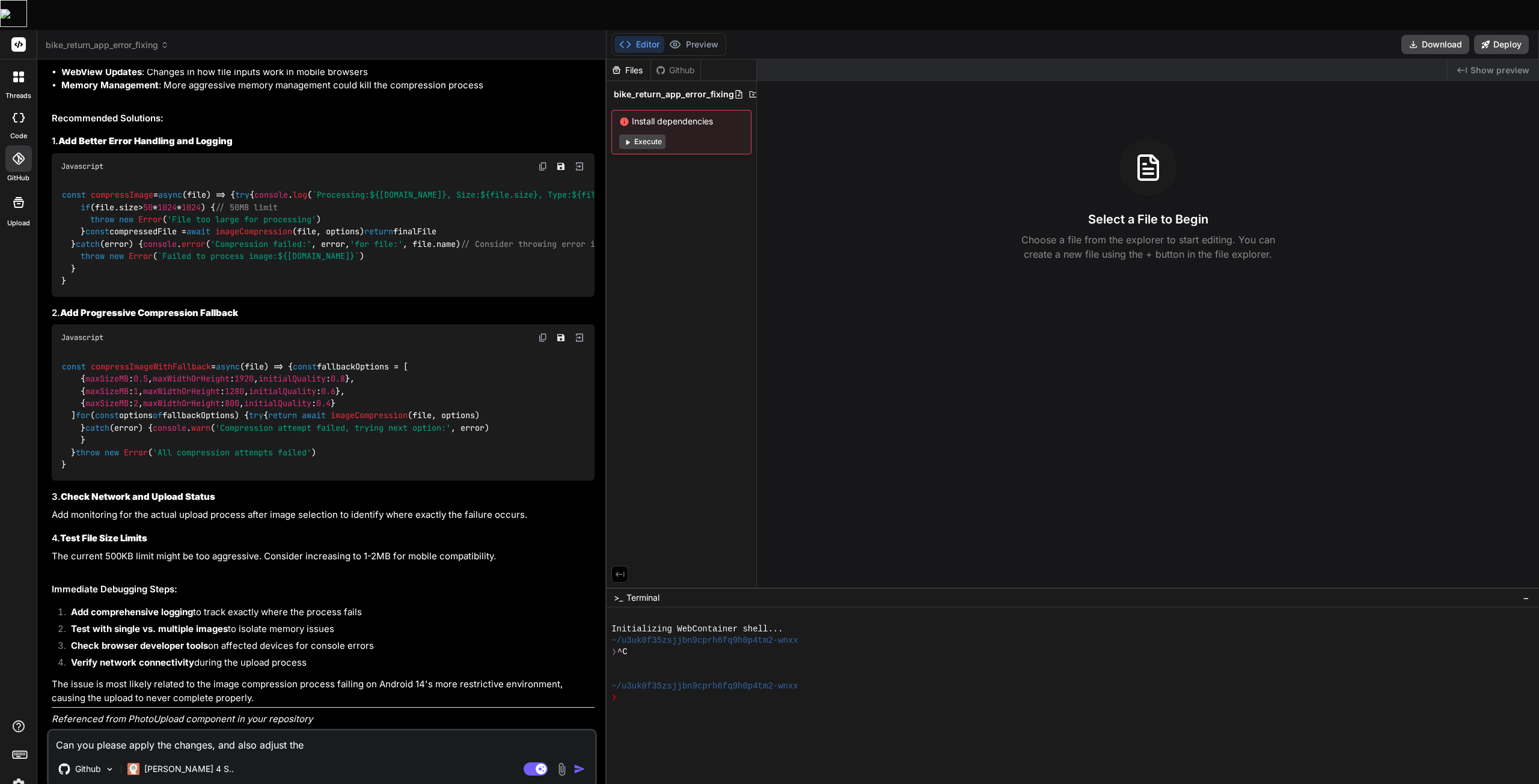
type textarea "Can you please apply the changes, and also adjust the f"
type textarea "x"
type textarea "Can you please apply the changes, and also adjust the fi"
type textarea "x"
type textarea "Can you please apply the changes, and also adjust the fil"
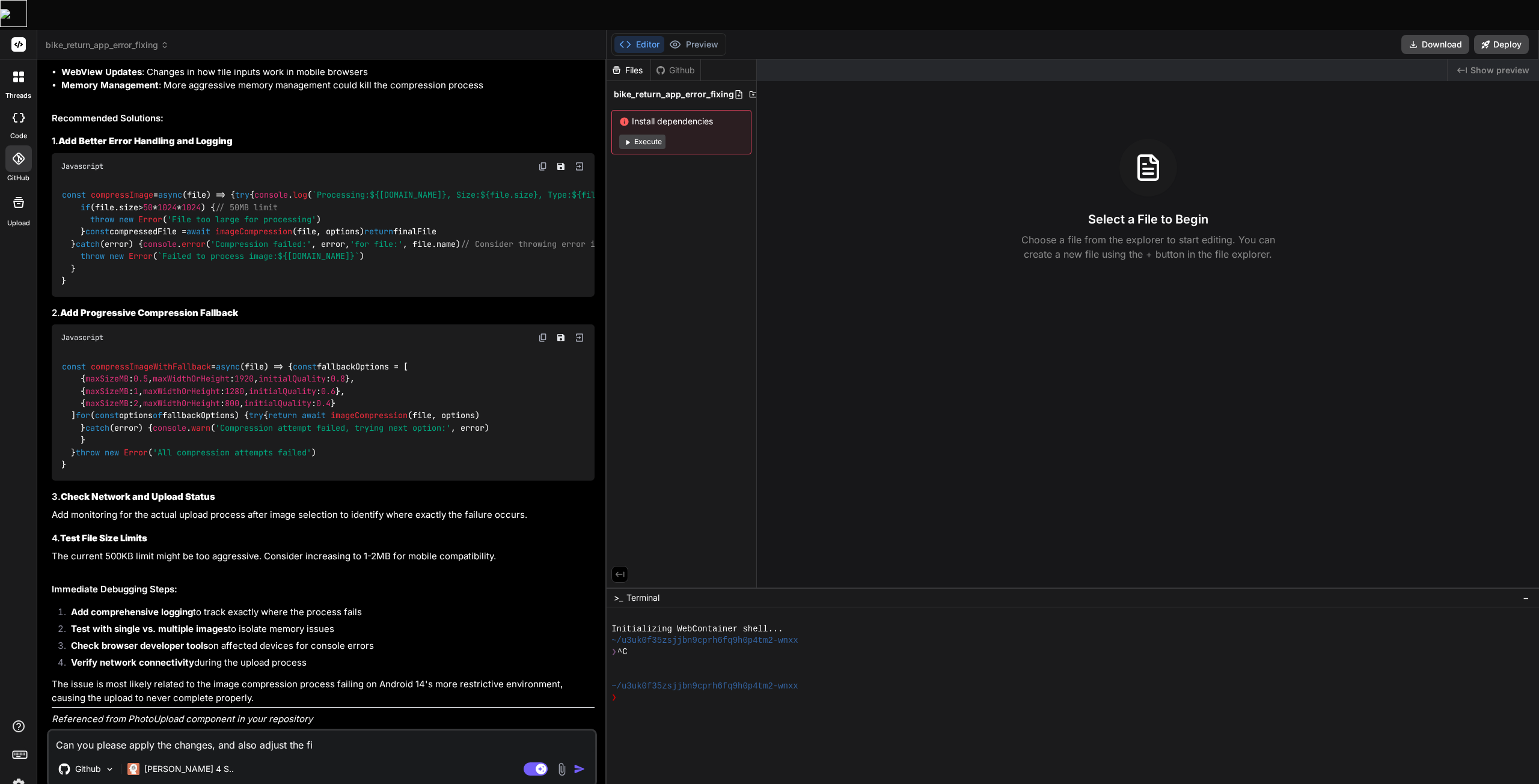
type textarea "x"
type textarea "Can you please apply the changes, and also adjust the file"
type textarea "x"
type textarea "Can you please apply the changes, and also adjust the file"
type textarea "x"
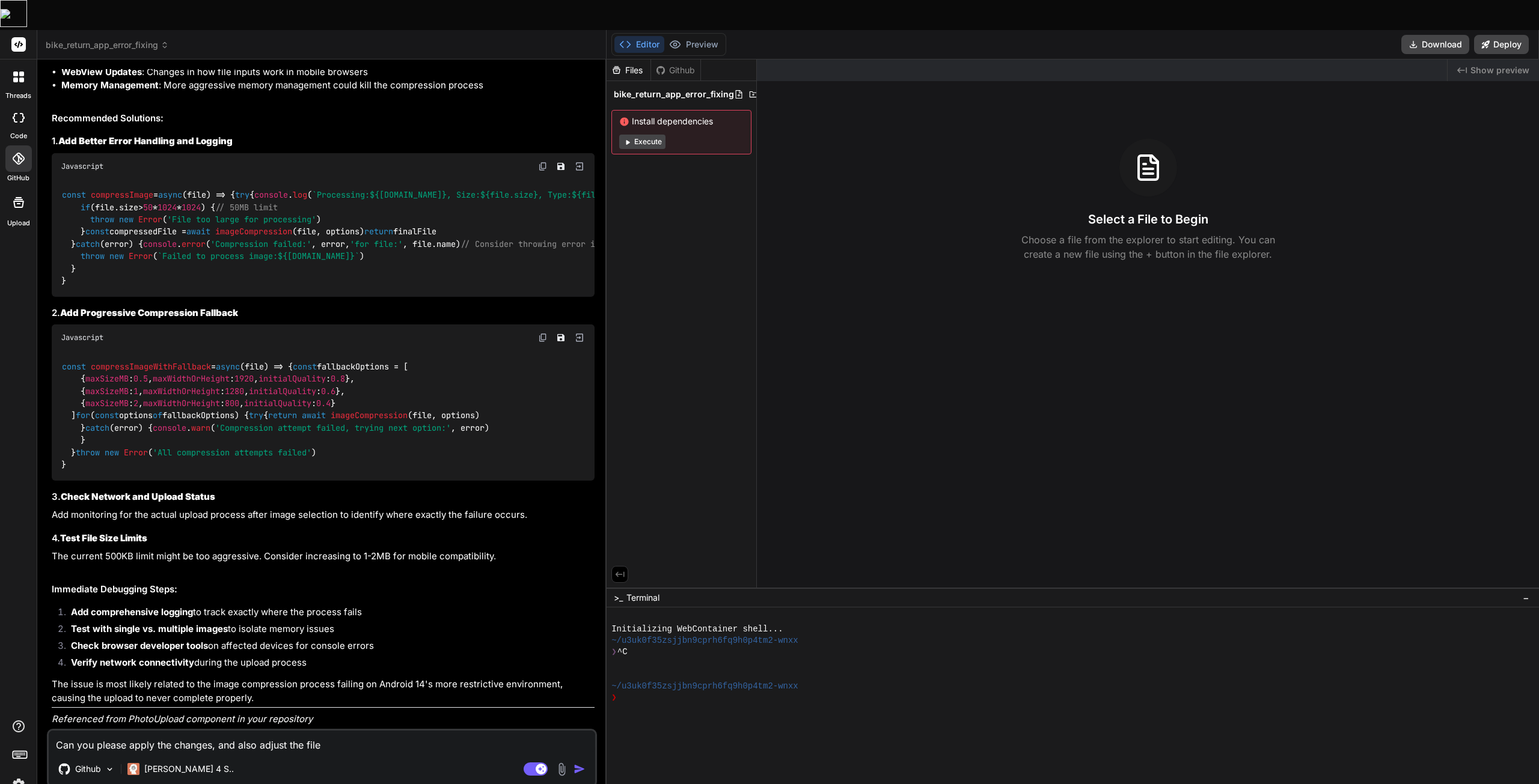
type textarea "Can you please apply the changes, and also adjust the file l"
type textarea "x"
type textarea "Can you please apply the changes, and also adjust the file lo"
type textarea "x"
type textarea "Can you please apply the changes, and also adjust the file lom"
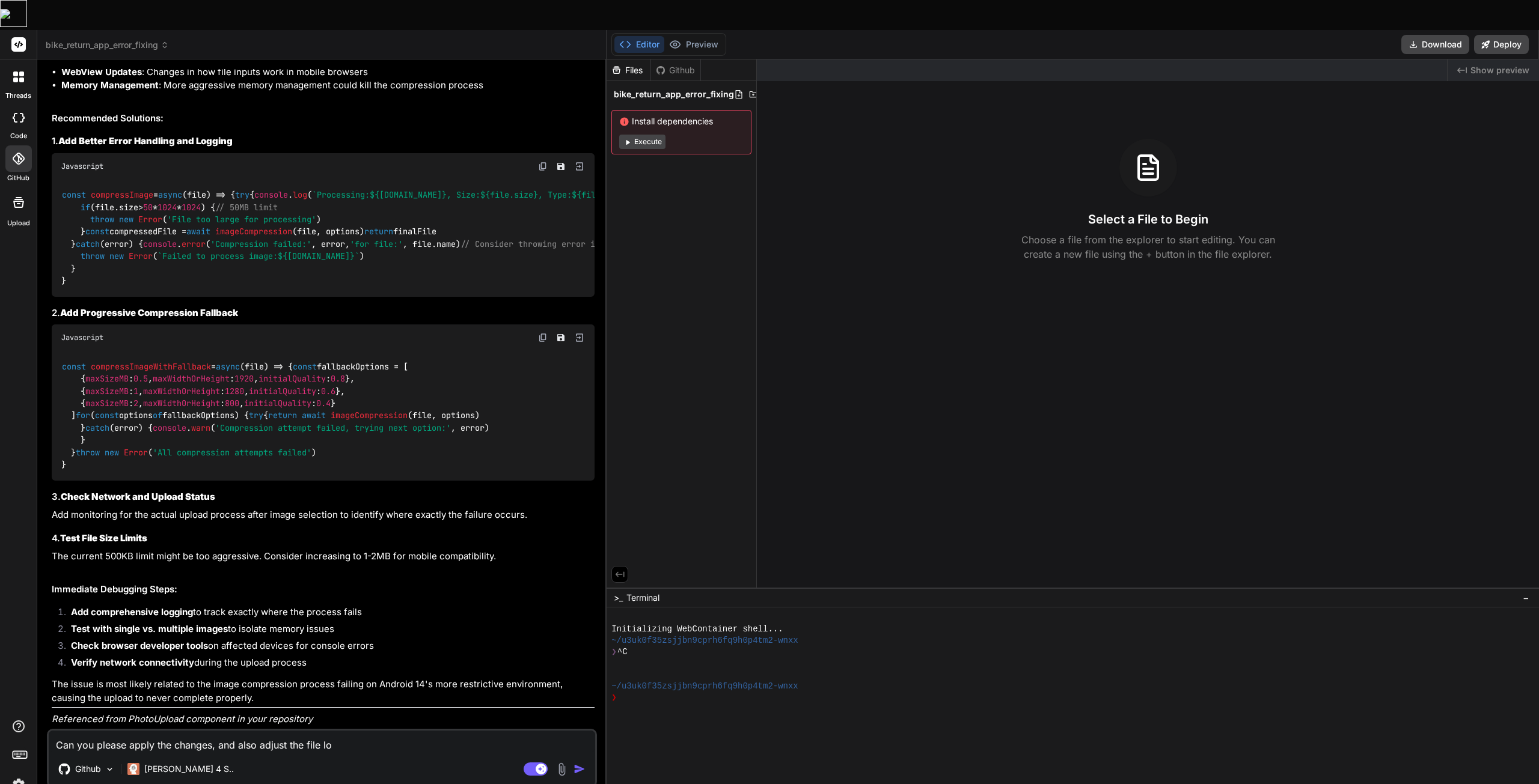
type textarea "x"
type textarea "Can you please apply the changes, and also adjust the file lomi"
type textarea "x"
type textarea "Can you please apply the changes, and also adjust the file lom"
type textarea "x"
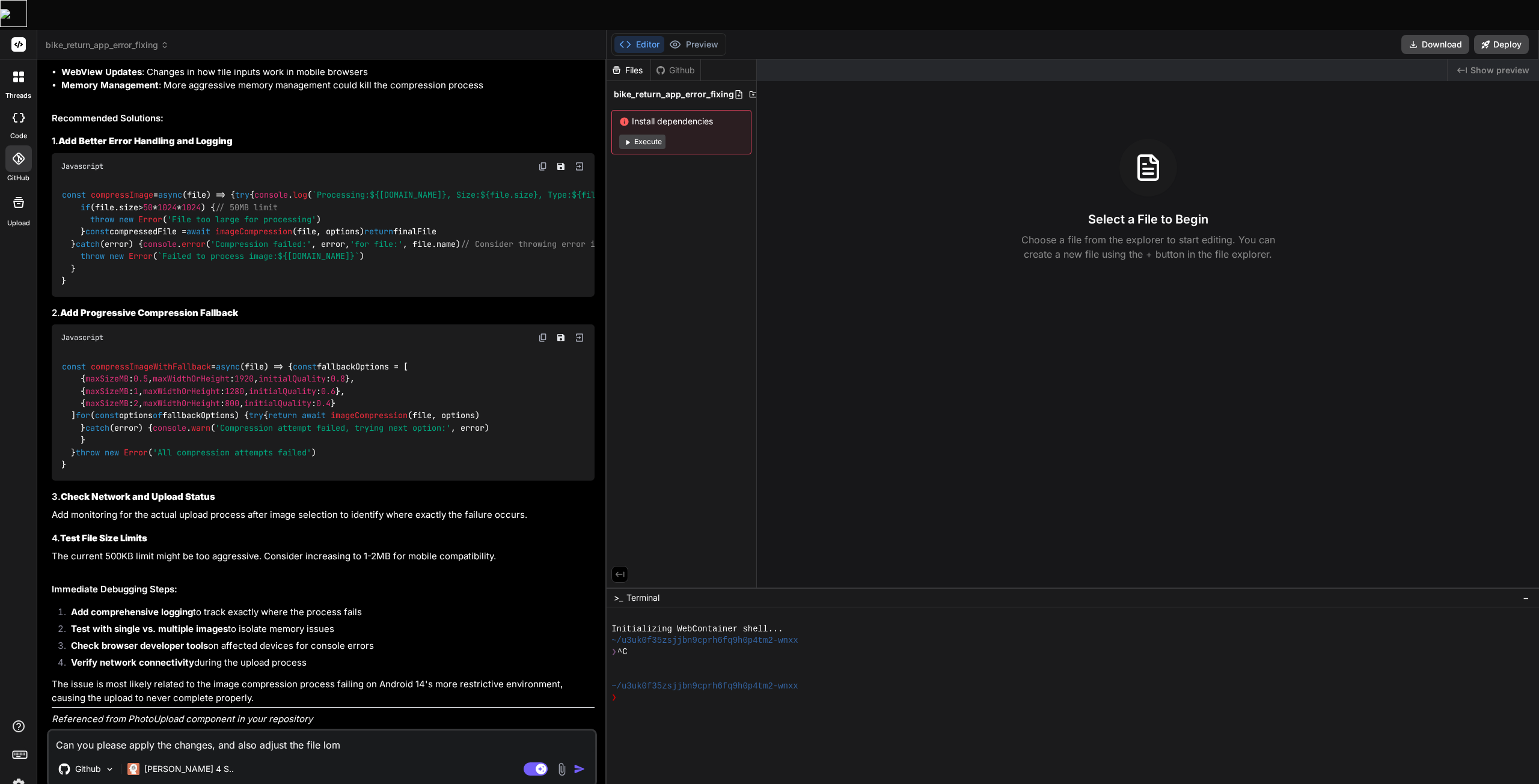
type textarea "Can you please apply the changes, and also adjust the file lo"
type textarea "x"
type textarea "Can you please apply the changes, and also adjust the file l"
type textarea "x"
type textarea "Can you please apply the changes, and also adjust the file li"
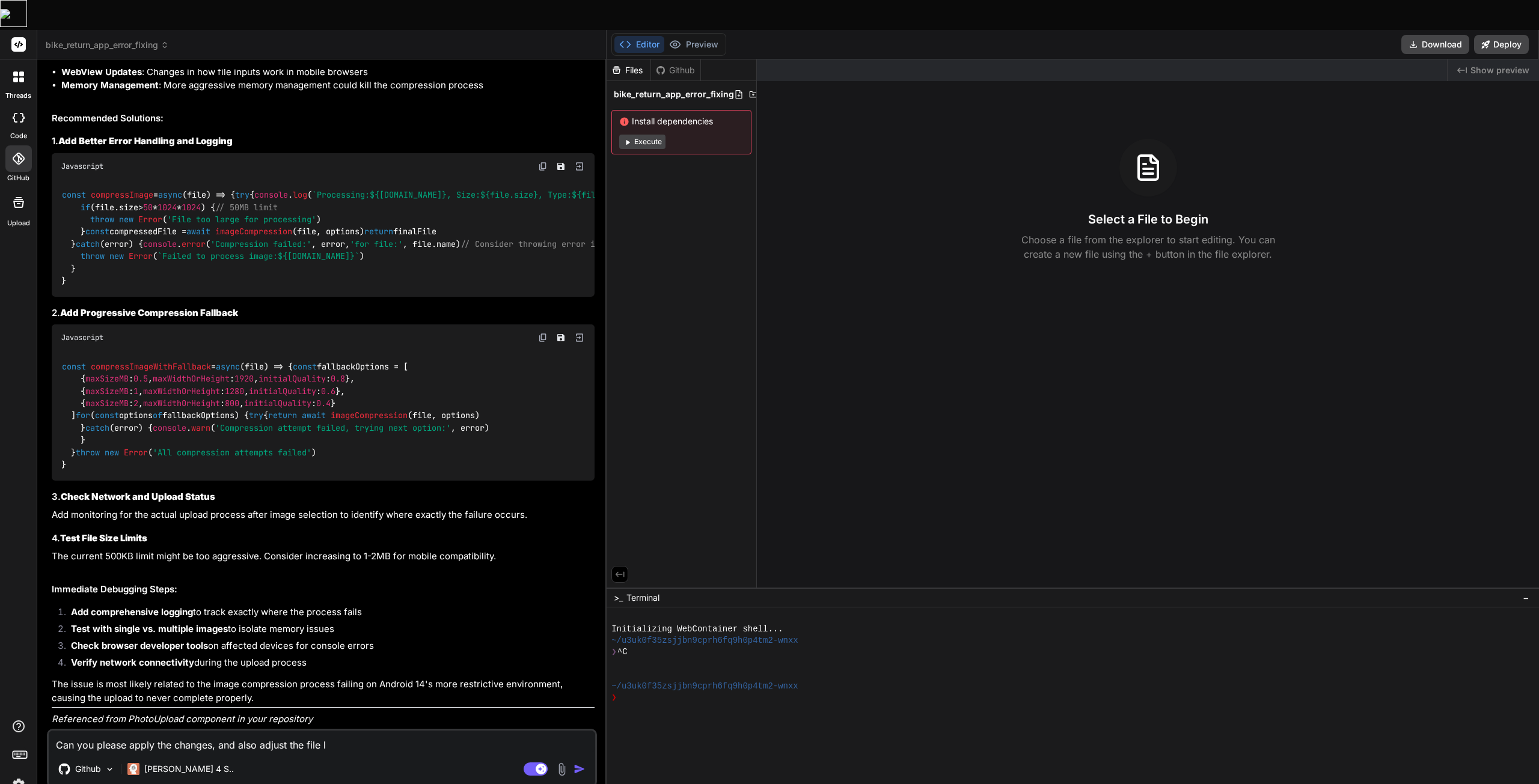
type textarea "x"
type textarea "Can you please apply the changes, and also adjust the file lim"
type textarea "x"
type textarea "Can you please apply the changes, and also adjust the file limi"
type textarea "x"
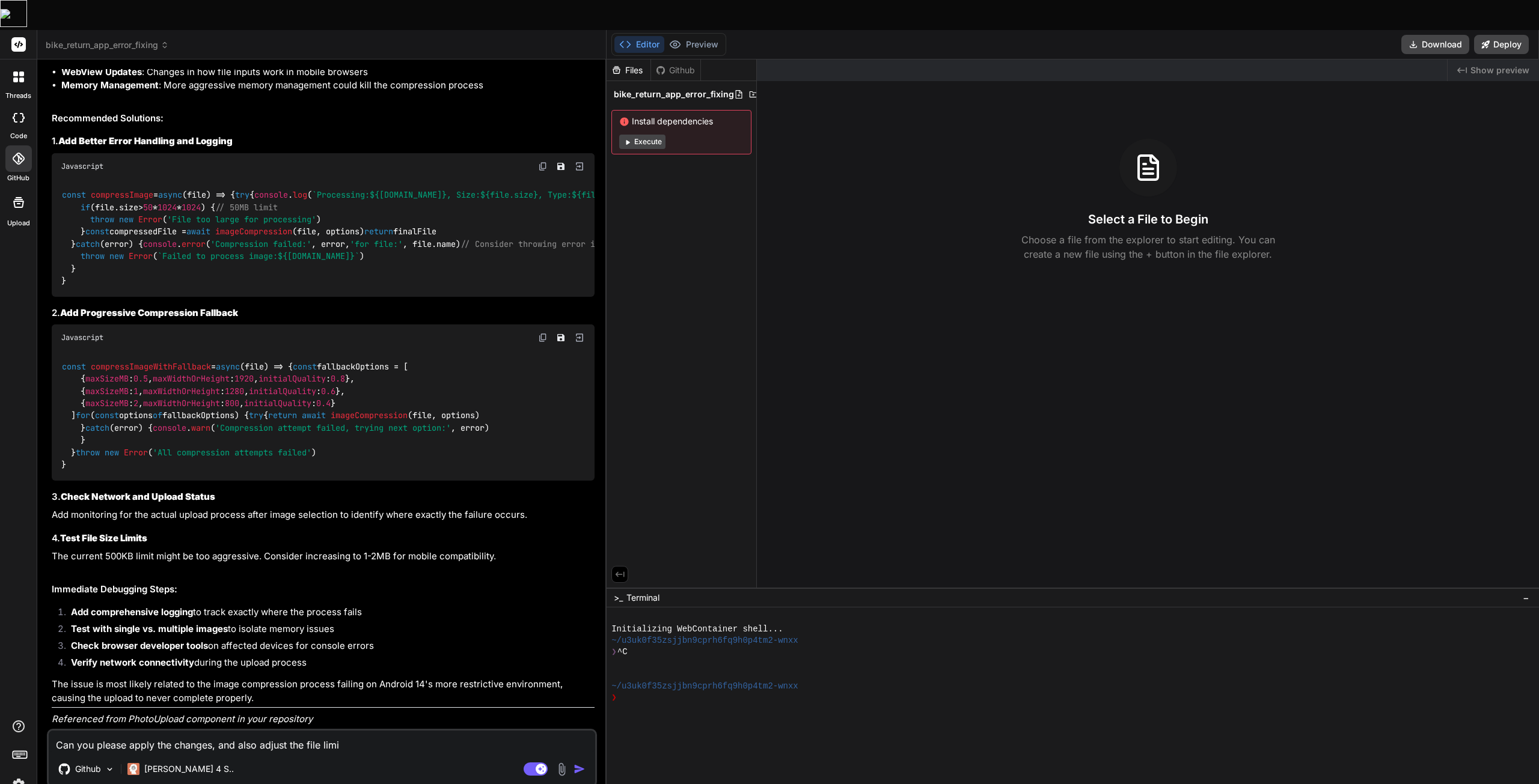
type textarea "Can you please apply the changes, and also adjust the file limit"
type textarea "x"
type textarea "Can you please apply the changes, and also adjust the file limit"
type textarea "x"
type textarea "Can you please apply the changes, and also adjust the file limit 2"
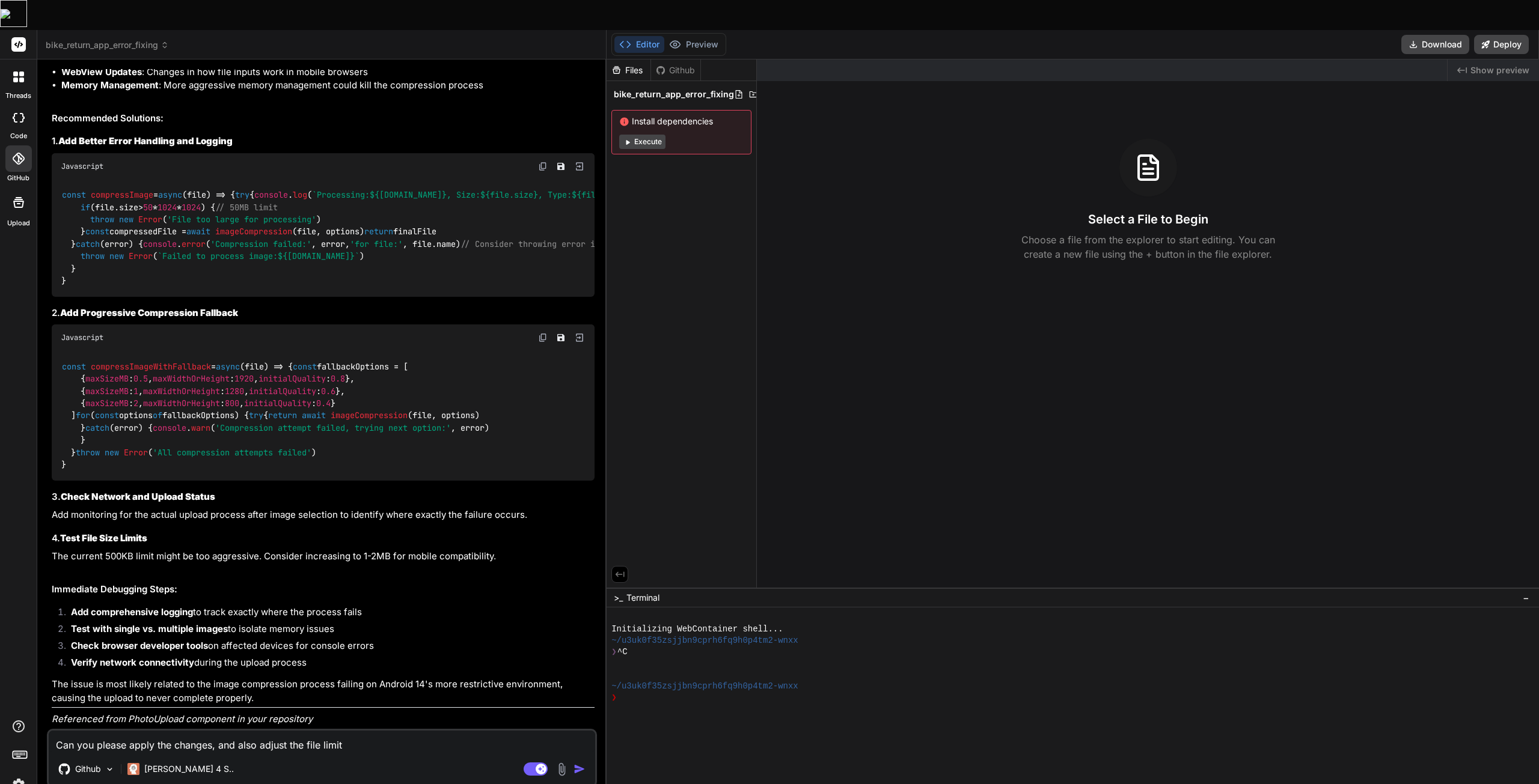
type textarea "x"
type textarea "Can you please apply the changes, and also adjust the file limit 2"
type textarea "x"
type textarea "Can you please apply the changes, and also adjust the file limit 2"
type textarea "x"
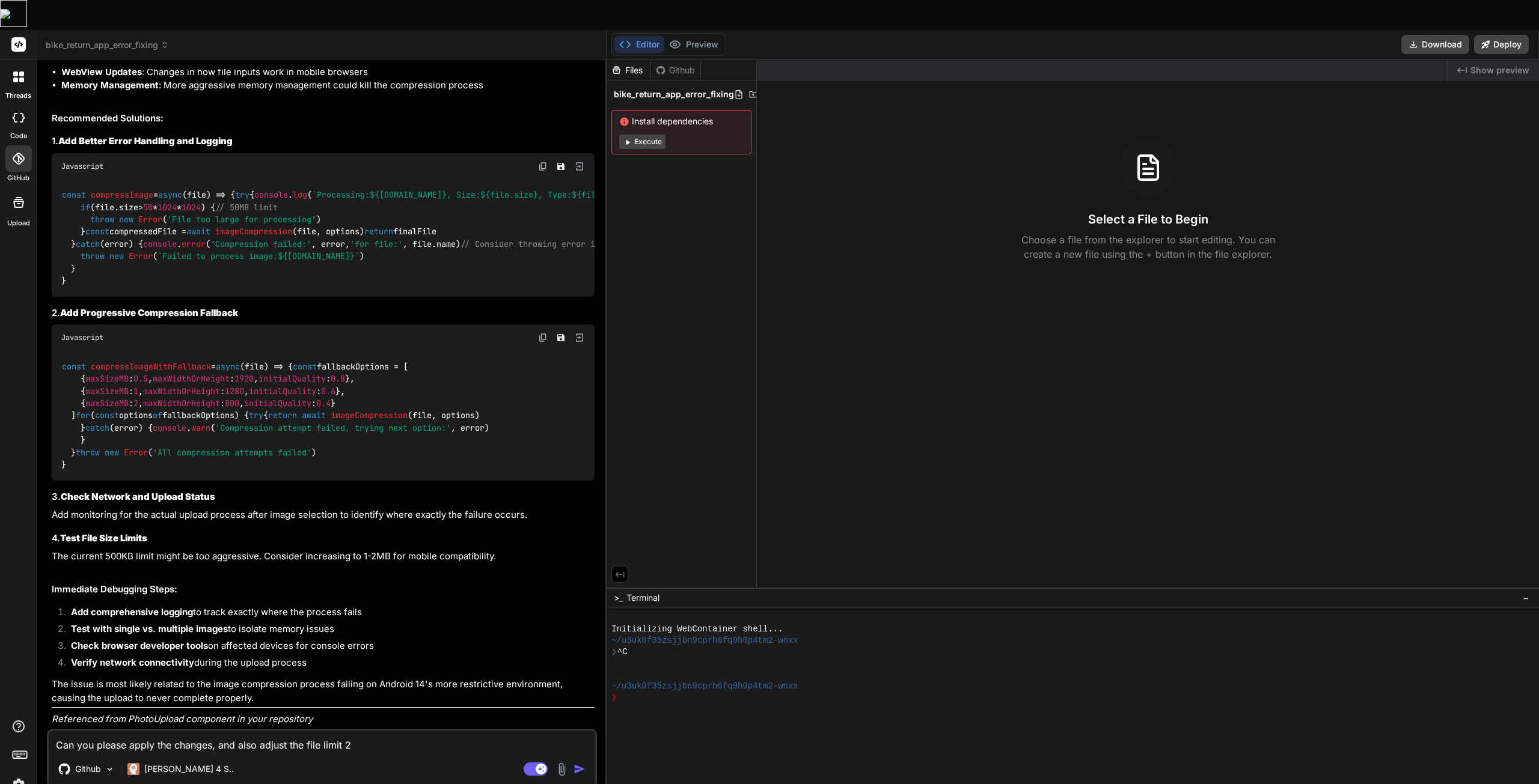
type textarea "Can you please apply the changes, and also adjust the file limit"
type textarea "x"
type textarea "Can you please apply the changes, and also adjust the file limit t"
type textarea "x"
type textarea "Can you please apply the changes, and also adjust the file limit to"
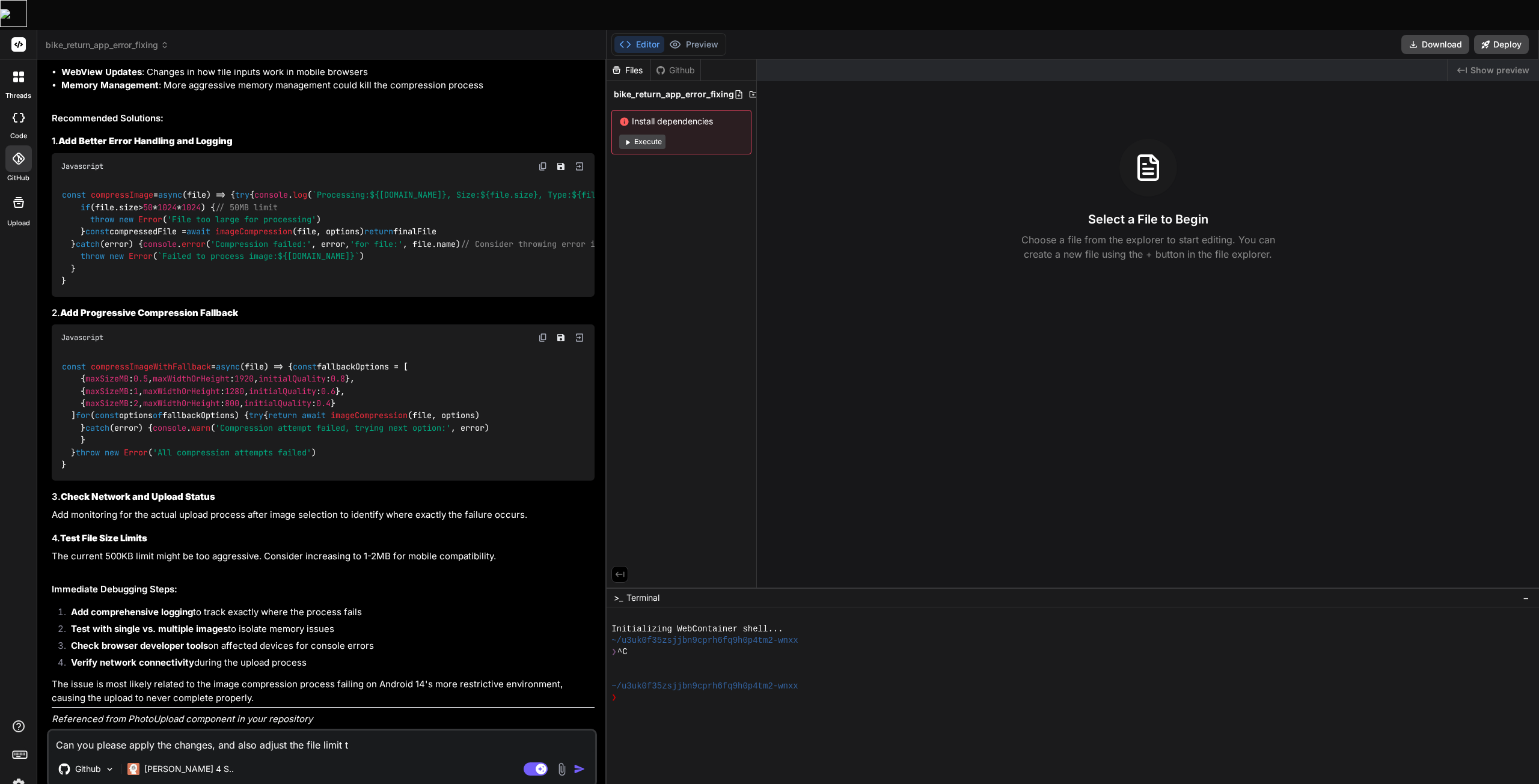
type textarea "x"
type textarea "Can you please apply the changes, and also adjust the file limit to"
type textarea "x"
type textarea "Can you please apply the changes, and also adjust the file limit to 2"
type textarea "x"
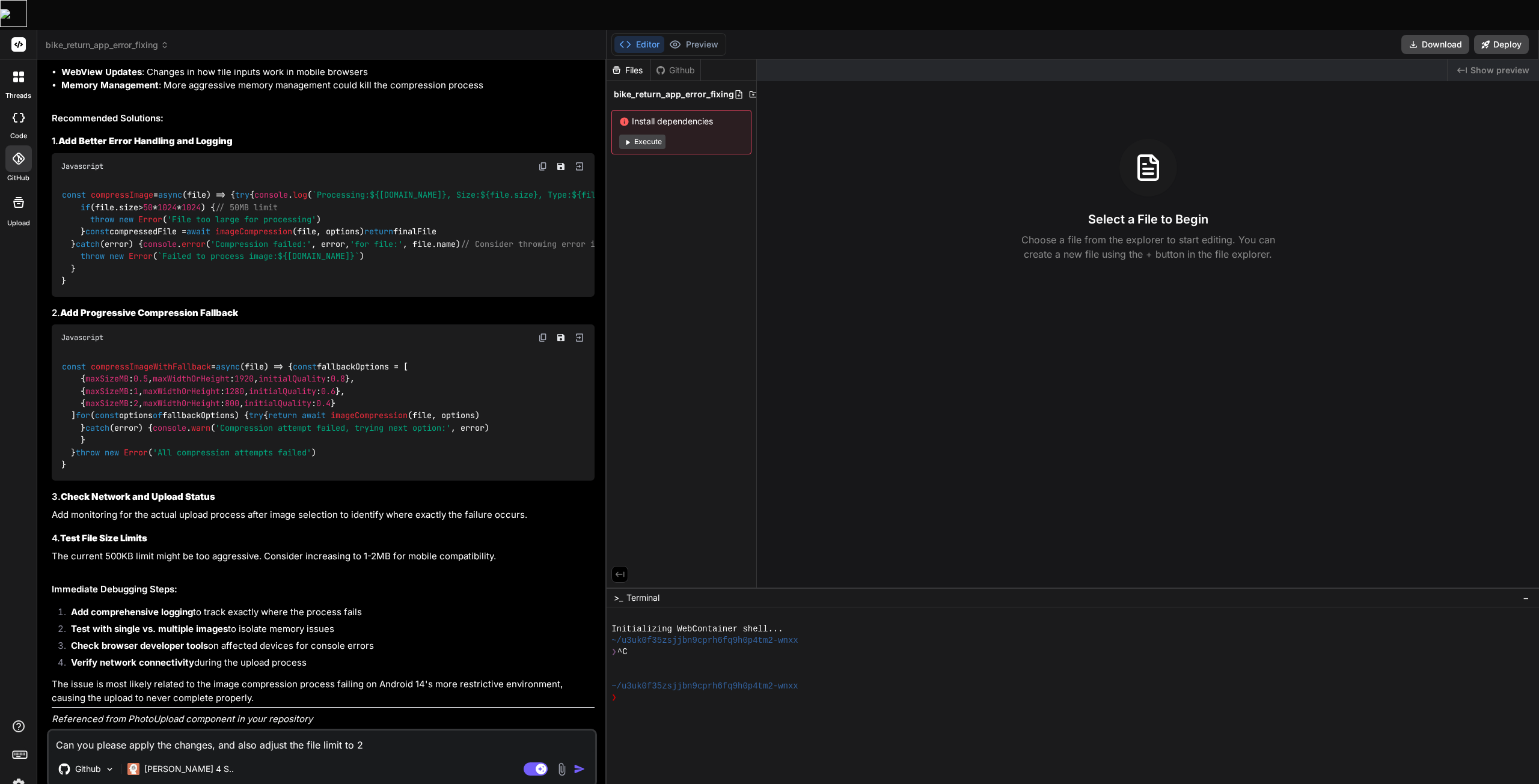
type textarea "Can you please apply the changes, and also adjust the file limit to 2"
type textarea "x"
type textarea "Can you please apply the changes, and also adjust the file limit to 2 M"
type textarea "x"
type textarea "Can you please apply the changes, and also adjust the file limit to 2 MB"
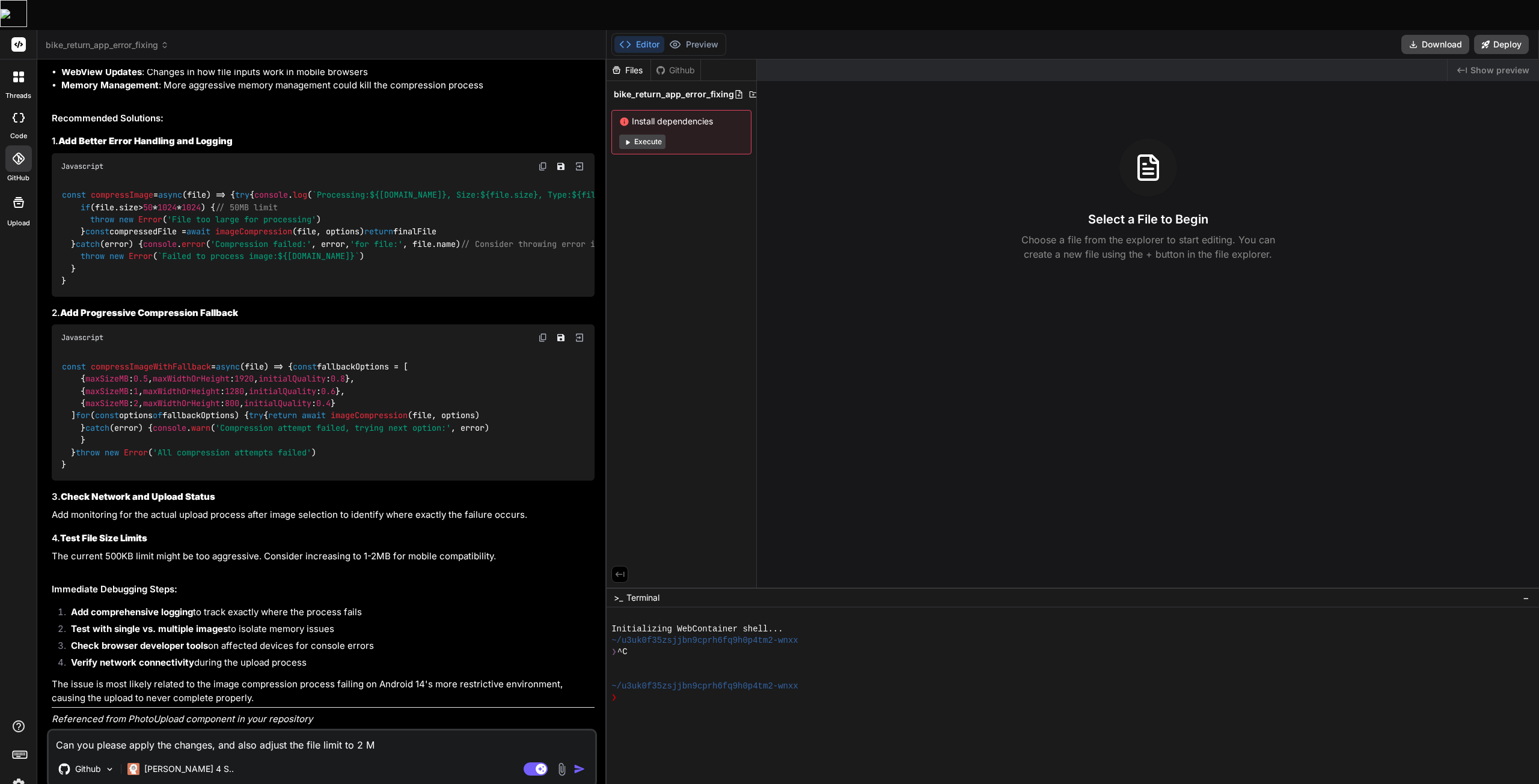
type textarea "x"
type textarea "Can you please apply the changes, and also adjust the file limit to 2 MB"
type textarea "x"
type textarea "Can you please apply the changes, and also adjust the file limit to 2 MB a"
type textarea "x"
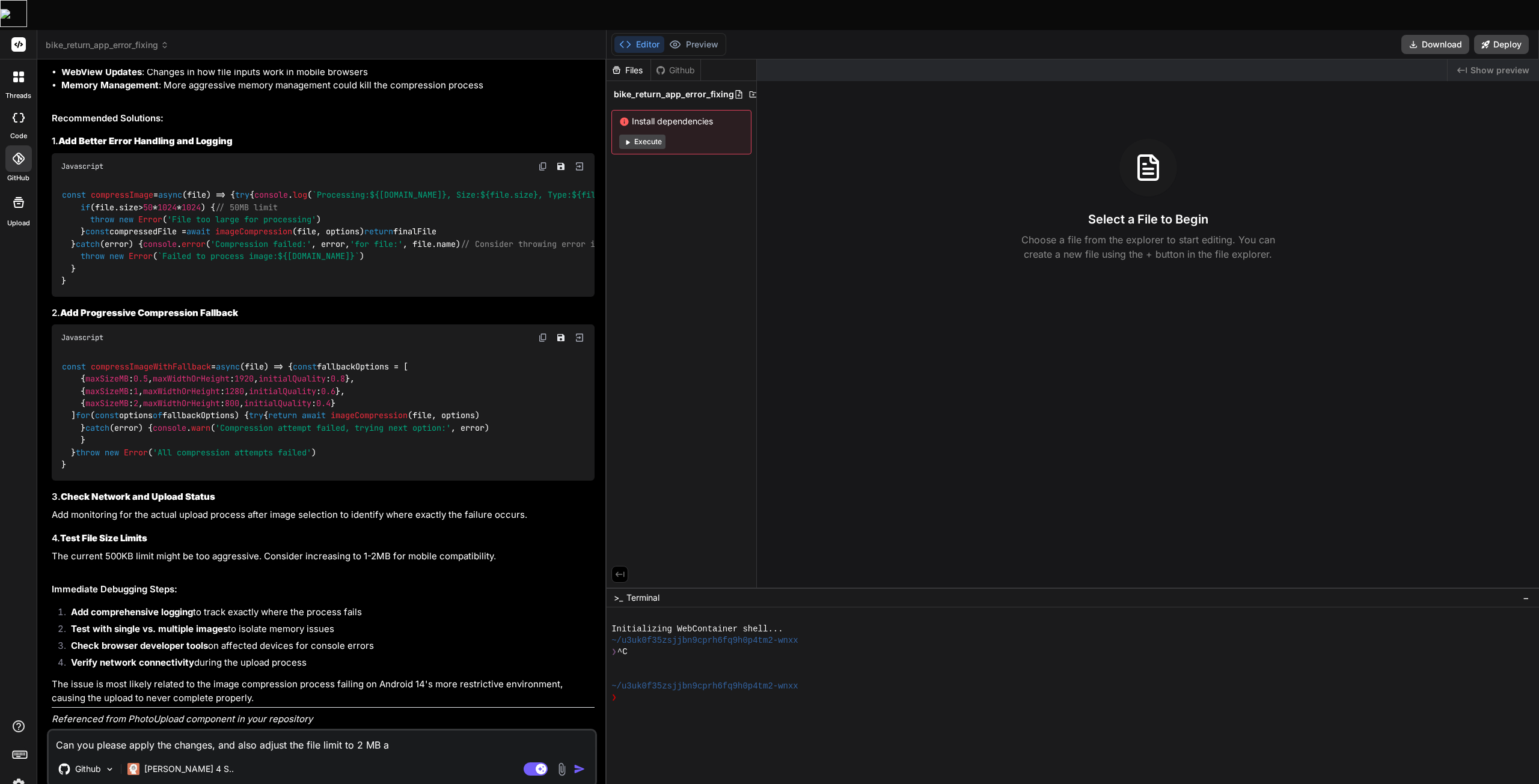
type textarea "Can you please apply the changes, and also adjust the file limit to 2 MB as"
type textarea "x"
type textarea "Can you please apply the changes, and also adjust the file limit to 2 MB as"
type textarea "x"
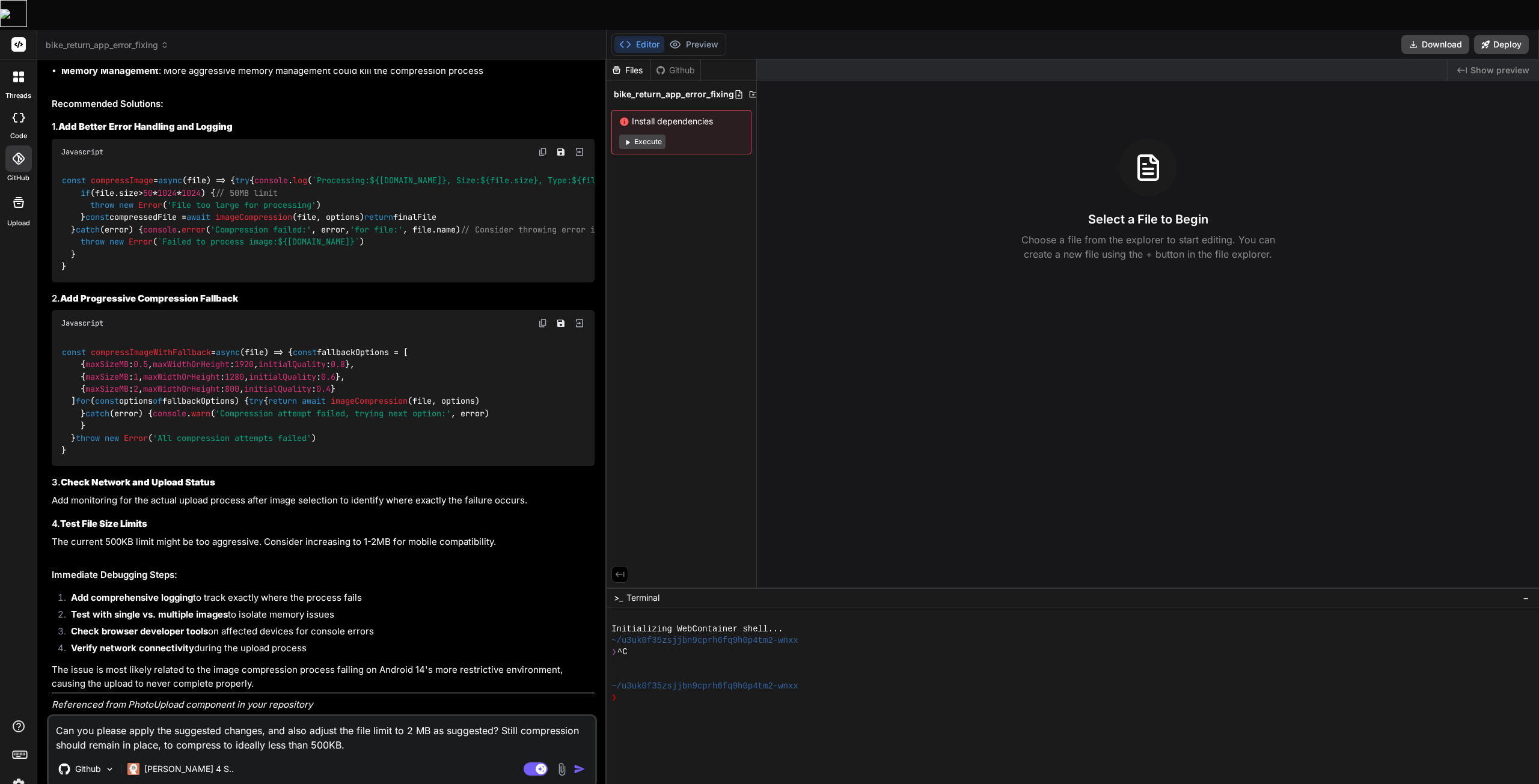
scroll to position [608, 0]
